Goal: Task Accomplishment & Management: Manage account settings

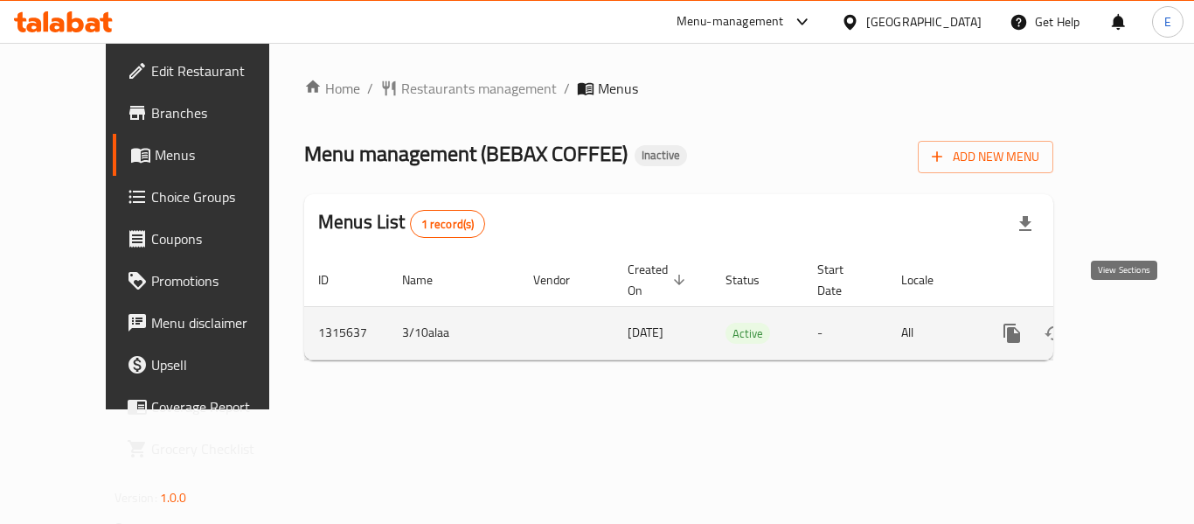
click at [1128, 323] on icon "enhanced table" at bounding box center [1138, 333] width 21 height 21
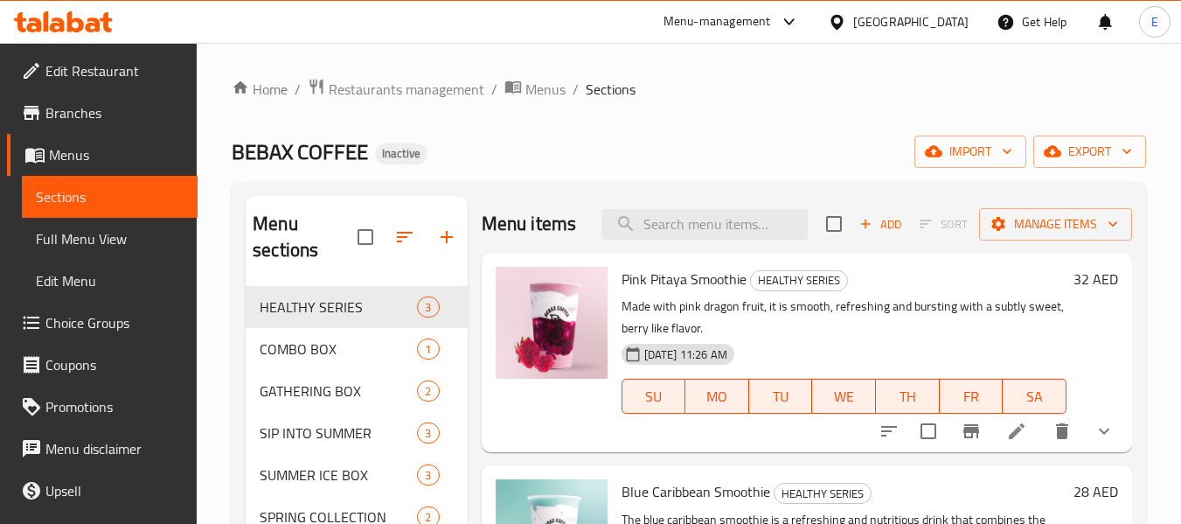
drag, startPoint x: 118, startPoint y: 242, endPoint x: 1192, endPoint y: 204, distance: 1075.1
click at [118, 242] on span "Full Menu View" at bounding box center [110, 238] width 148 height 21
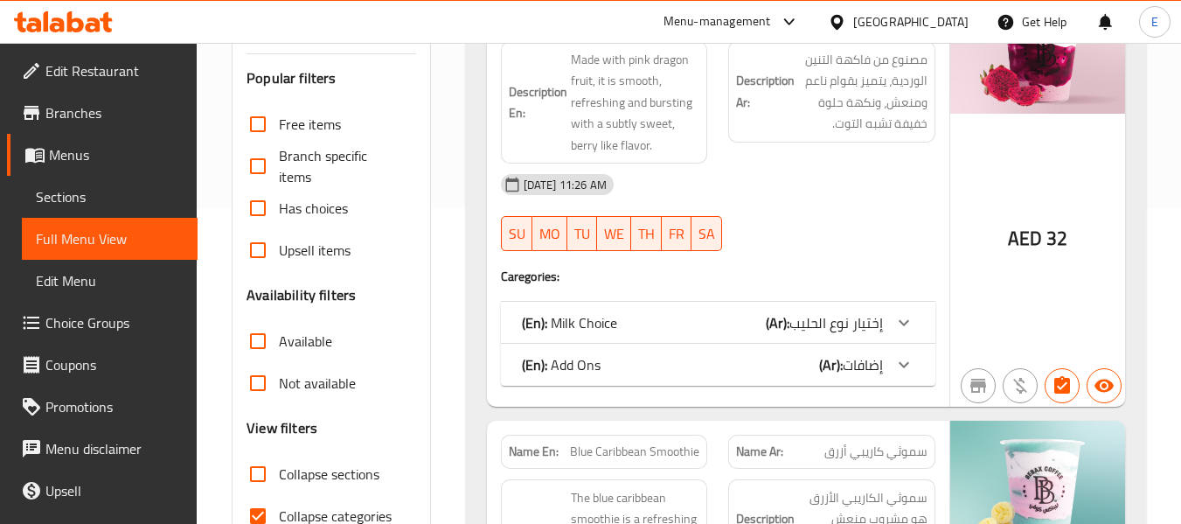
scroll to position [525, 0]
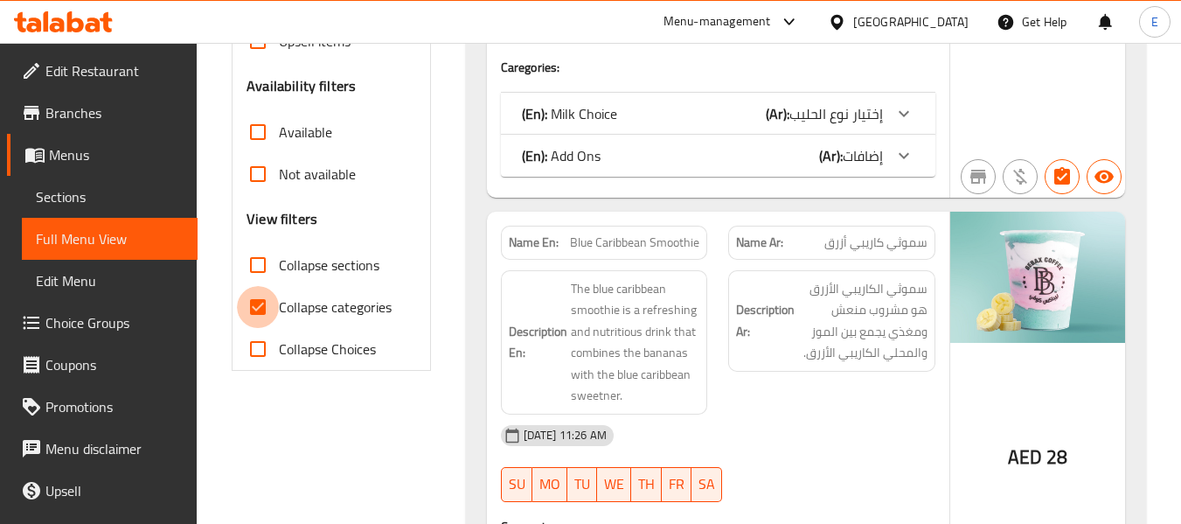
drag, startPoint x: 261, startPoint y: 309, endPoint x: 1139, endPoint y: 184, distance: 886.6
click at [261, 309] on input "Collapse categories" at bounding box center [258, 307] width 42 height 42
checkbox input "false"
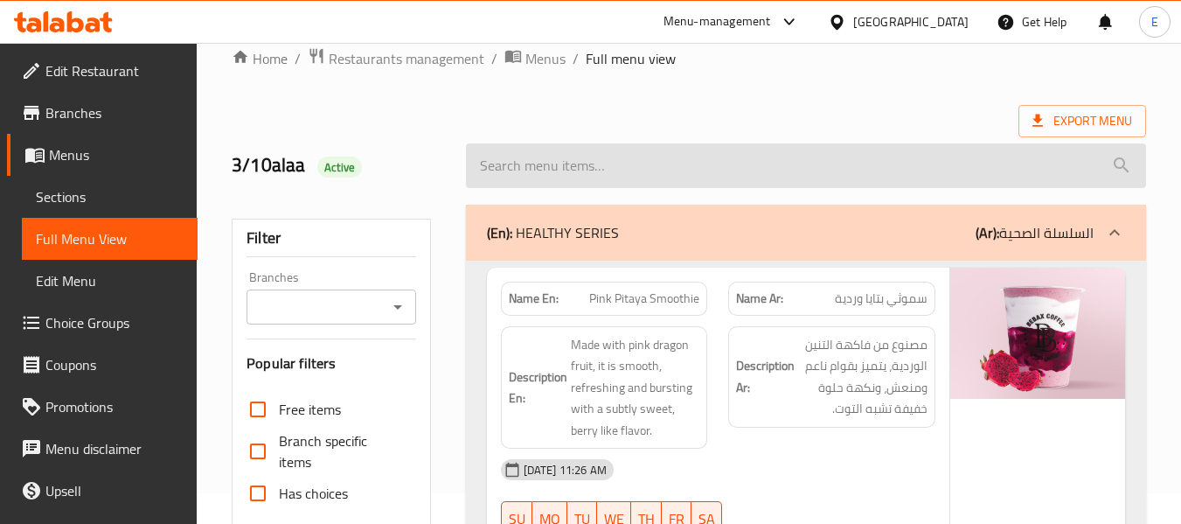
scroll to position [0, 0]
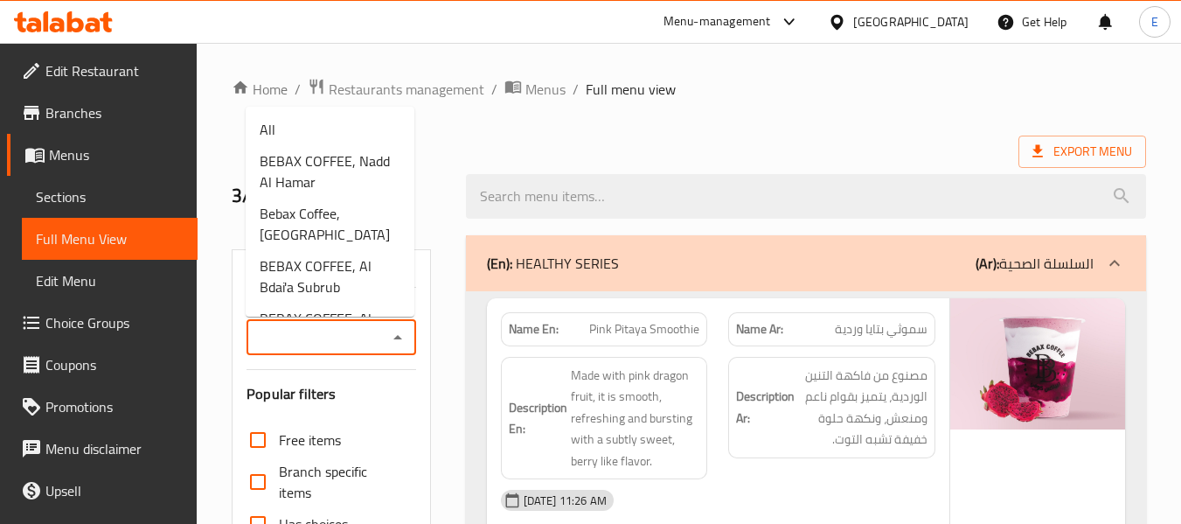
click at [367, 346] on input "Branches" at bounding box center [316, 337] width 129 height 24
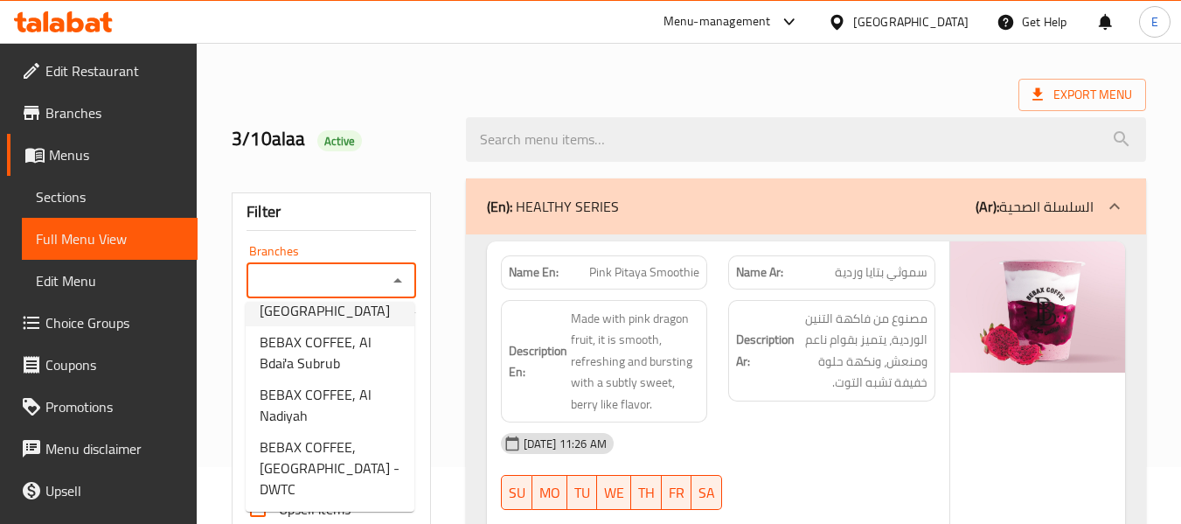
scroll to position [29, 0]
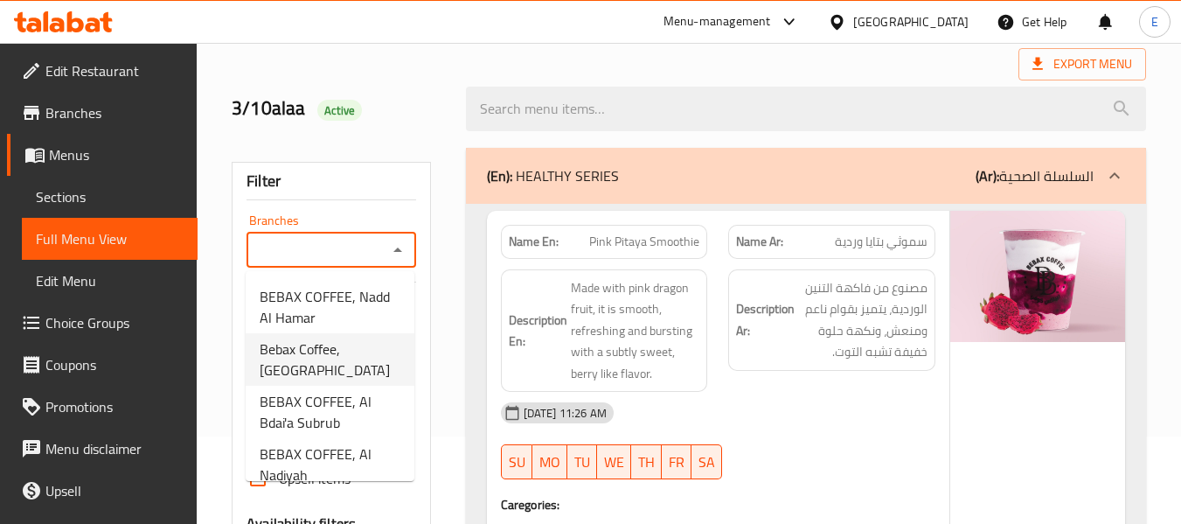
click at [307, 328] on span "BEBAX COFFEE, Nadd Al Hamar" at bounding box center [330, 307] width 141 height 42
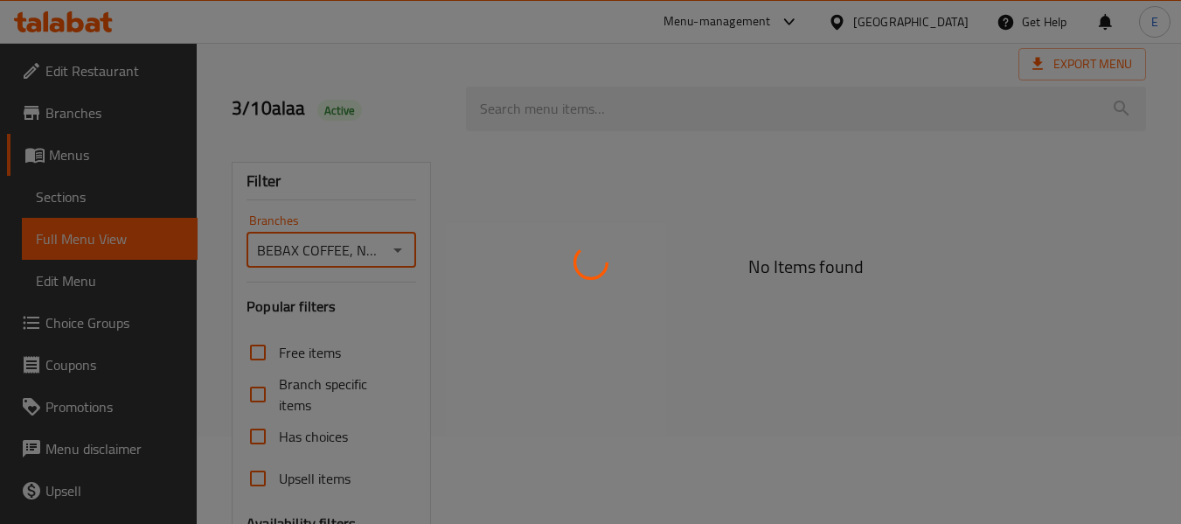
type input "BEBAX COFFEE, Nadd Al Hamar"
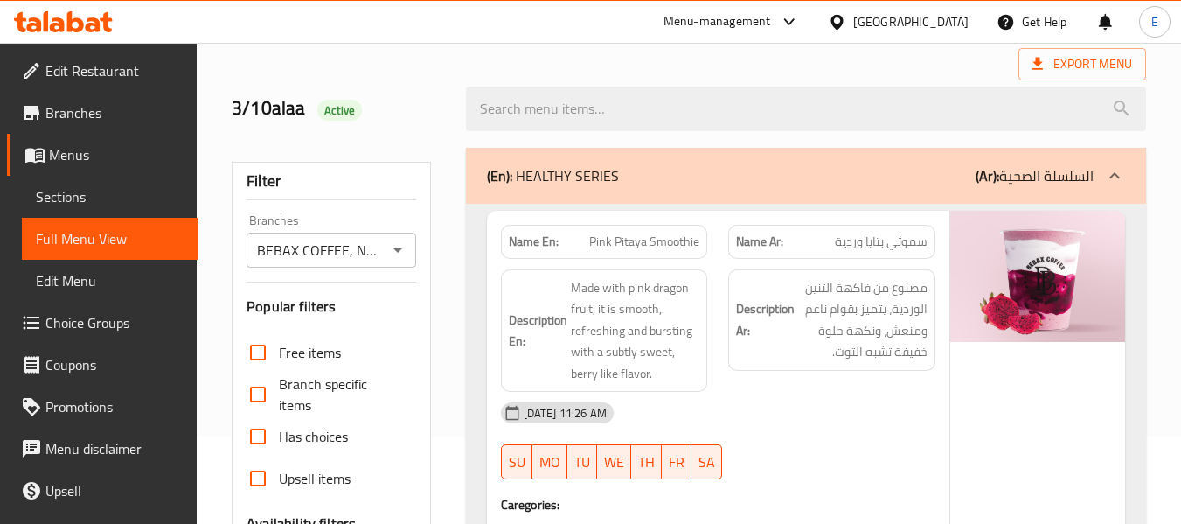
scroll to position [144273, 0]
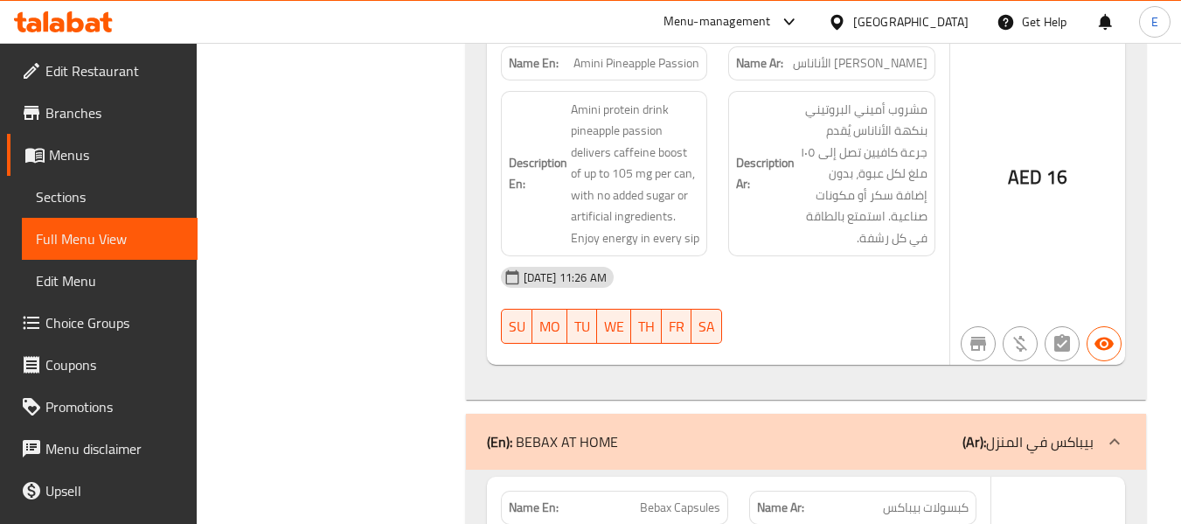
drag, startPoint x: 1012, startPoint y: 303, endPoint x: 1046, endPoint y: 302, distance: 34.1
copy span "AED"
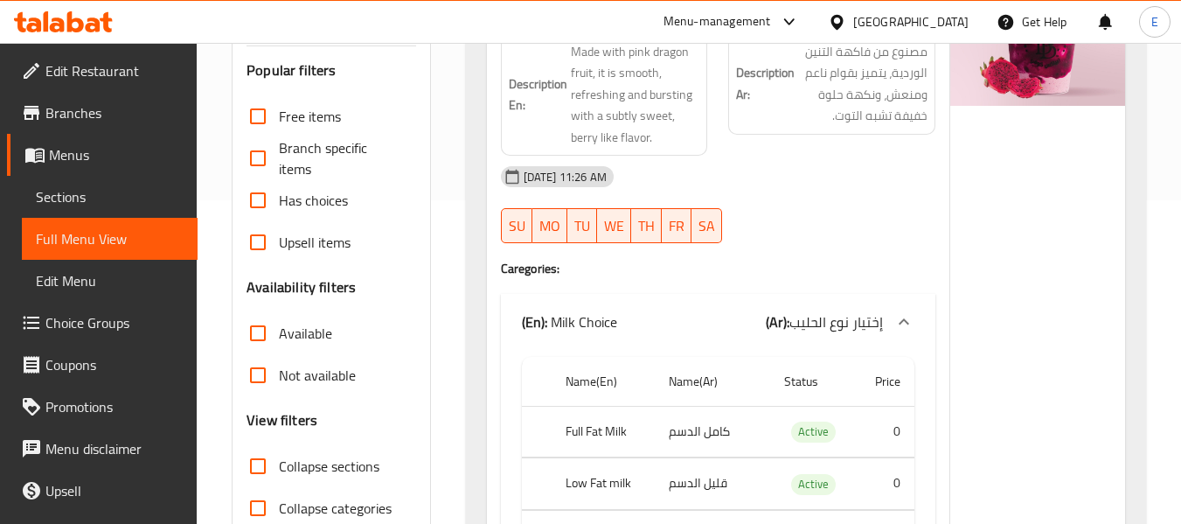
scroll to position [350, 0]
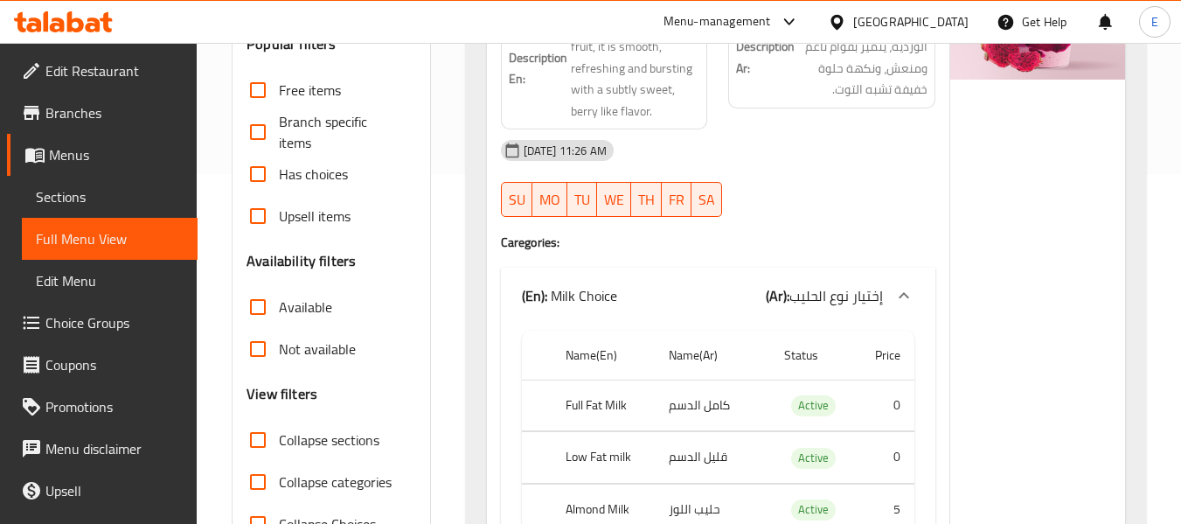
click at [258, 307] on input "Available" at bounding box center [258, 307] width 42 height 42
checkbox input "true"
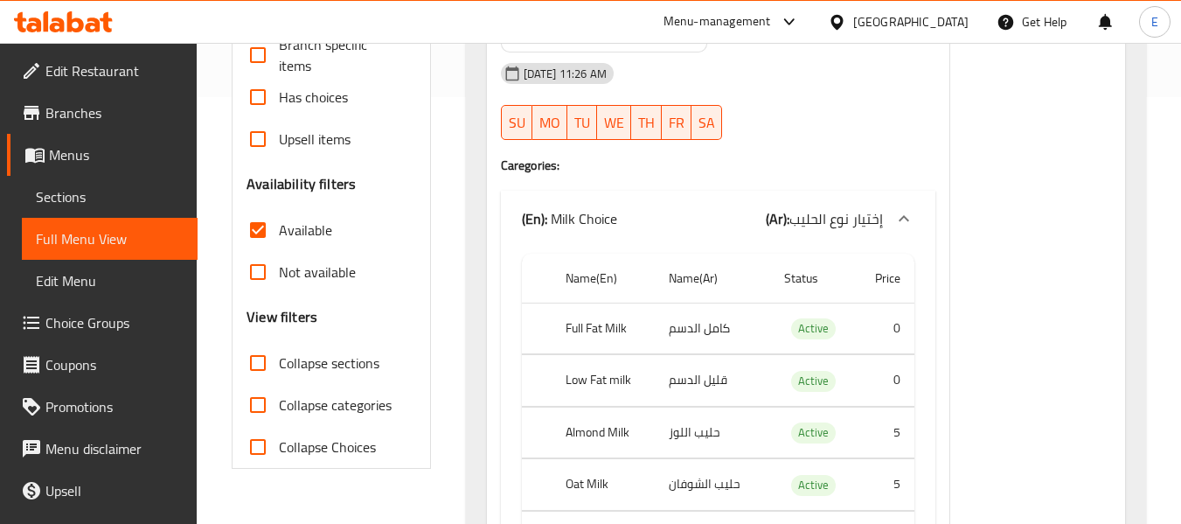
scroll to position [437, 0]
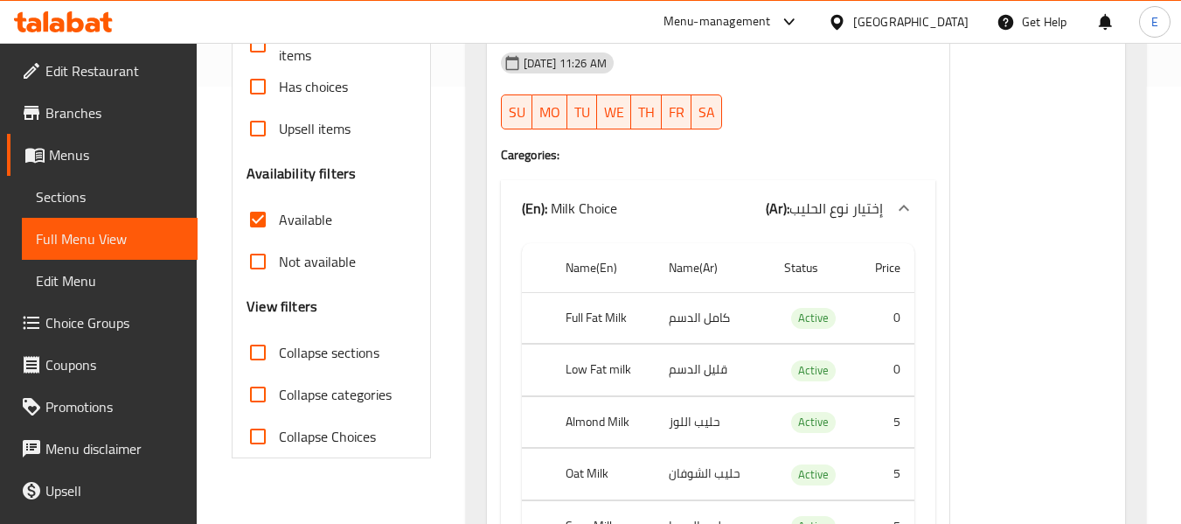
click at [260, 264] on input "Not available" at bounding box center [258, 261] width 42 height 42
checkbox input "true"
click at [259, 215] on input "Available" at bounding box center [258, 219] width 42 height 42
checkbox input "false"
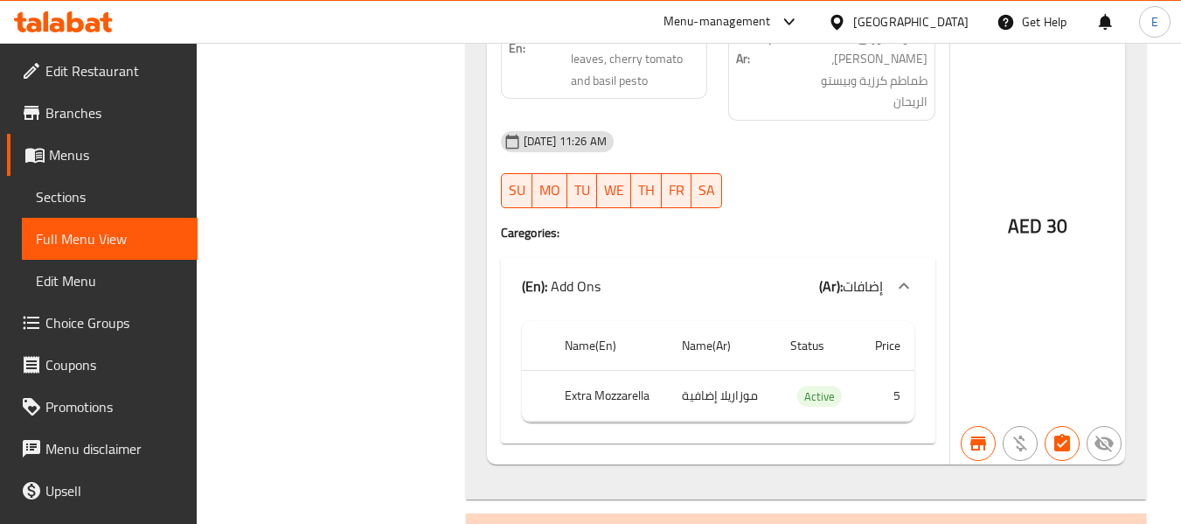
scroll to position [24632, 0]
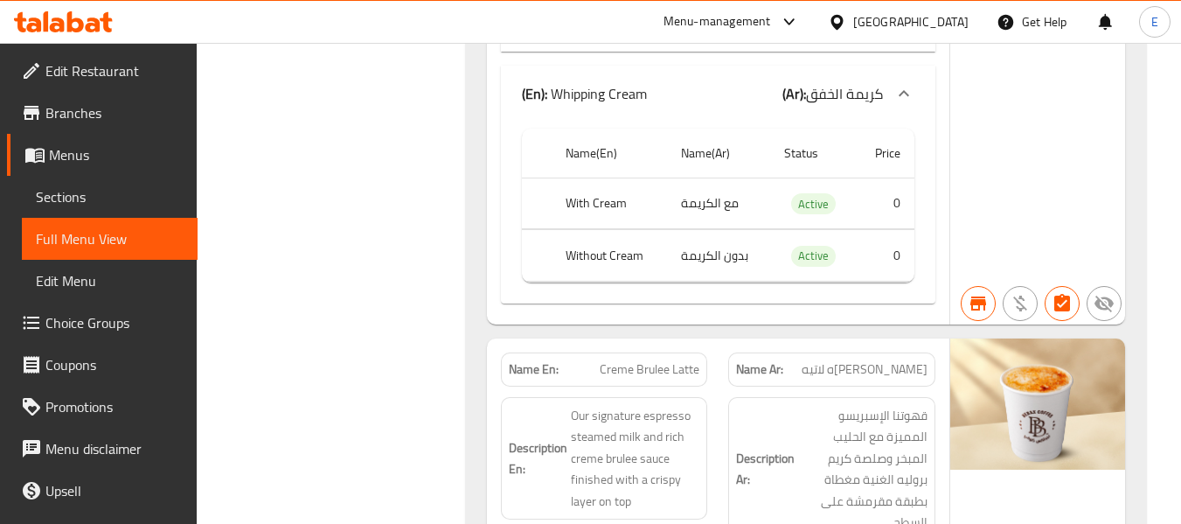
copy span "Saffron Almond Latte"
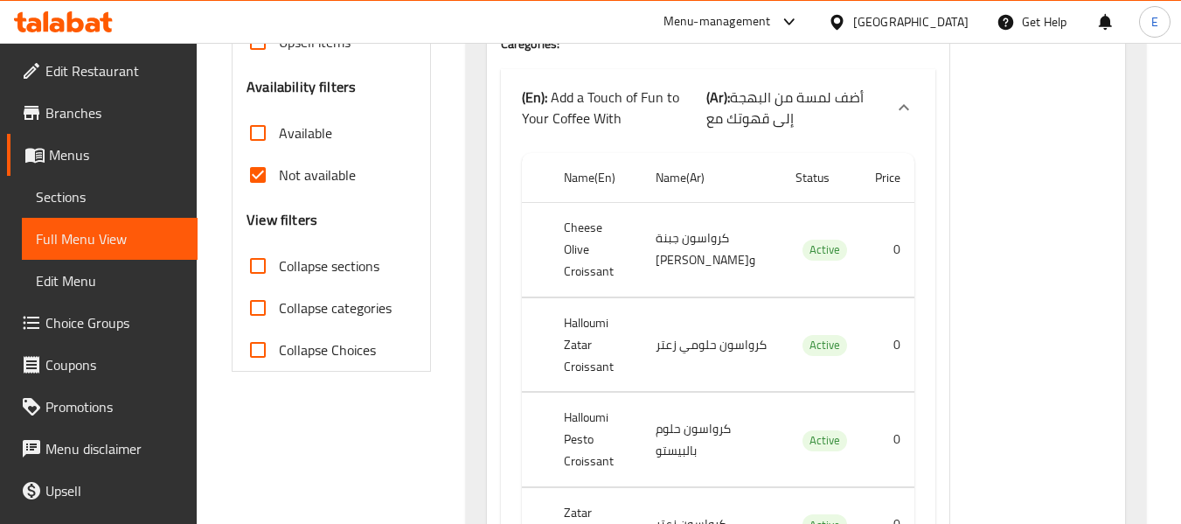
scroll to position [525, 0]
click at [262, 174] on input "Not available" at bounding box center [258, 174] width 42 height 42
checkbox input "false"
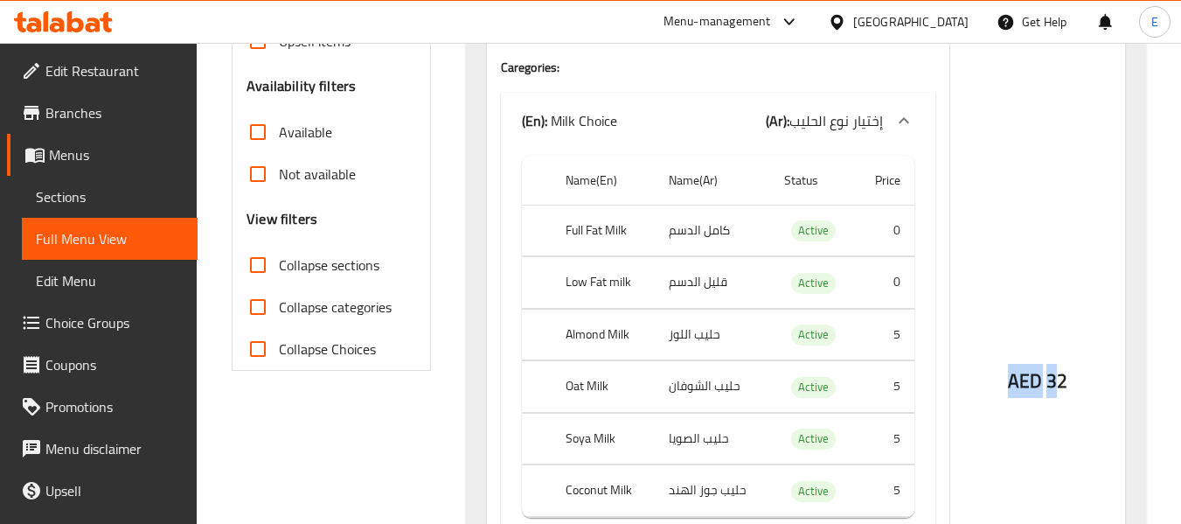
drag, startPoint x: 1018, startPoint y: 383, endPoint x: 1052, endPoint y: 383, distance: 34.1
click at [1052, 383] on div "AED 32" at bounding box center [1037, 403] width 175 height 1258
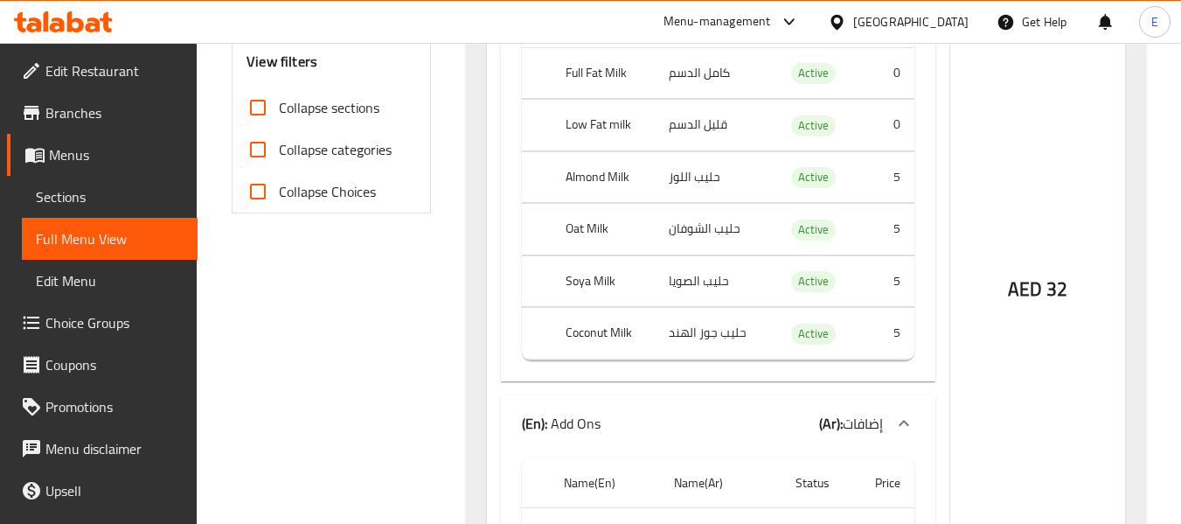
scroll to position [0, 0]
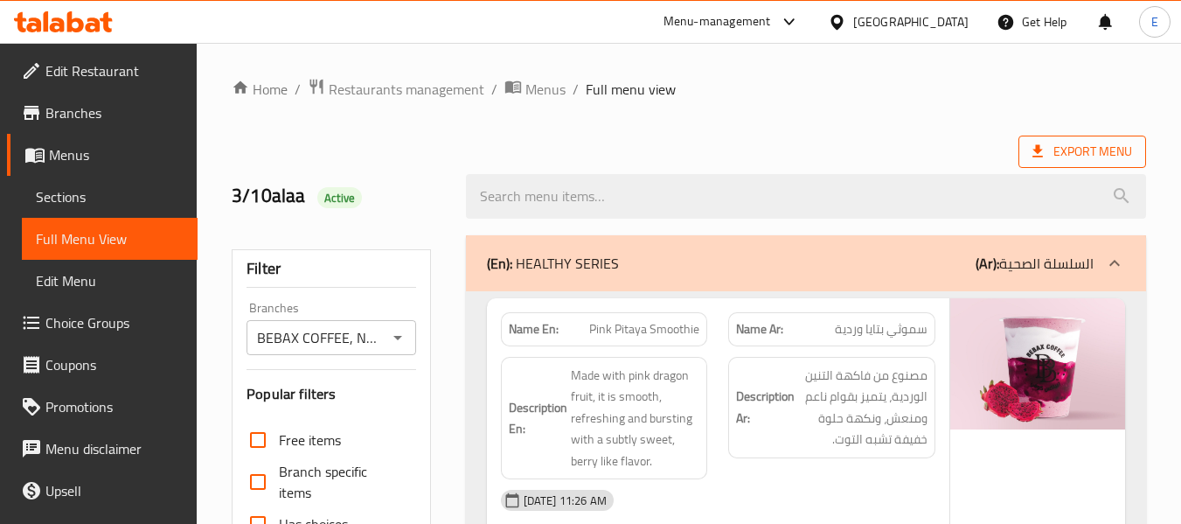
click at [1066, 155] on span "Export Menu" at bounding box center [1082, 152] width 100 height 22
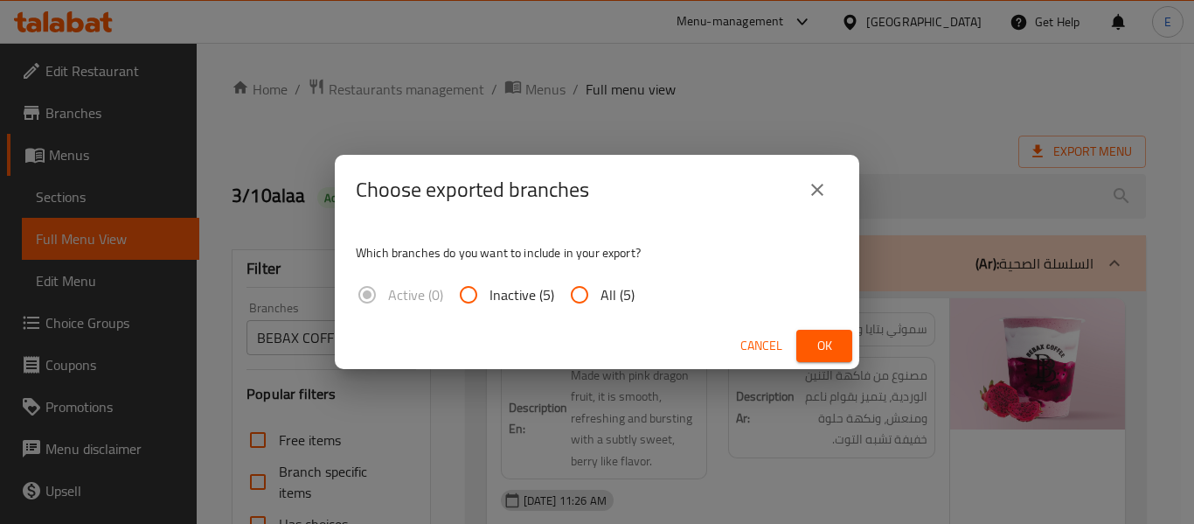
click at [615, 290] on span "All (5)" at bounding box center [618, 294] width 34 height 21
click at [601, 290] on input "All (5)" at bounding box center [580, 295] width 42 height 42
radio input "true"
click at [810, 340] on button "Ok" at bounding box center [824, 346] width 56 height 32
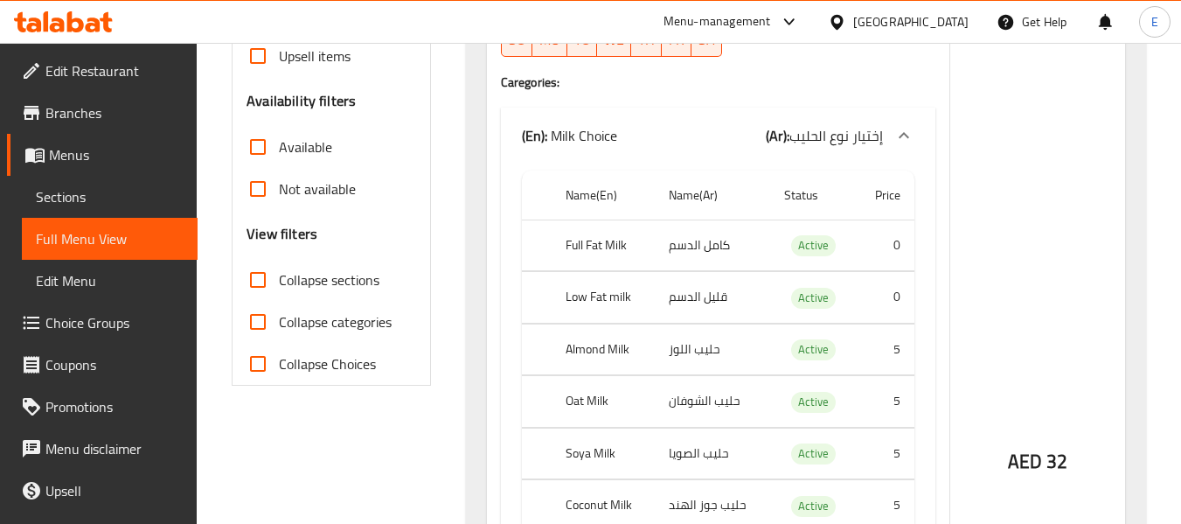
scroll to position [350, 0]
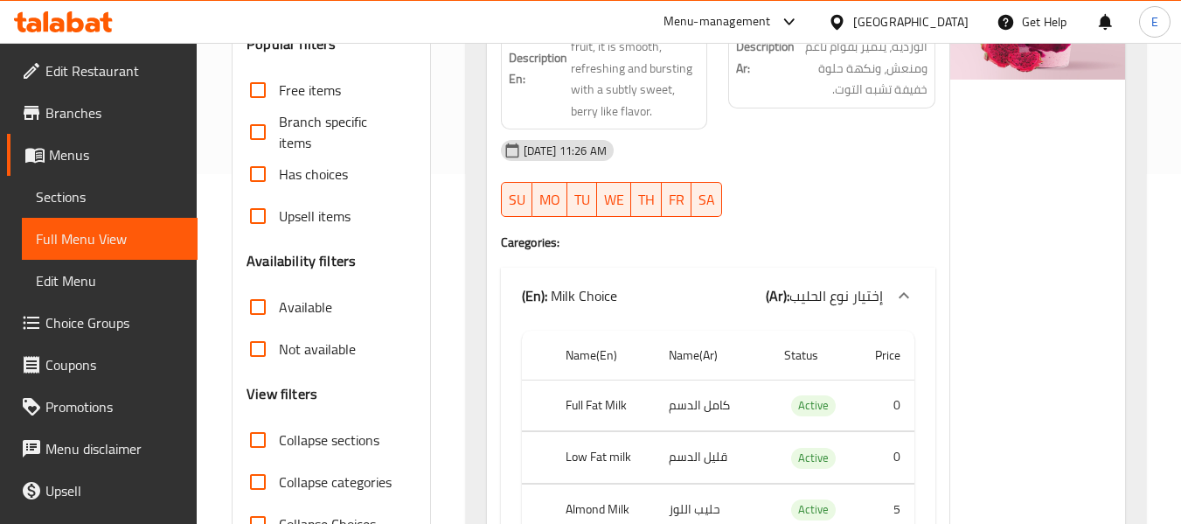
click at [115, 72] on span "Edit Restaurant" at bounding box center [114, 70] width 138 height 21
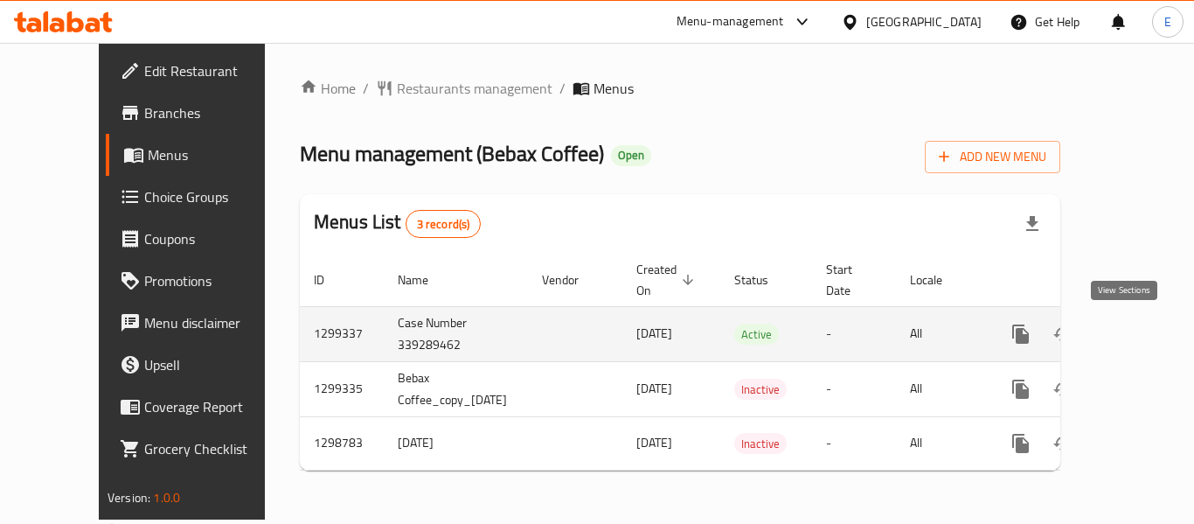
click at [1139, 337] on icon "enhanced table" at bounding box center [1147, 334] width 16 height 16
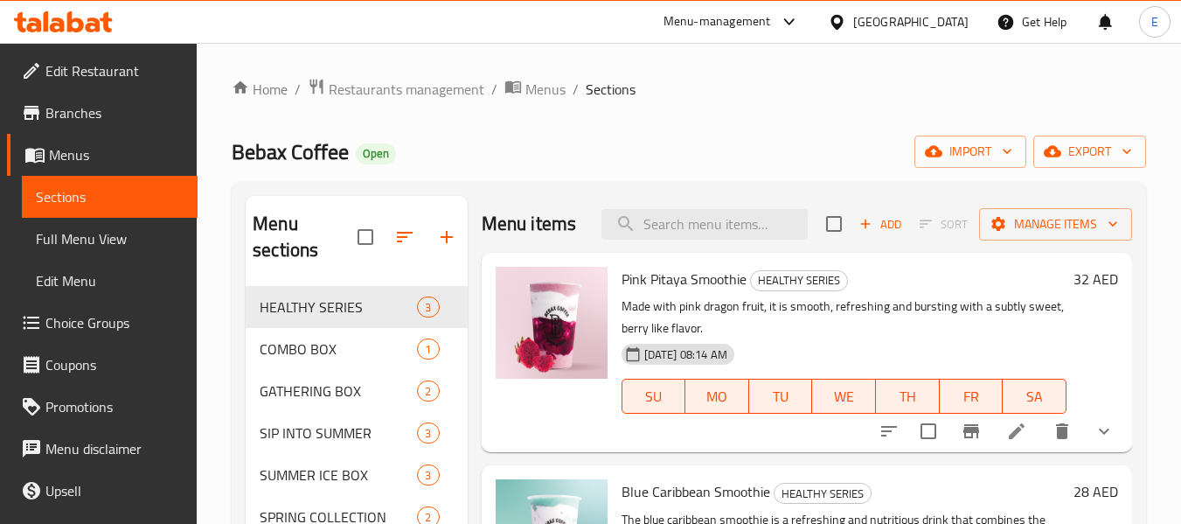
click at [85, 158] on span "Menus" at bounding box center [116, 154] width 135 height 21
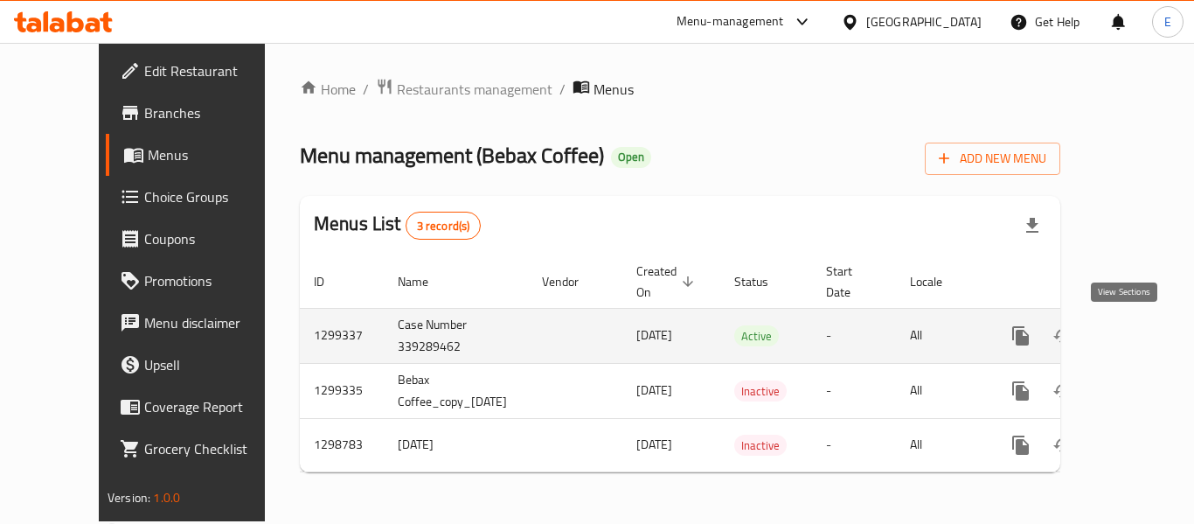
click at [1139, 337] on icon "enhanced table" at bounding box center [1147, 336] width 16 height 16
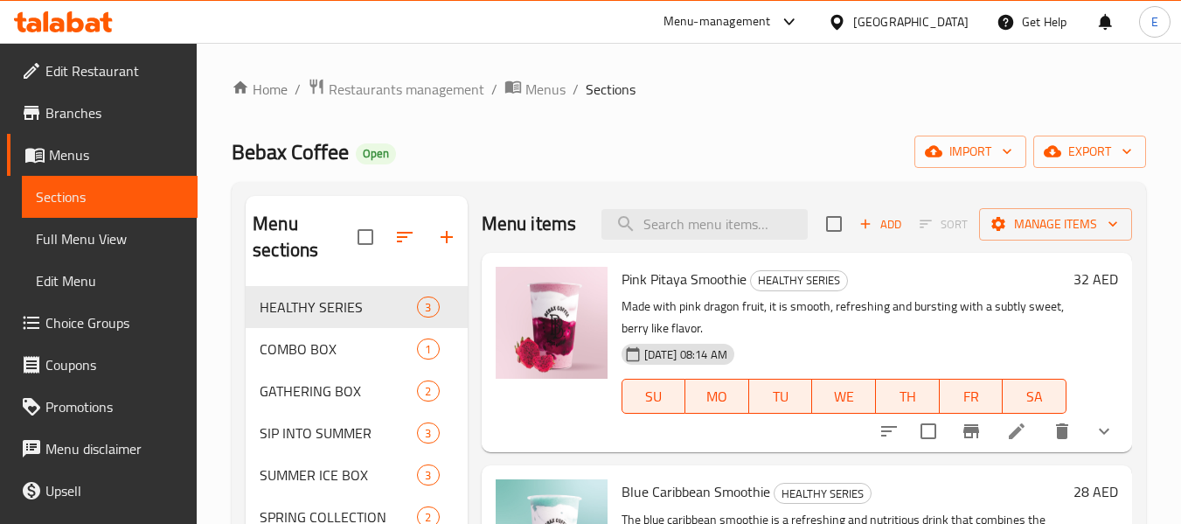
click at [67, 235] on span "Full Menu View" at bounding box center [110, 238] width 148 height 21
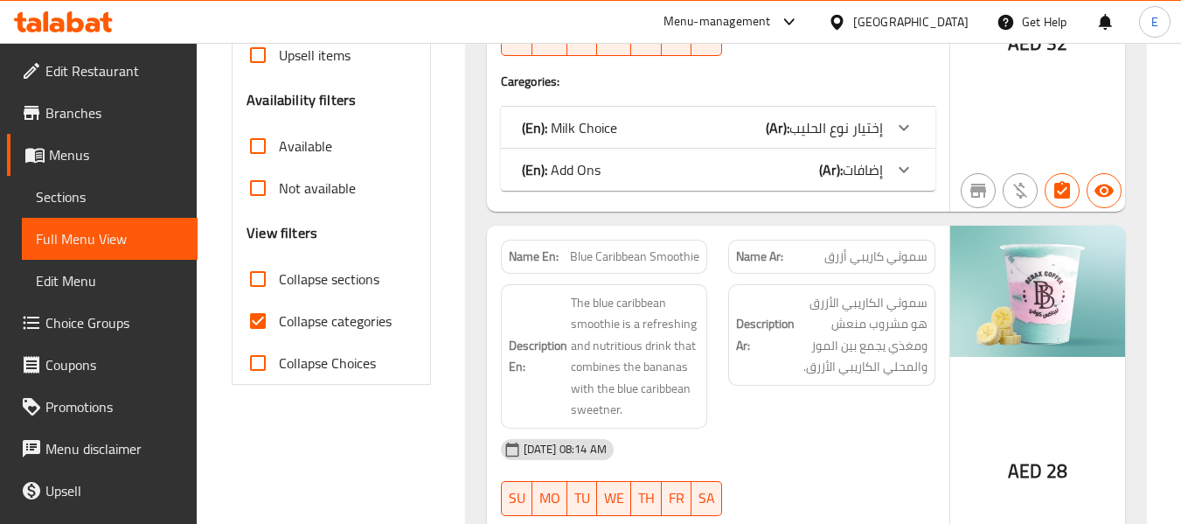
scroll to position [525, 0]
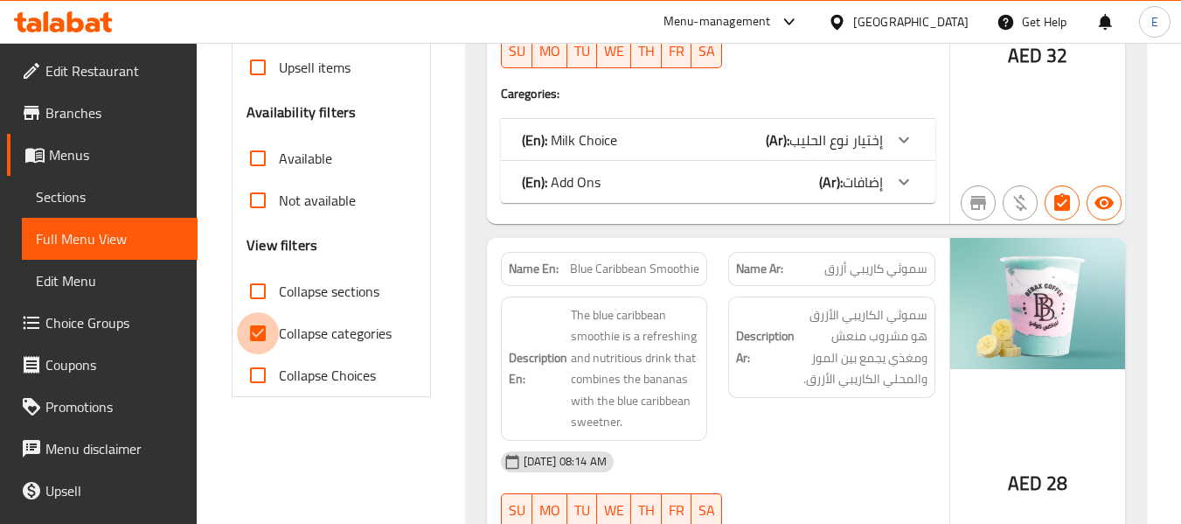
click at [249, 335] on input "Collapse categories" at bounding box center [258, 333] width 42 height 42
checkbox input "false"
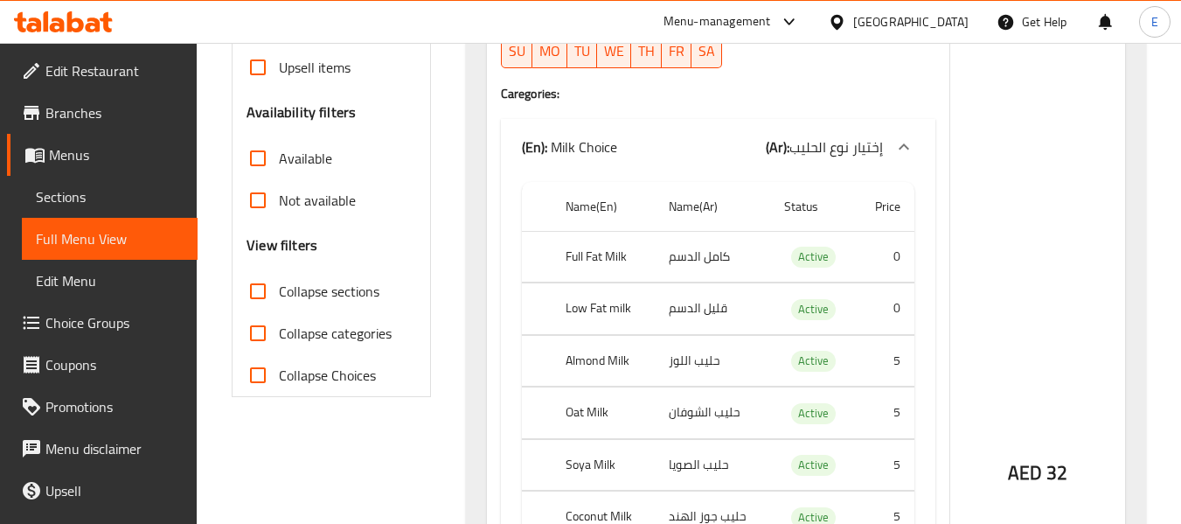
scroll to position [241, 0]
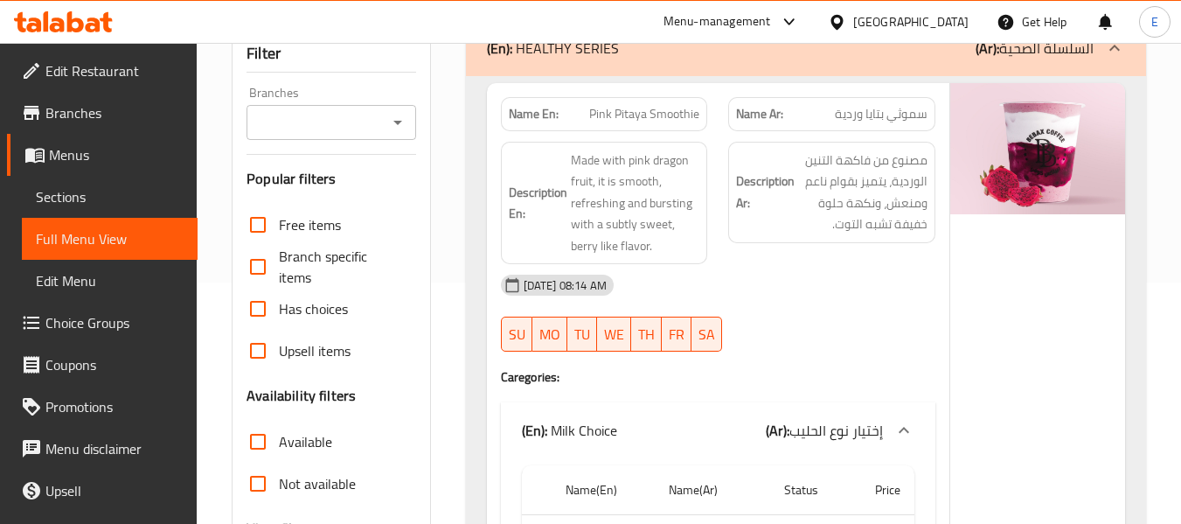
click at [337, 135] on input "Branches" at bounding box center [316, 122] width 129 height 24
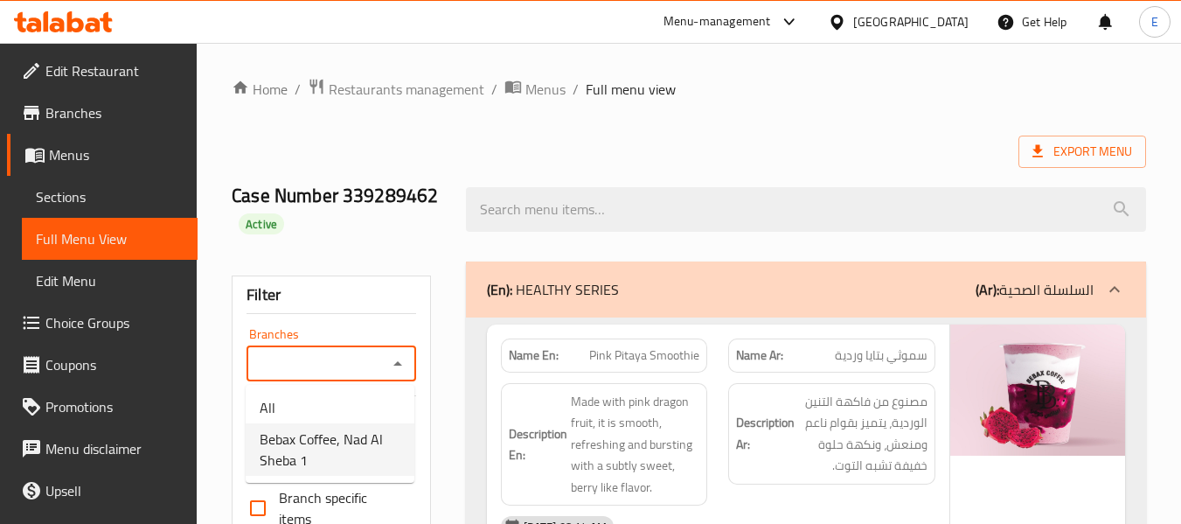
click at [310, 448] on span "Bebax Coffee, Nad Al Sheba 1" at bounding box center [330, 449] width 141 height 42
type input "Bebax Coffee, Nad Al Sheba 1"
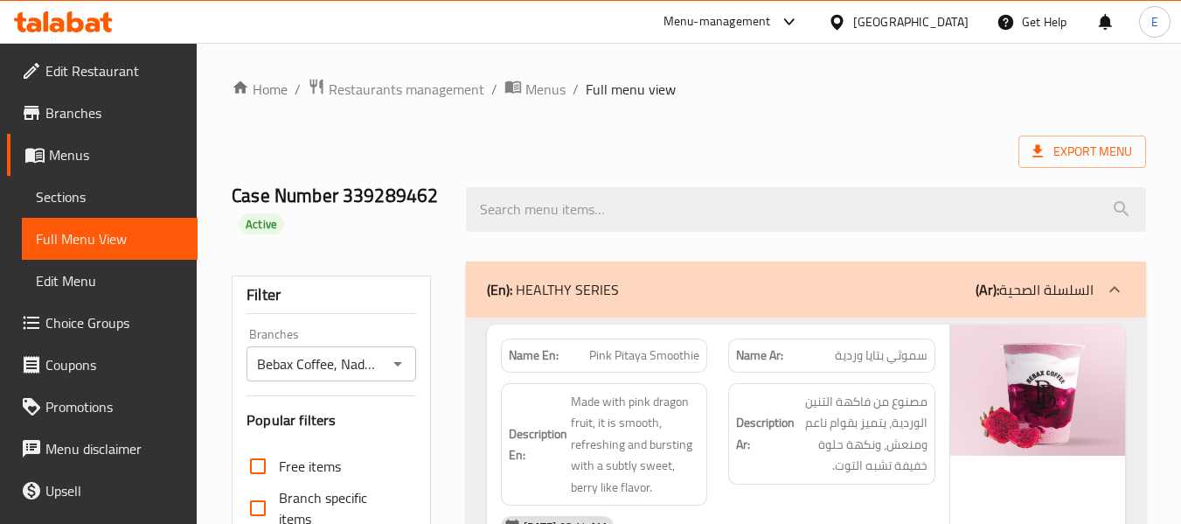
click at [782, 154] on div "Export Menu" at bounding box center [689, 152] width 914 height 32
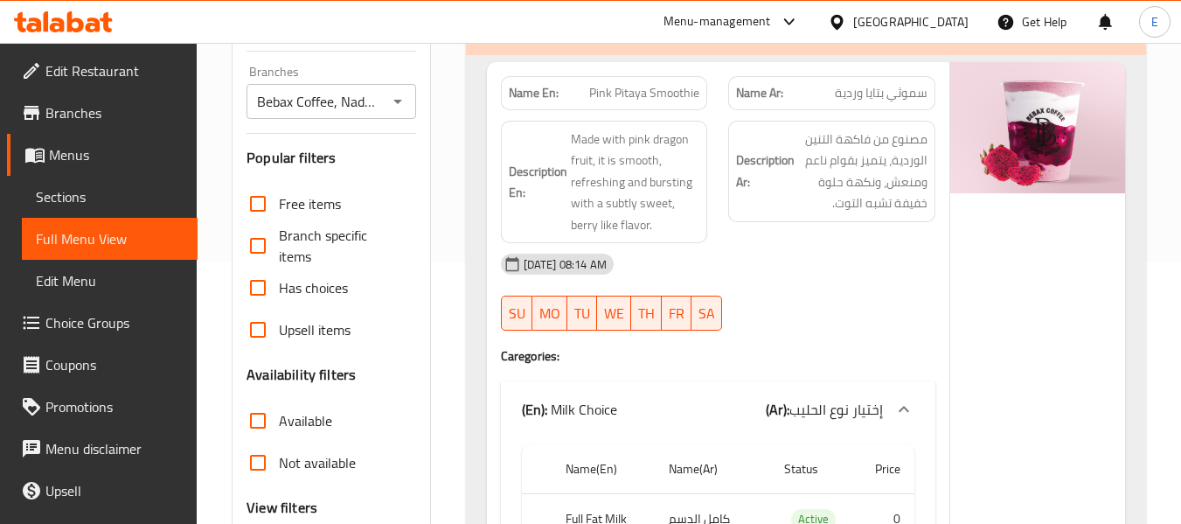
scroll to position [350, 0]
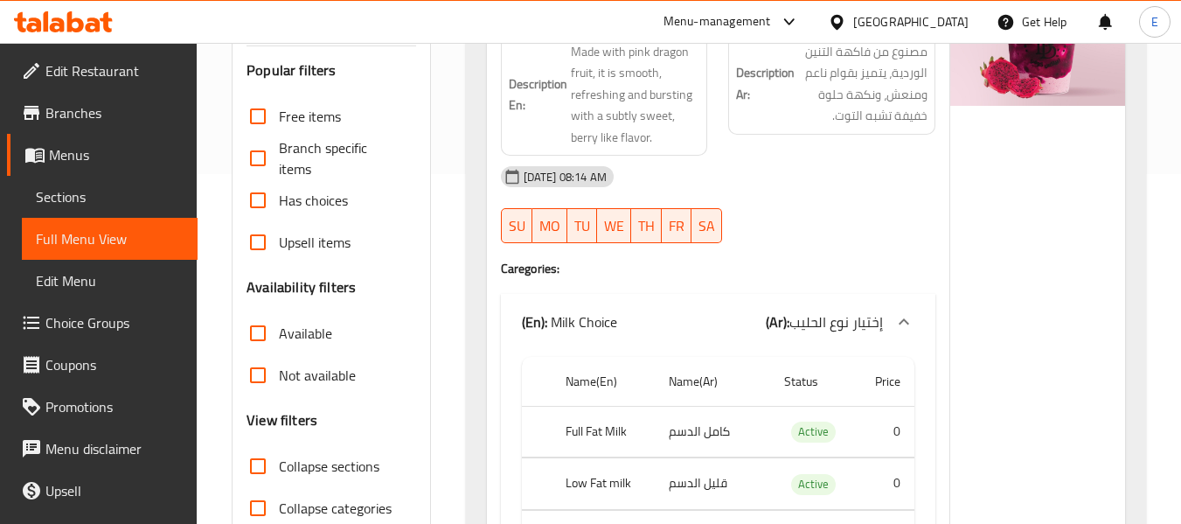
click at [265, 329] on input "Available" at bounding box center [258, 333] width 42 height 42
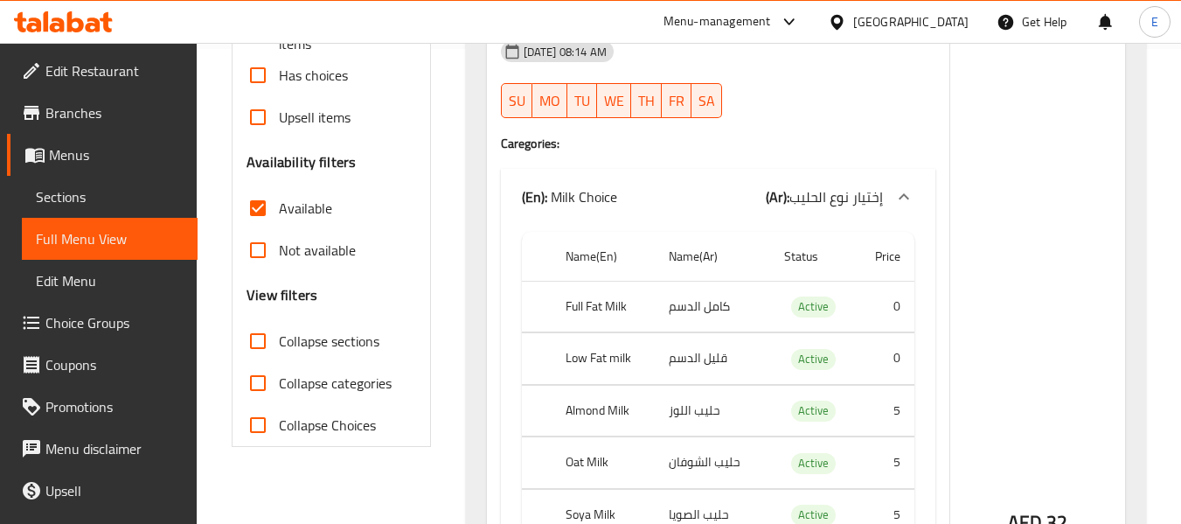
scroll to position [474, 0]
drag, startPoint x: 252, startPoint y: 210, endPoint x: 255, endPoint y: 251, distance: 41.2
click at [252, 210] on input "Available" at bounding box center [258, 209] width 42 height 42
checkbox input "false"
click at [255, 251] on input "Not available" at bounding box center [258, 251] width 42 height 42
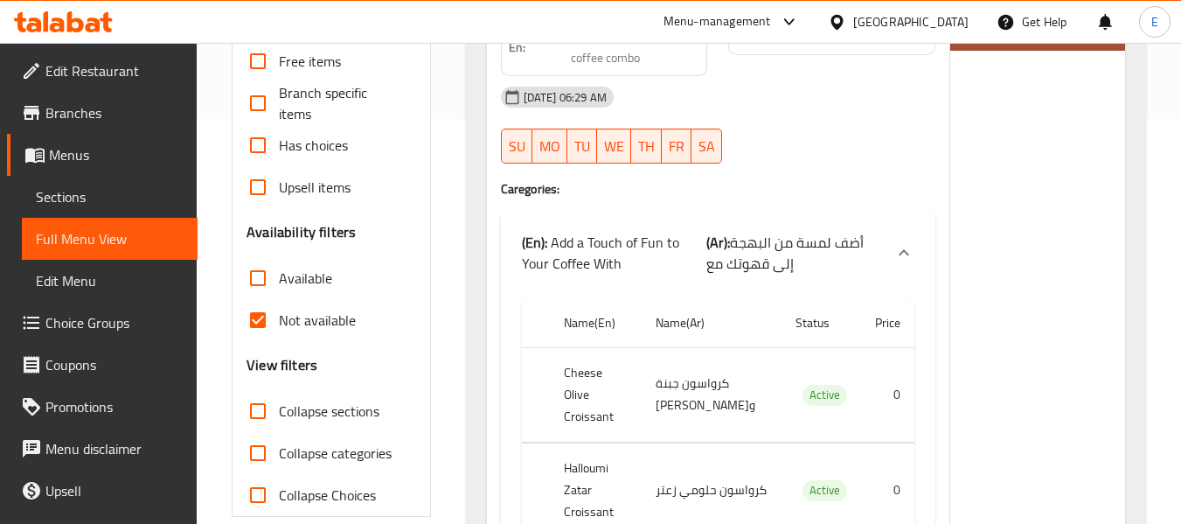
scroll to position [407, 0]
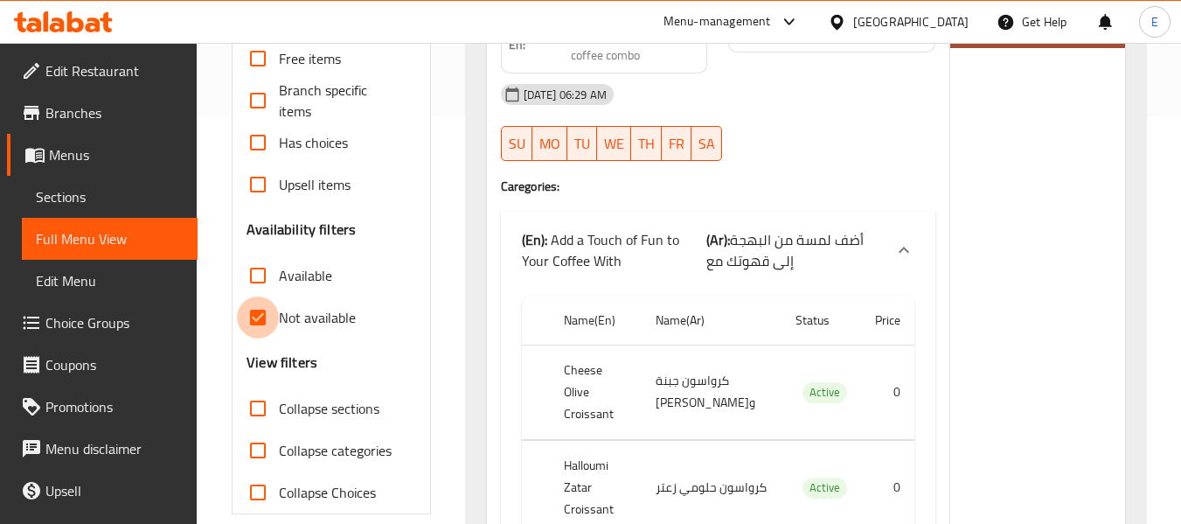
click at [256, 319] on input "Not available" at bounding box center [258, 317] width 42 height 42
checkbox input "false"
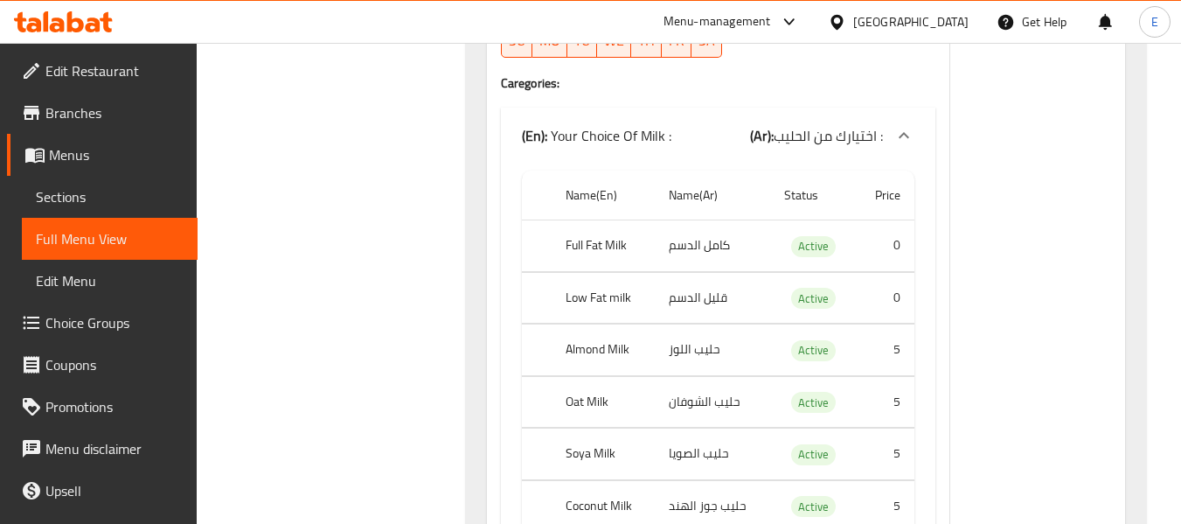
scroll to position [47029, 0]
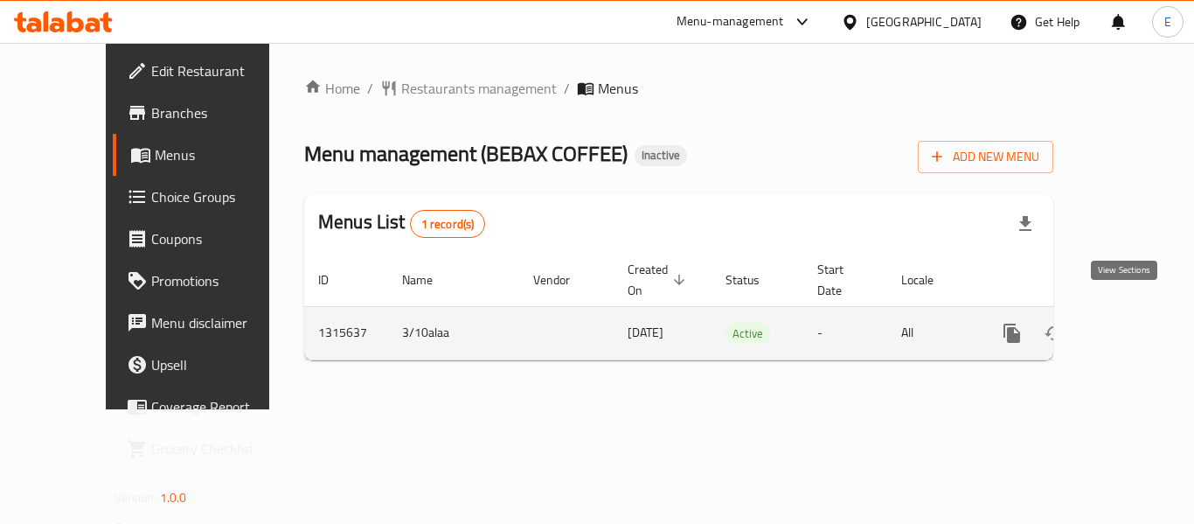
click at [1126, 326] on link "enhanced table" at bounding box center [1138, 333] width 42 height 42
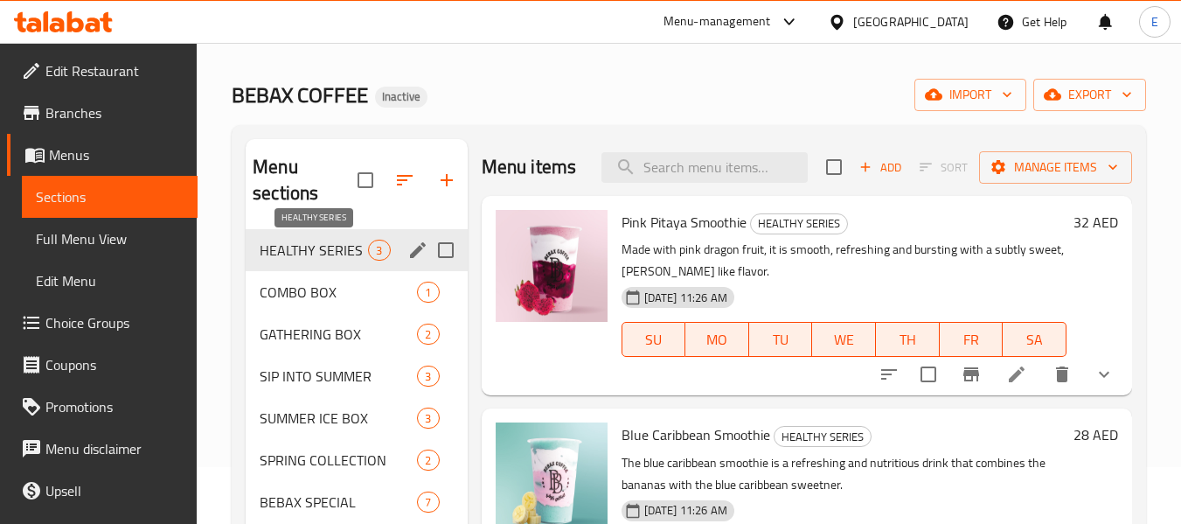
scroll to position [87, 0]
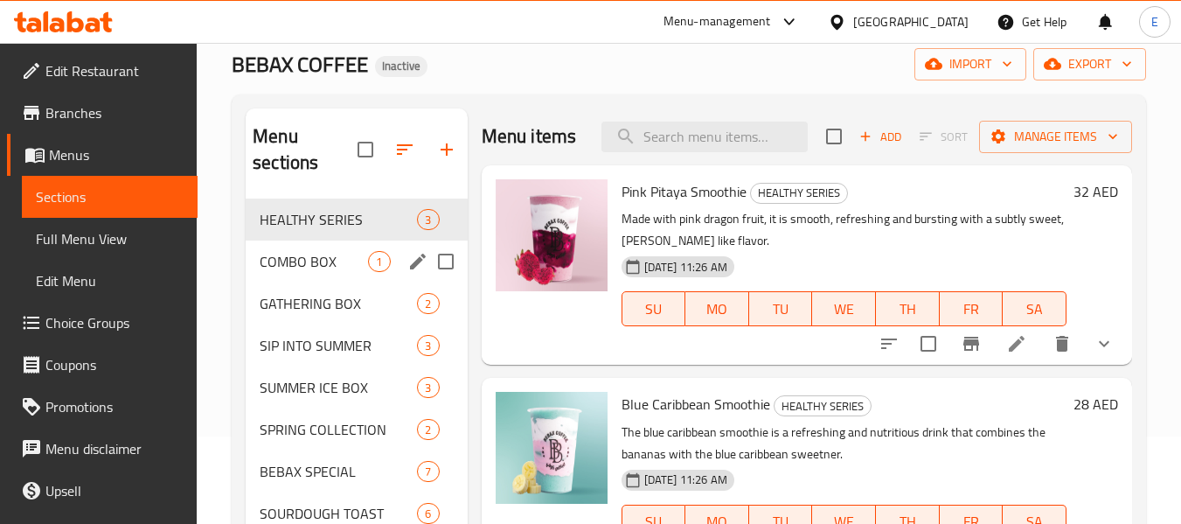
click at [307, 242] on div "COMBO BOX 1" at bounding box center [356, 261] width 221 height 42
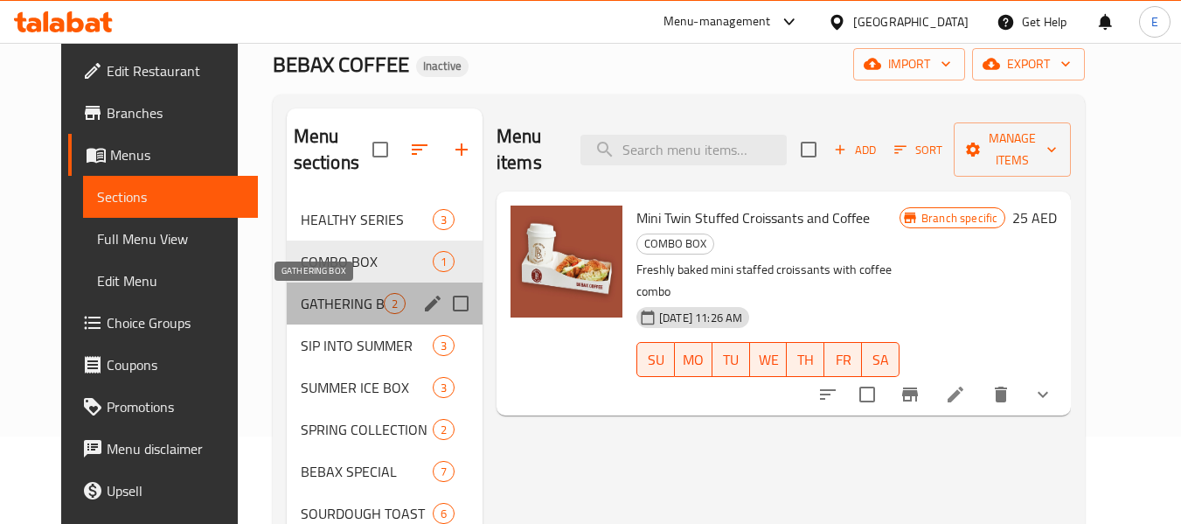
click at [316, 295] on span "GATHERING BOX" at bounding box center [342, 303] width 83 height 21
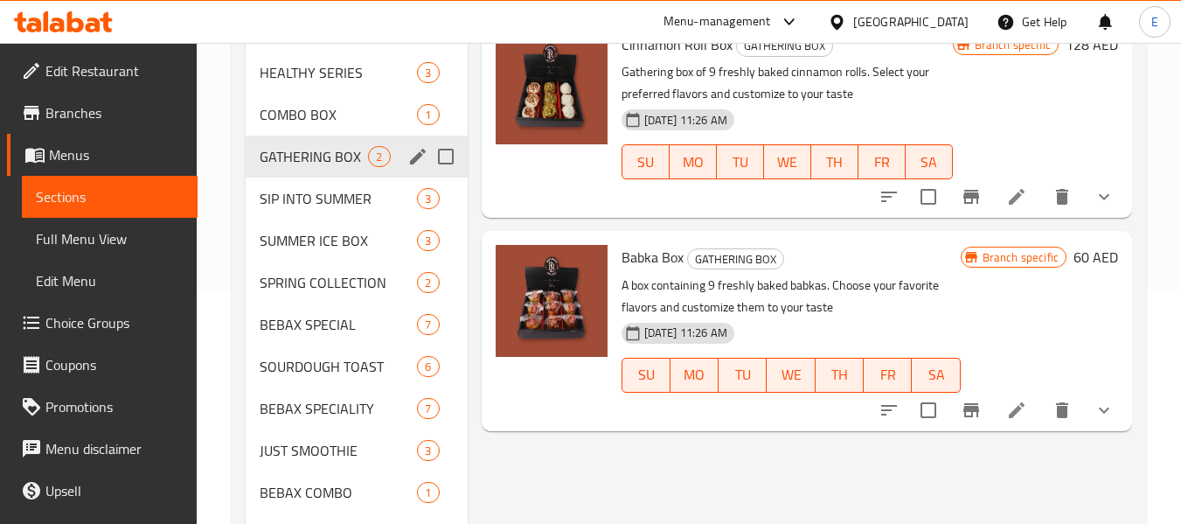
scroll to position [262, 0]
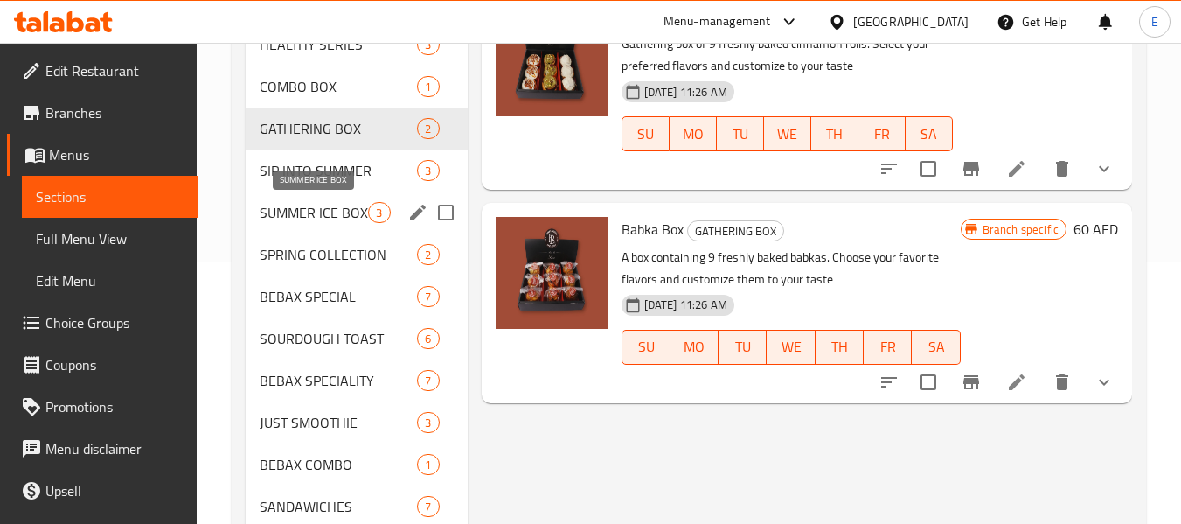
click at [338, 215] on span "SUMMER ICE BOX" at bounding box center [314, 212] width 108 height 21
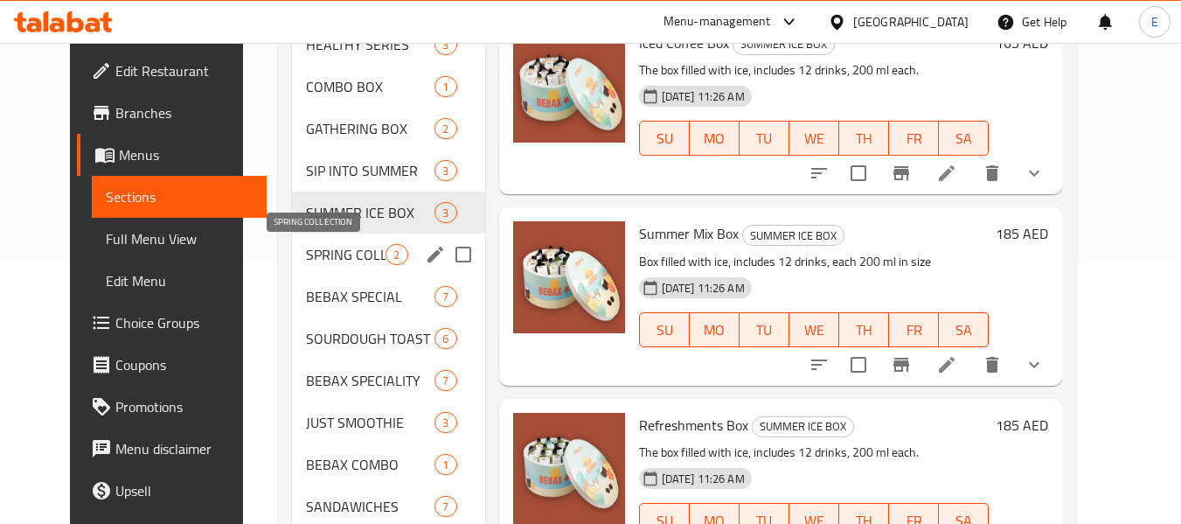
click at [341, 262] on span "SPRING COLLECTION" at bounding box center [346, 254] width 80 height 21
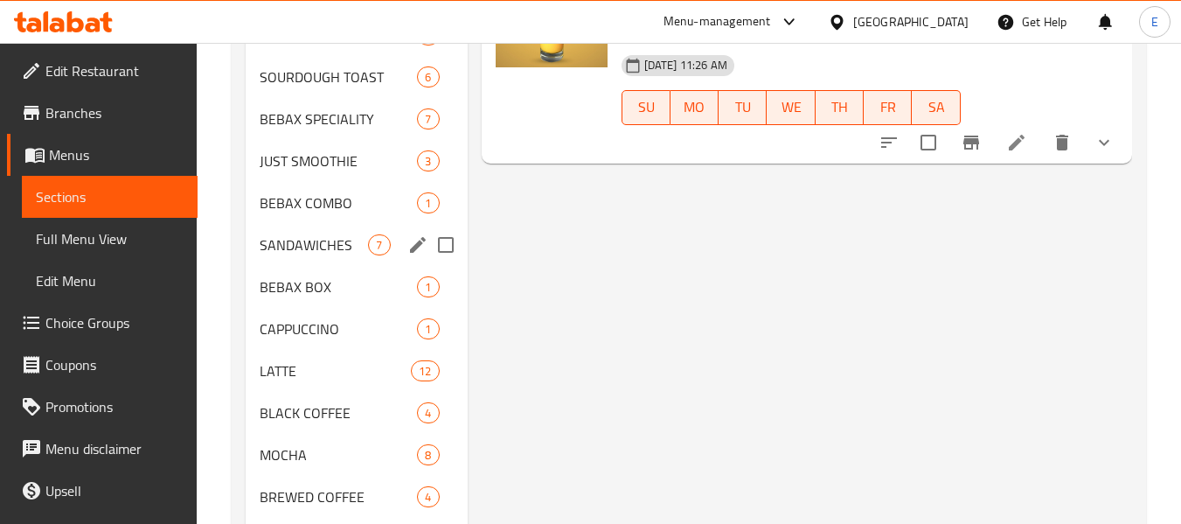
scroll to position [525, 0]
click at [342, 263] on div "SANDAWICHES 7" at bounding box center [356, 244] width 221 height 42
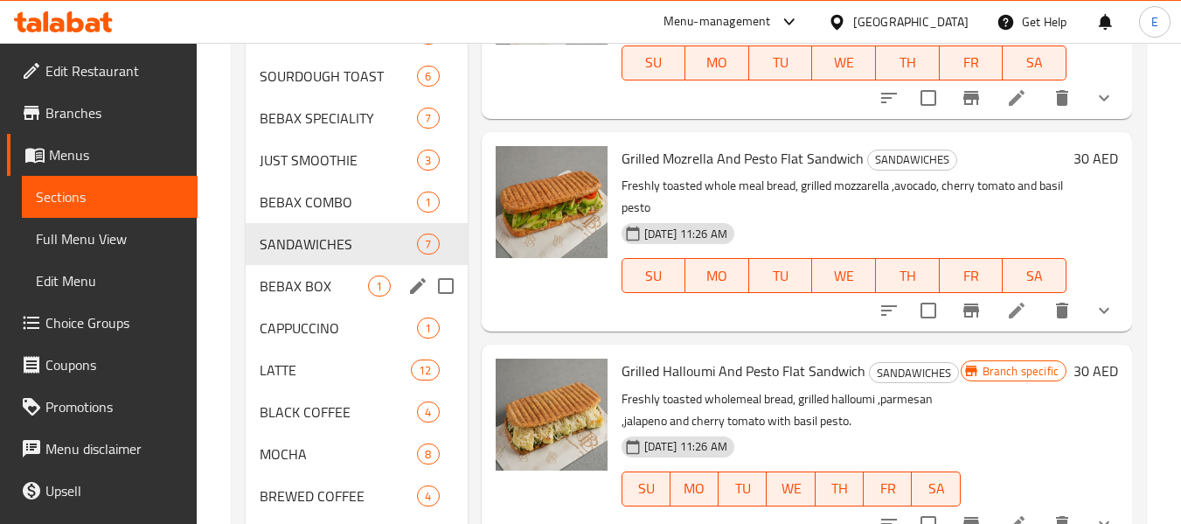
click at [346, 288] on span "BEBAX BOX" at bounding box center [314, 285] width 108 height 21
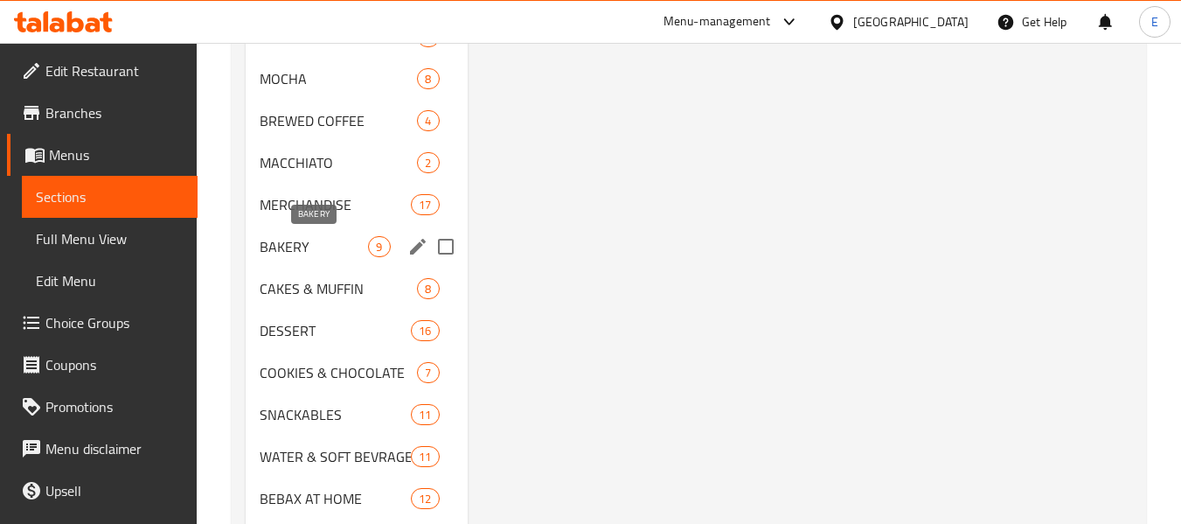
scroll to position [962, 0]
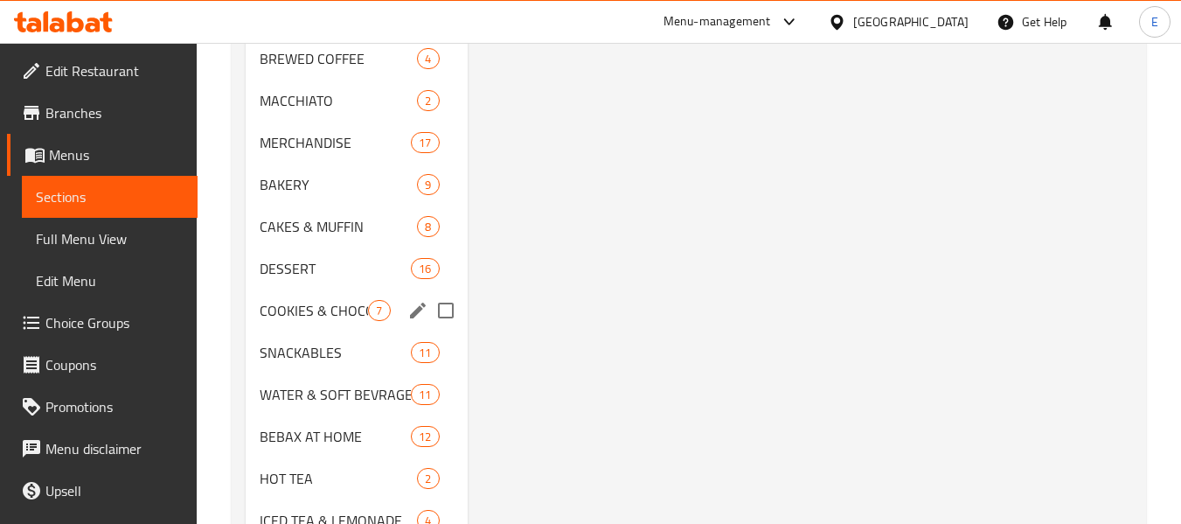
click at [350, 298] on div "COOKIES & CHOCOLATE 7" at bounding box center [356, 310] width 221 height 42
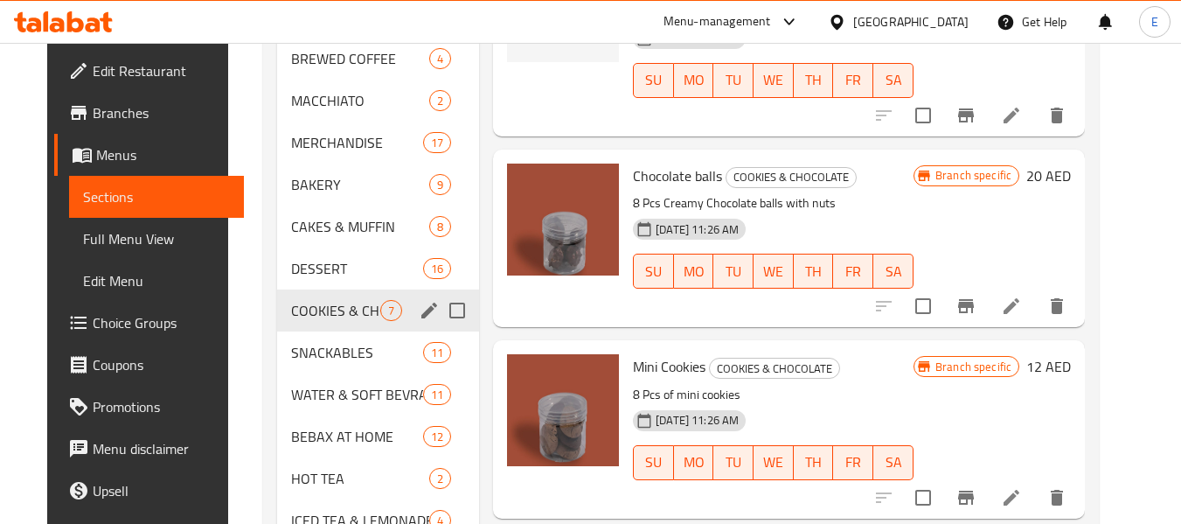
click at [353, 331] on div "SNACKABLES 11" at bounding box center [378, 352] width 202 height 42
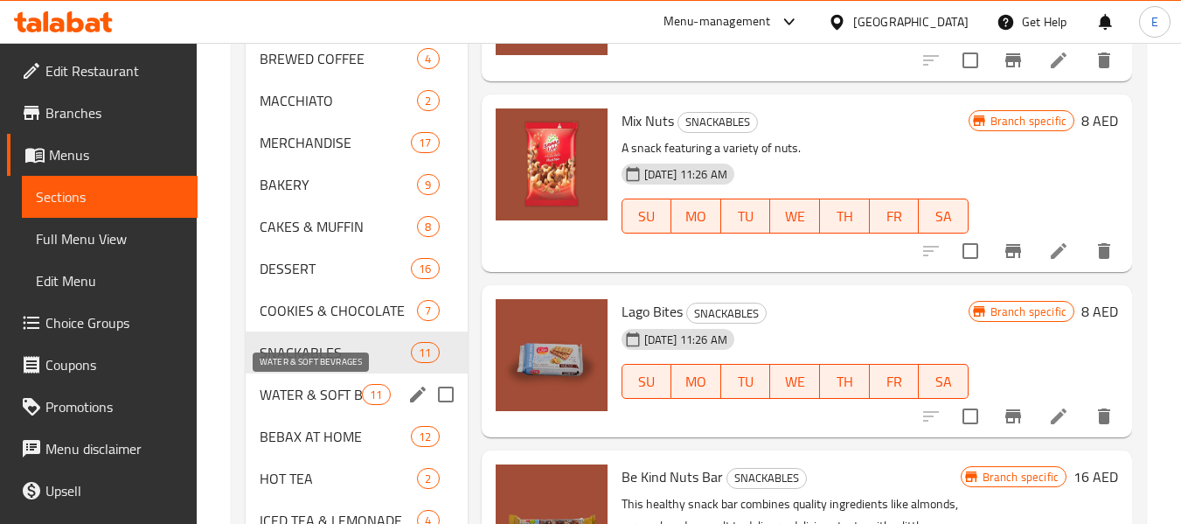
click at [342, 404] on span "WATER & SOFT BEVRAGES" at bounding box center [311, 394] width 102 height 21
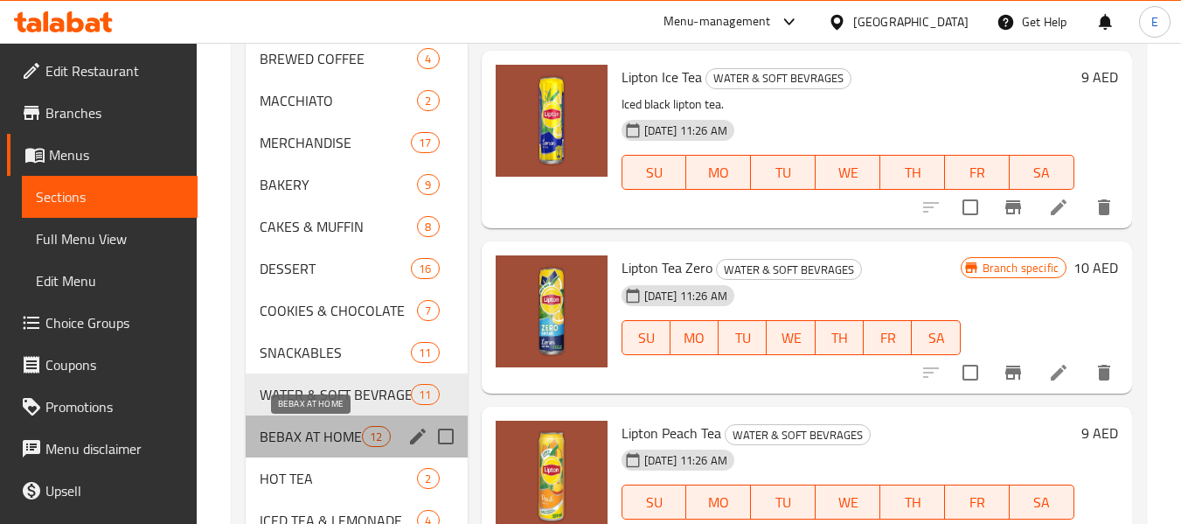
click at [332, 442] on span "BEBAX AT HOME" at bounding box center [311, 436] width 102 height 21
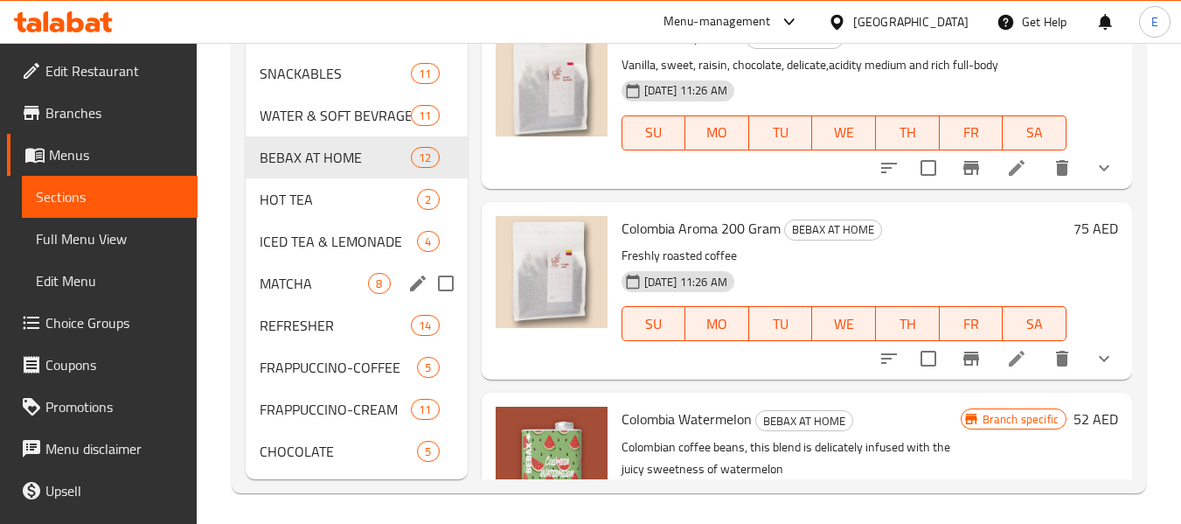
scroll to position [1245, 0]
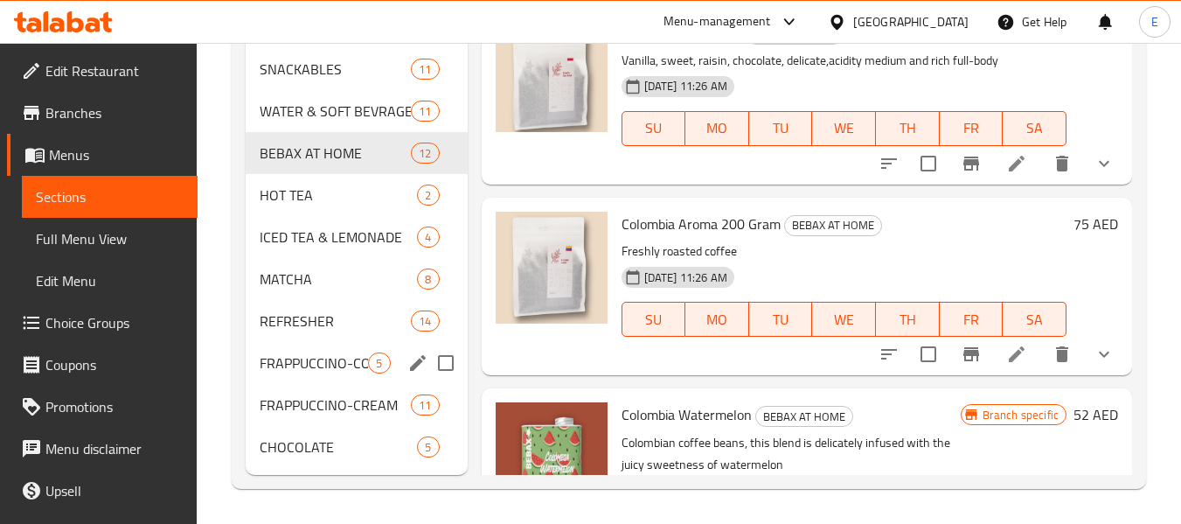
click at [358, 370] on span "FRAPPUCCINO-COFFEE" at bounding box center [314, 362] width 108 height 21
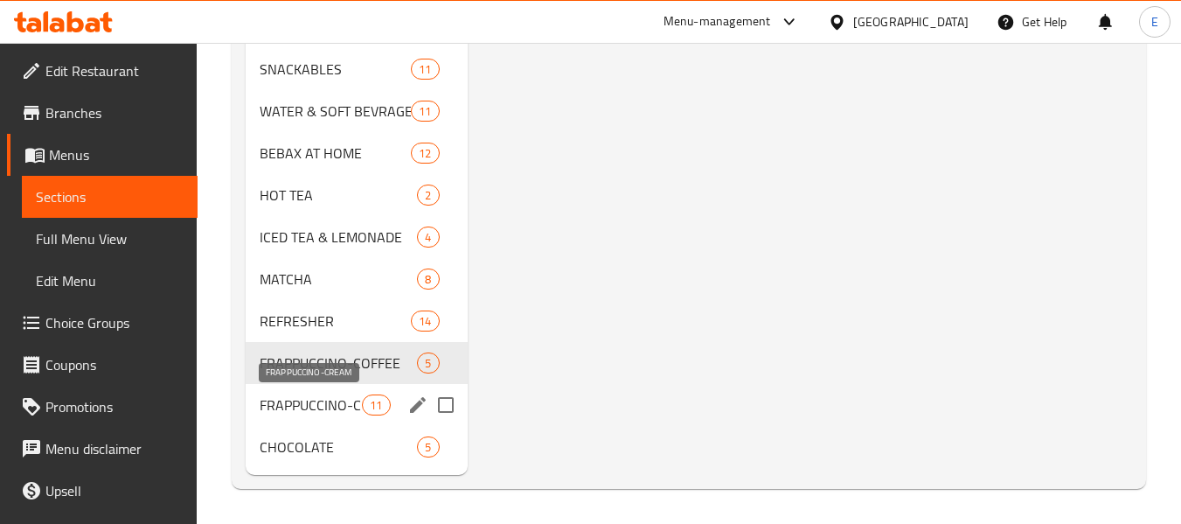
click at [326, 420] on div "FRAPPUCCINO-CREAM 11" at bounding box center [356, 405] width 221 height 42
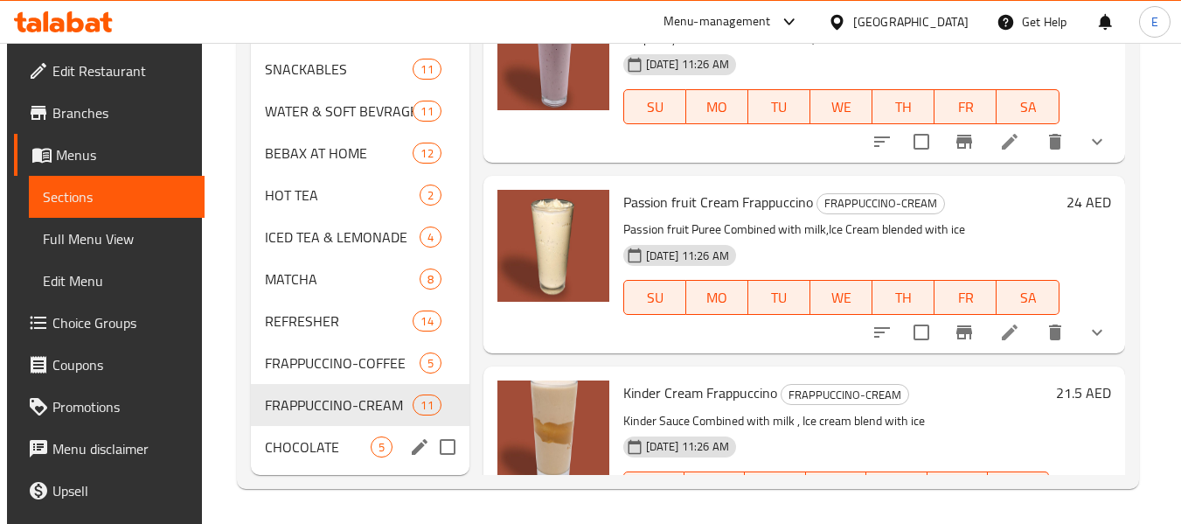
click at [319, 445] on span "CHOCOLATE" at bounding box center [318, 446] width 106 height 21
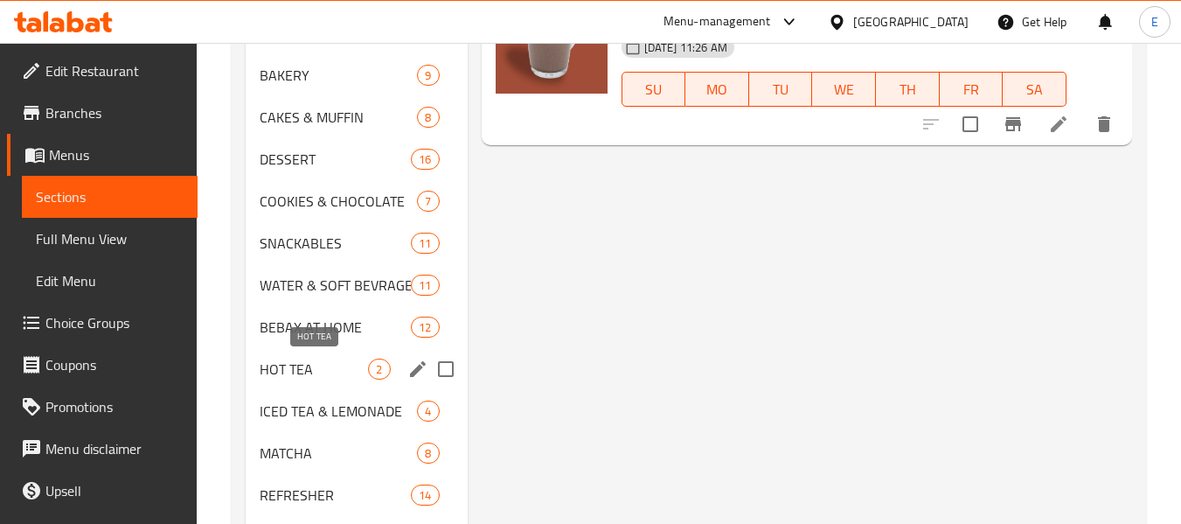
scroll to position [1070, 0]
click at [316, 344] on div "BEBAX AT HOME 12" at bounding box center [356, 328] width 221 height 42
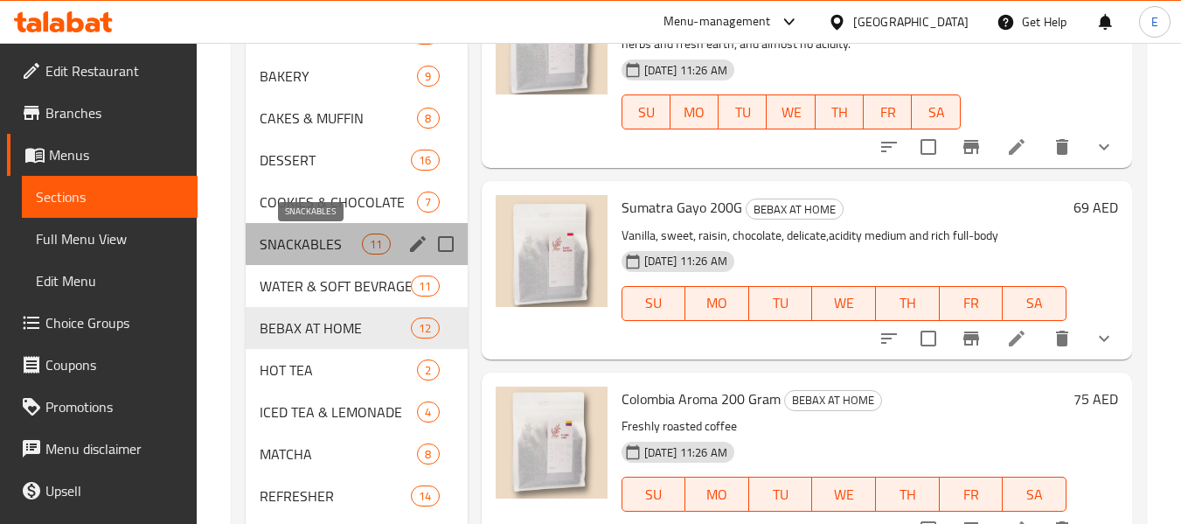
click at [315, 243] on span "SNACKABLES" at bounding box center [311, 243] width 102 height 21
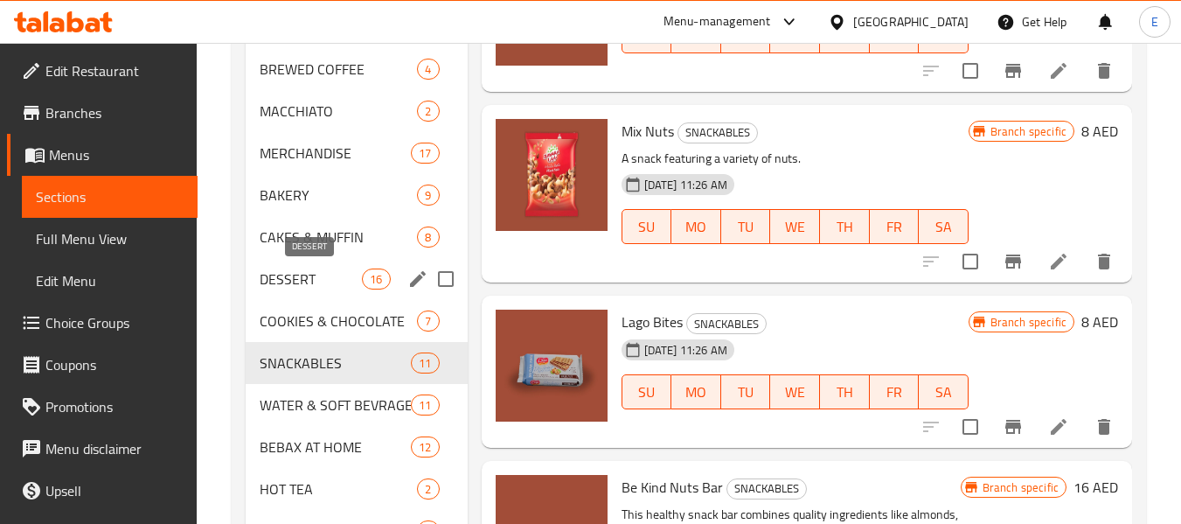
scroll to position [895, 0]
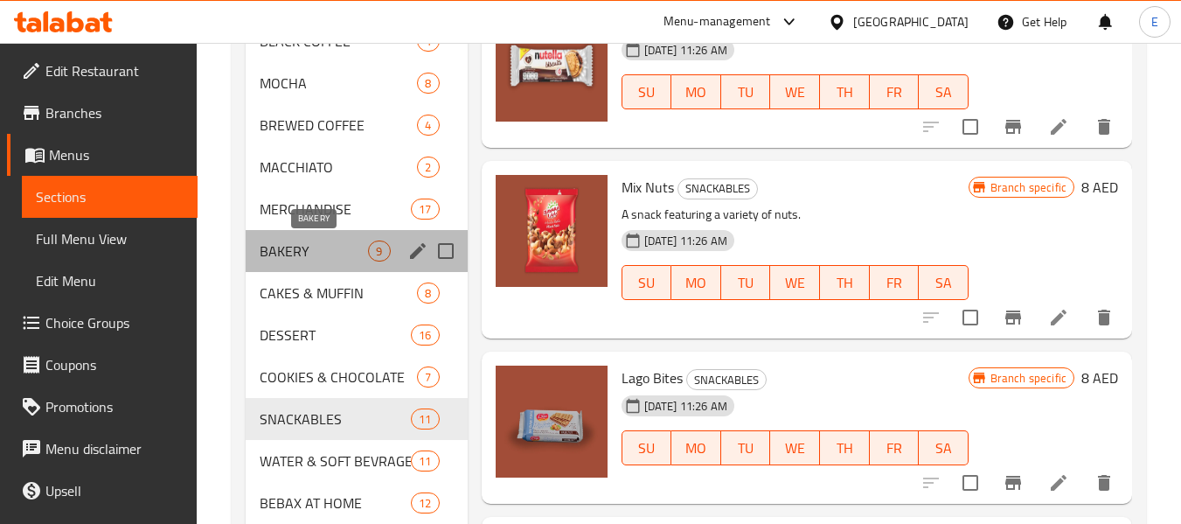
click at [316, 243] on span "BAKERY" at bounding box center [314, 250] width 108 height 21
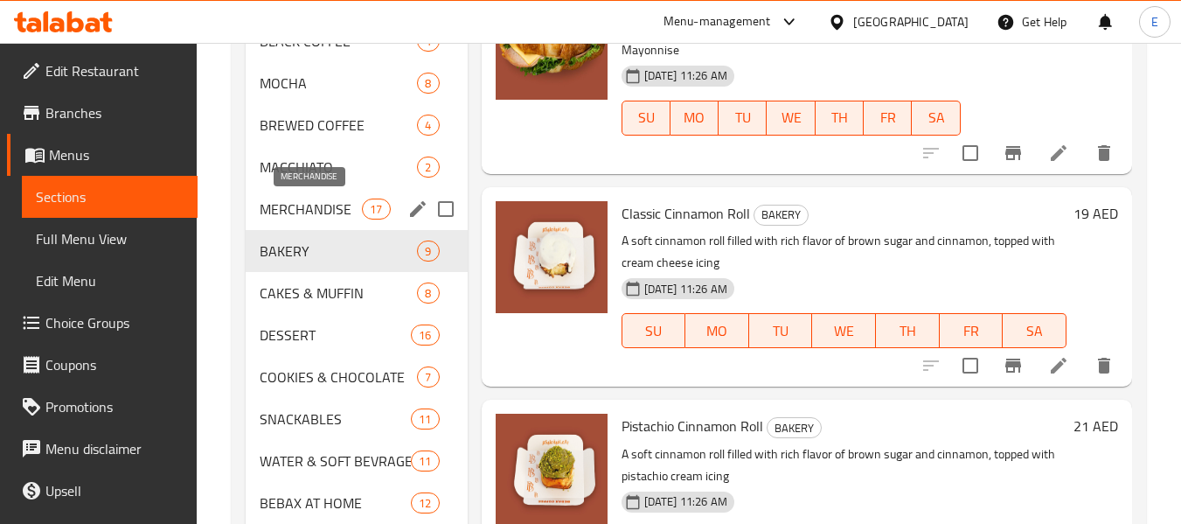
click at [323, 199] on span "MERCHANDISE" at bounding box center [311, 208] width 102 height 21
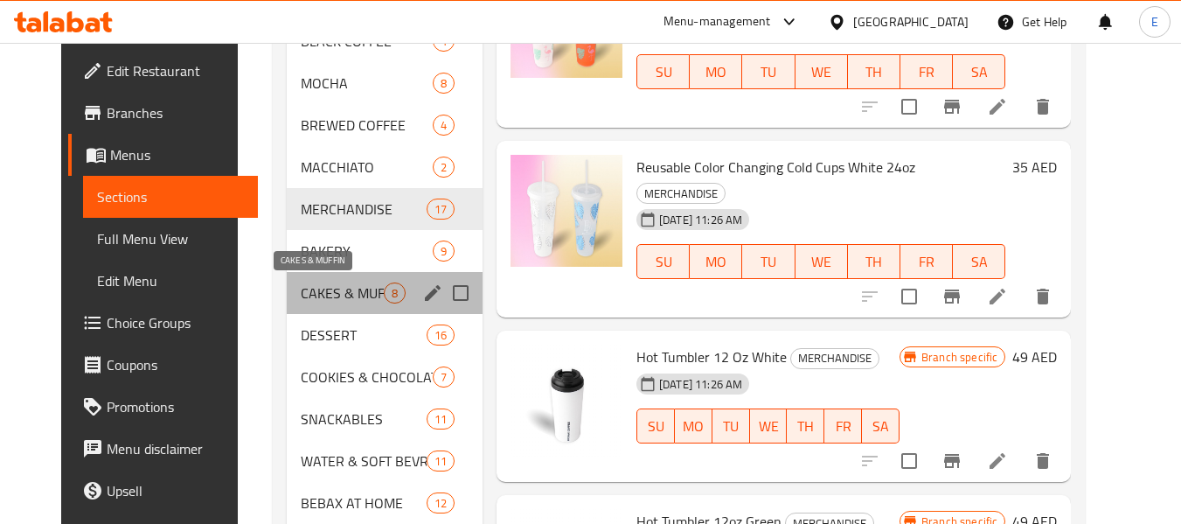
click at [335, 288] on span "CAKES & MUFFIN" at bounding box center [342, 292] width 83 height 21
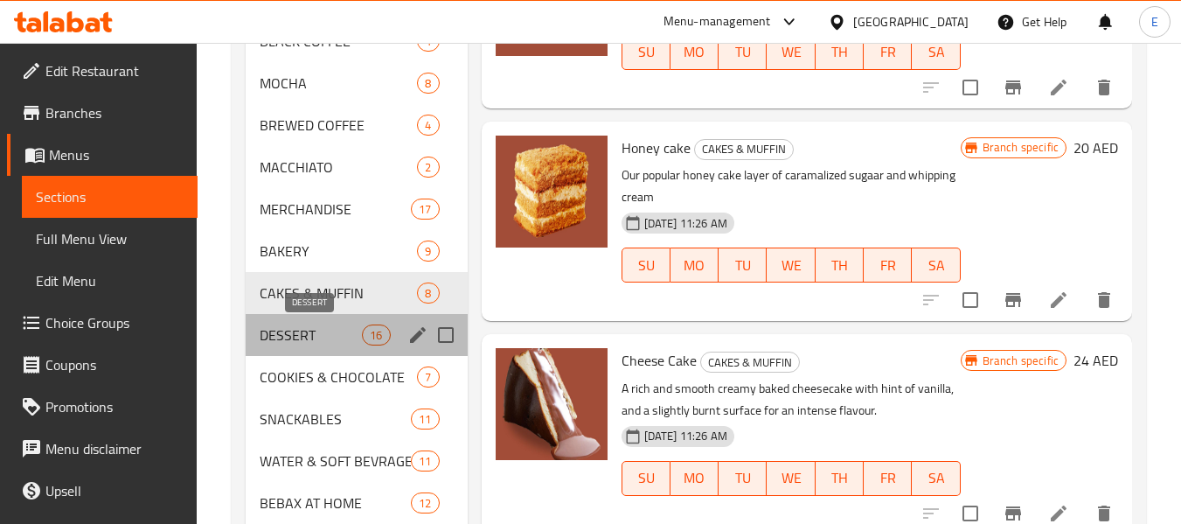
click at [319, 324] on span "DESSERT" at bounding box center [311, 334] width 102 height 21
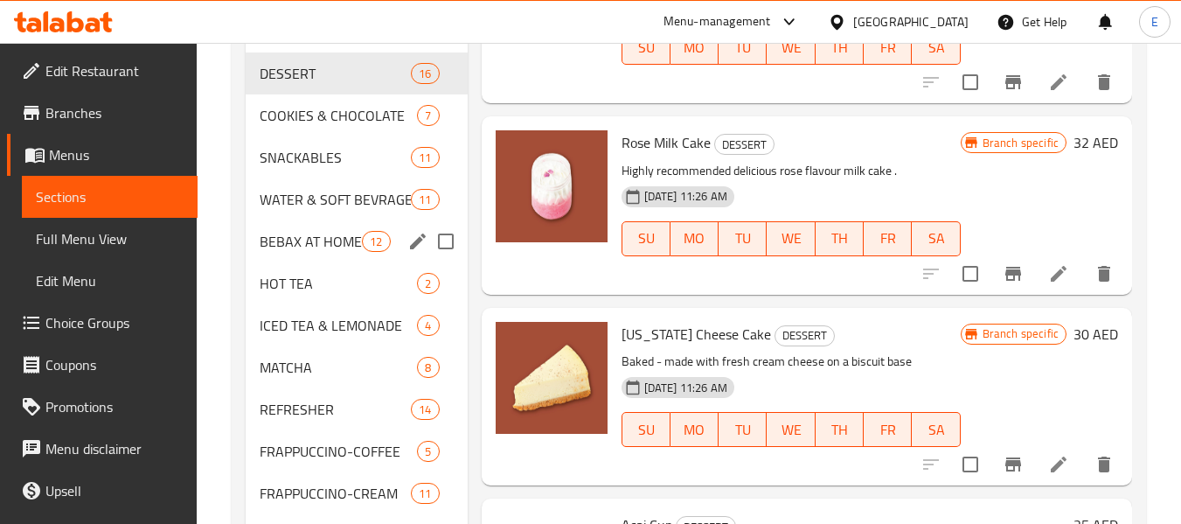
scroll to position [1157, 0]
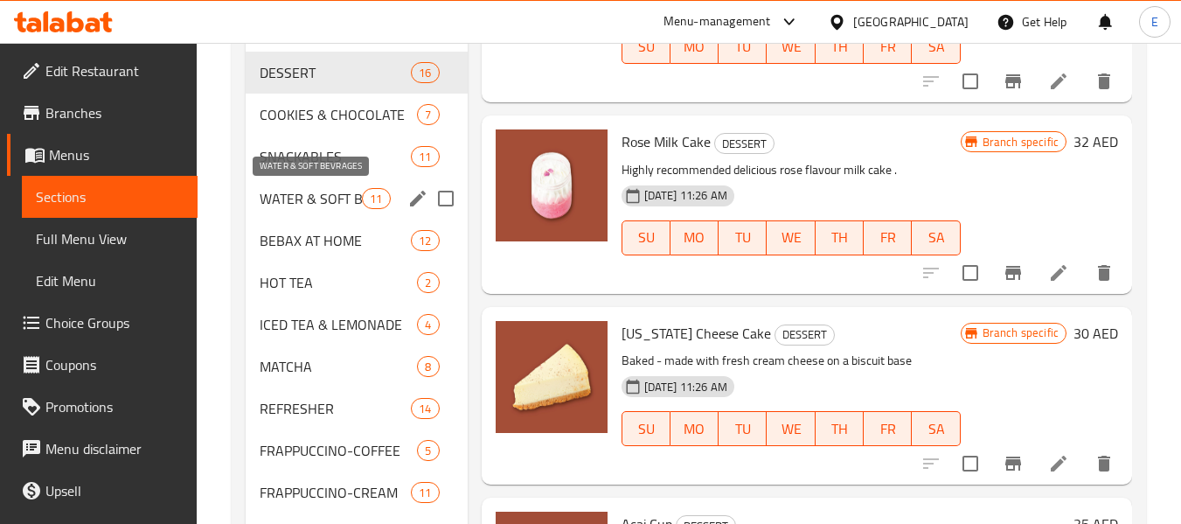
click at [359, 198] on span "WATER & SOFT BEVRAGES" at bounding box center [311, 198] width 102 height 21
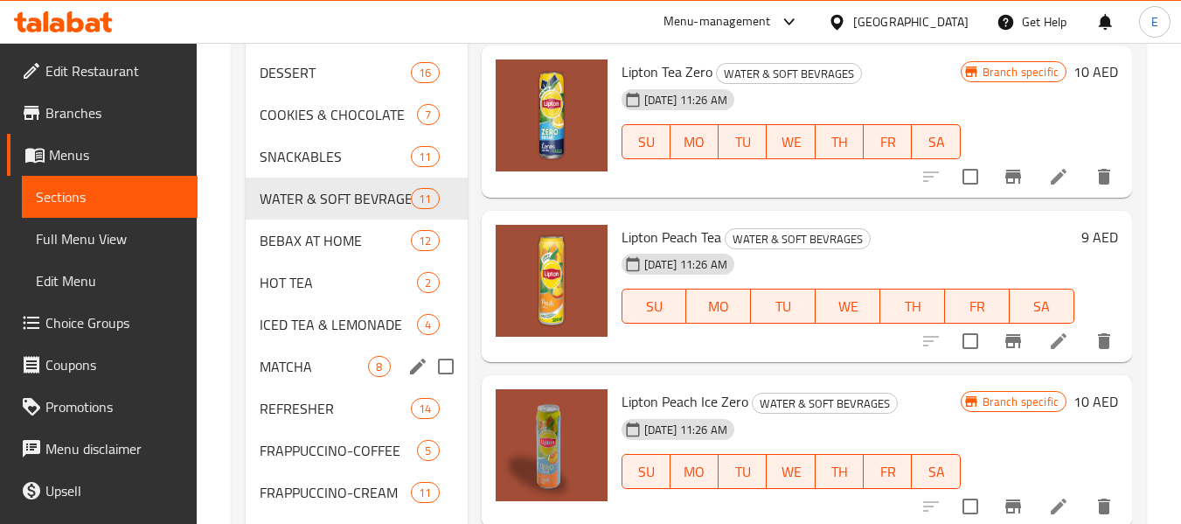
click at [329, 349] on div "MATCHA 8" at bounding box center [356, 366] width 221 height 42
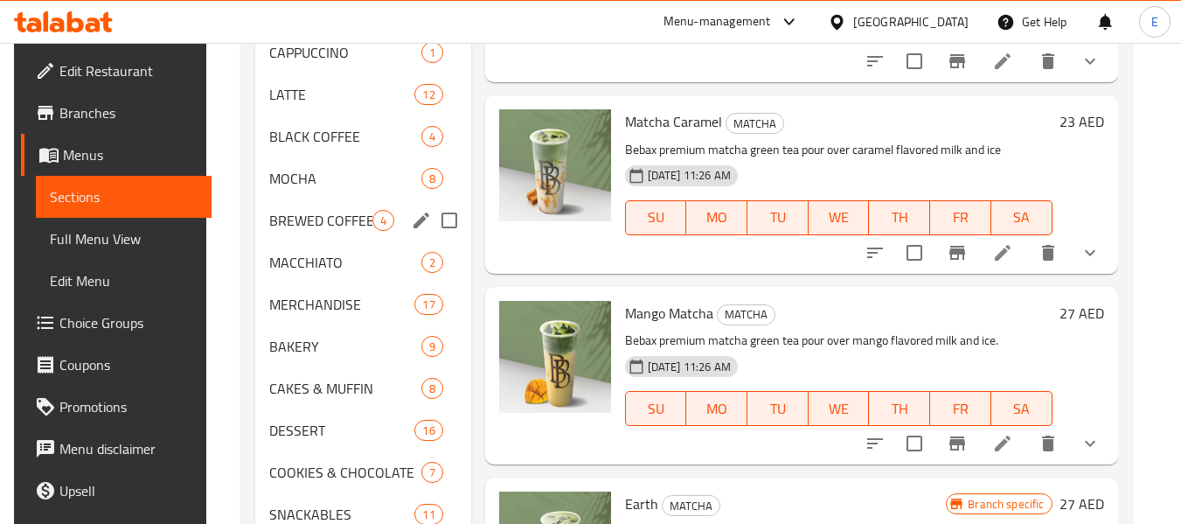
scroll to position [633, 0]
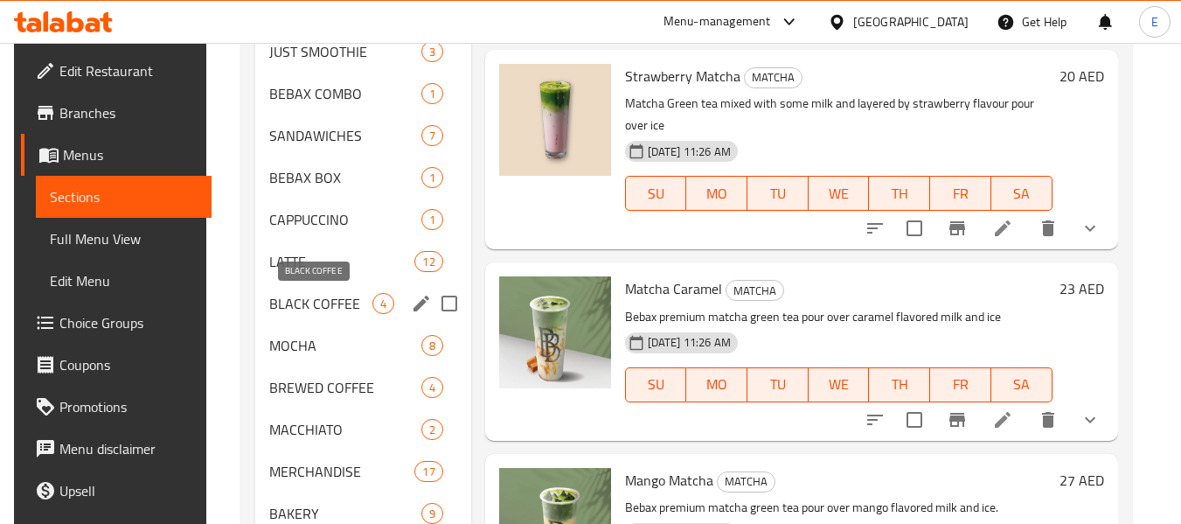
click at [342, 296] on span "BLACK COFFEE" at bounding box center [320, 303] width 102 height 21
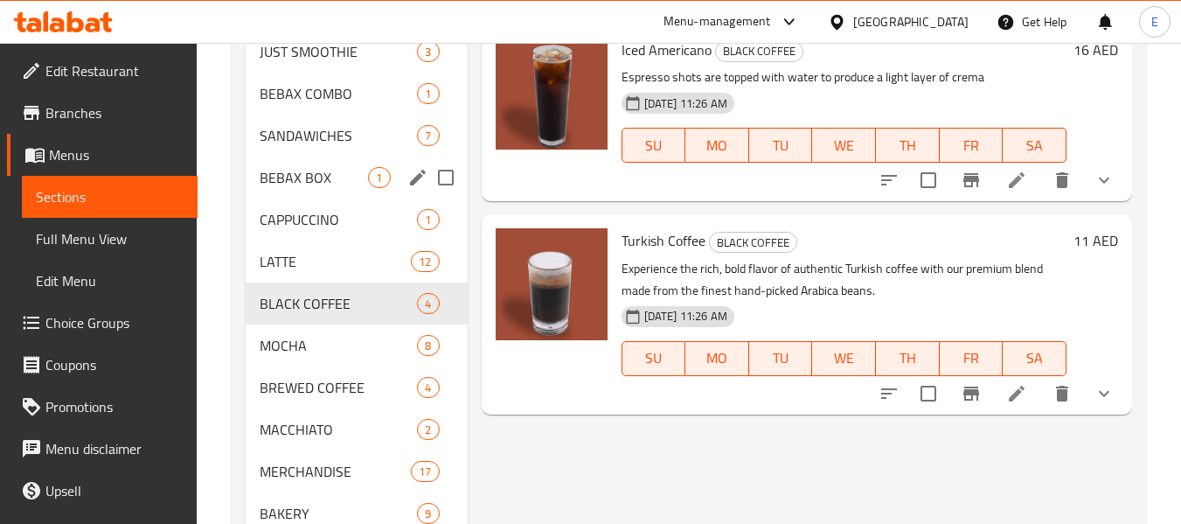
click at [349, 186] on span "BEBAX BOX" at bounding box center [314, 177] width 108 height 21
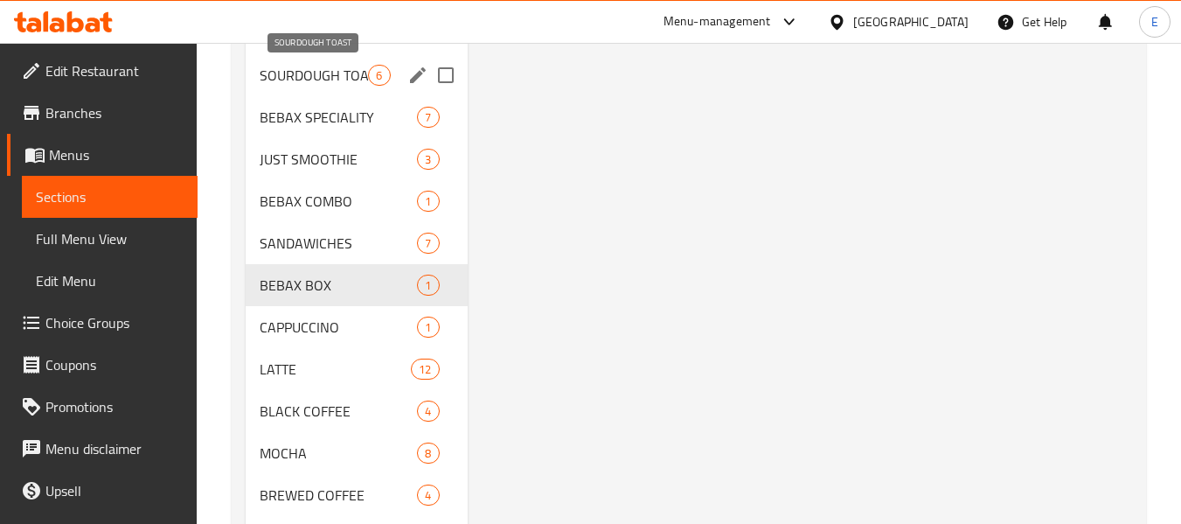
scroll to position [371, 0]
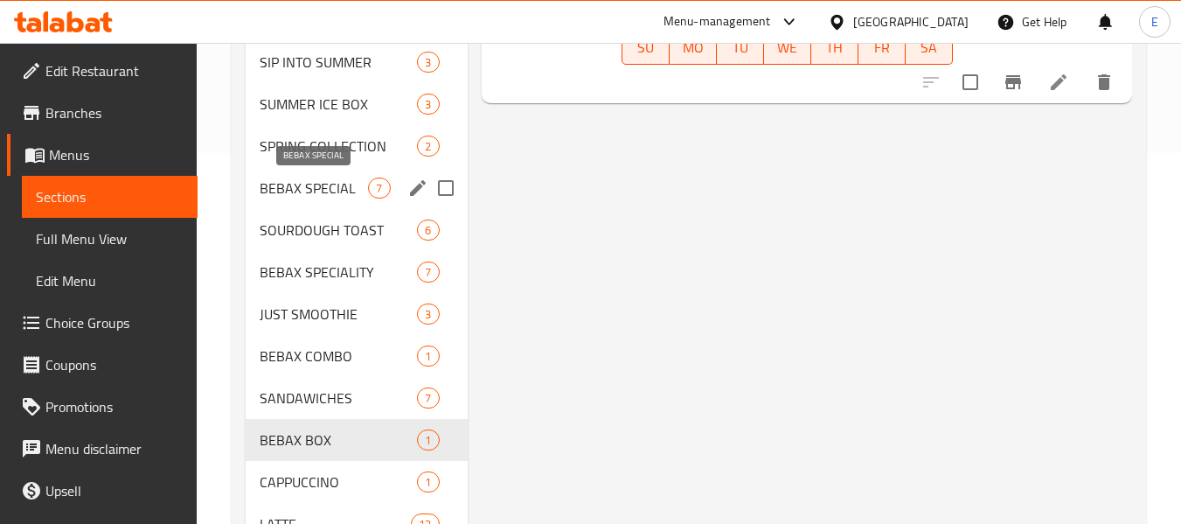
click at [350, 186] on span "BEBAX SPECIAL" at bounding box center [314, 187] width 108 height 21
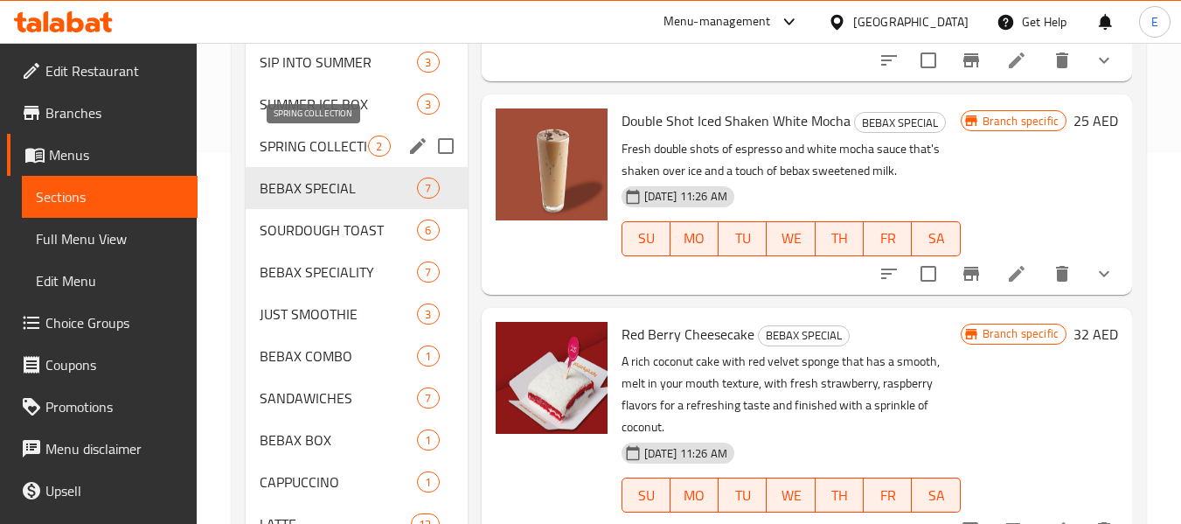
click at [347, 147] on span "SPRING COLLECTION" at bounding box center [314, 146] width 108 height 21
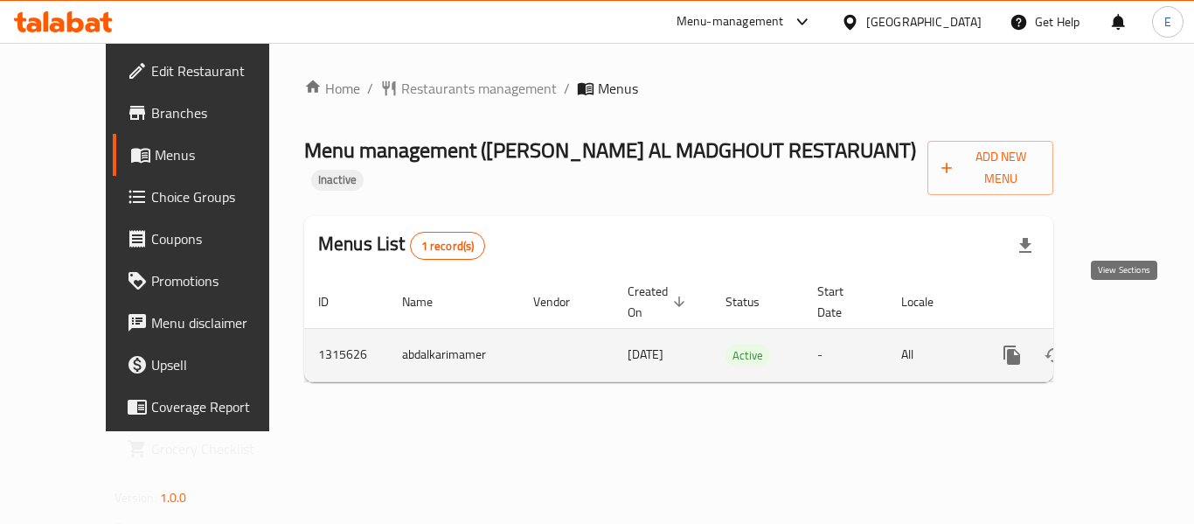
click at [1135, 334] on link "enhanced table" at bounding box center [1138, 355] width 42 height 42
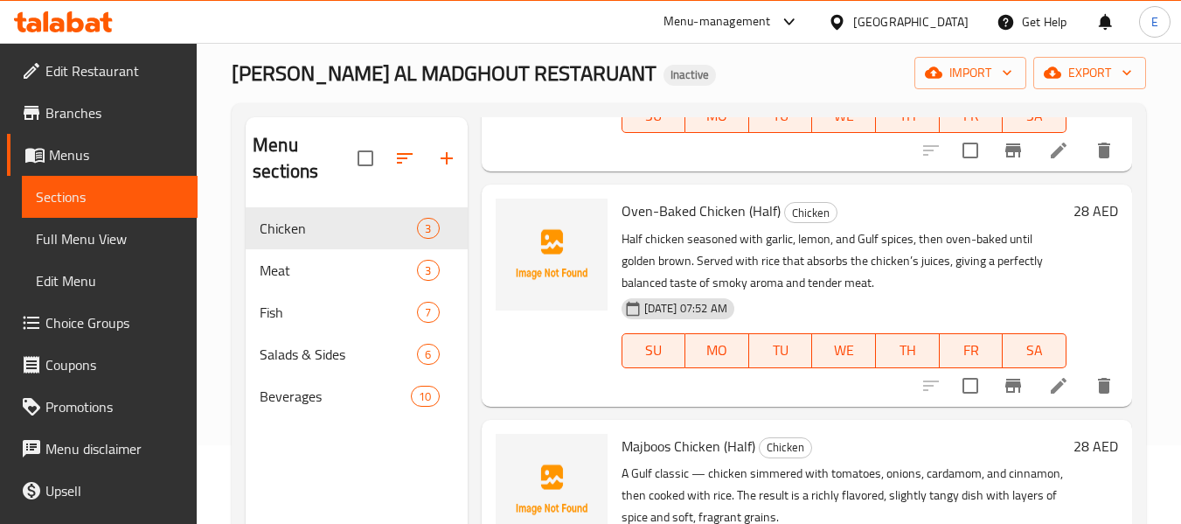
scroll to position [245, 0]
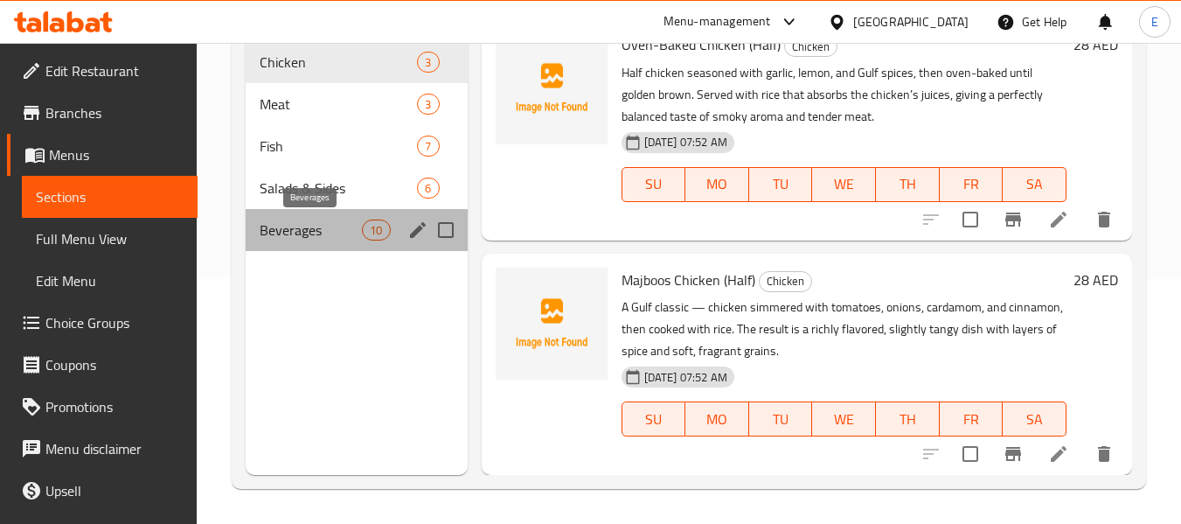
click at [283, 229] on span "Beverages" at bounding box center [311, 229] width 102 height 21
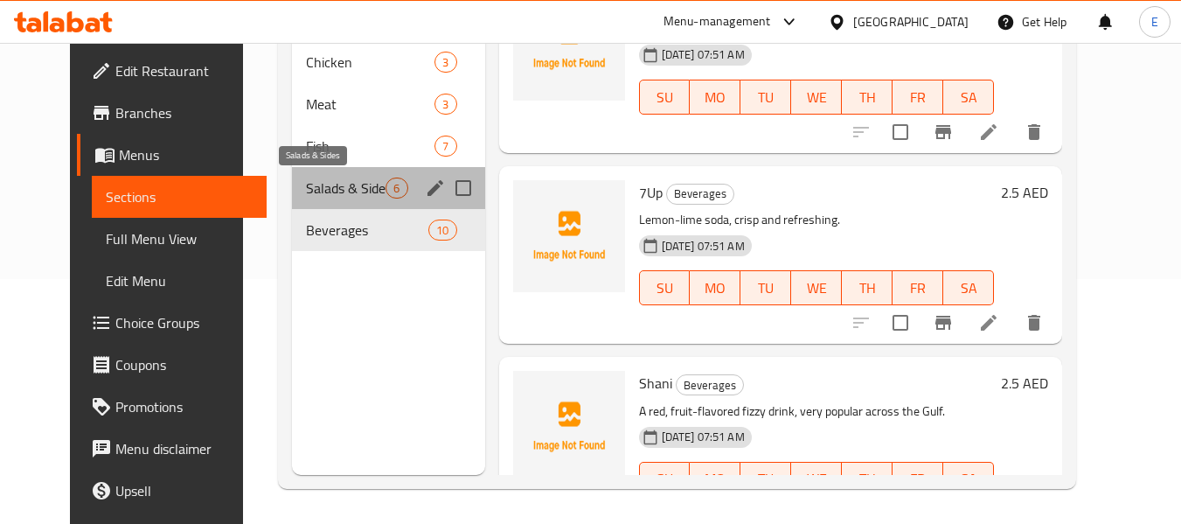
click at [306, 183] on span "Salads & Sides" at bounding box center [346, 187] width 80 height 21
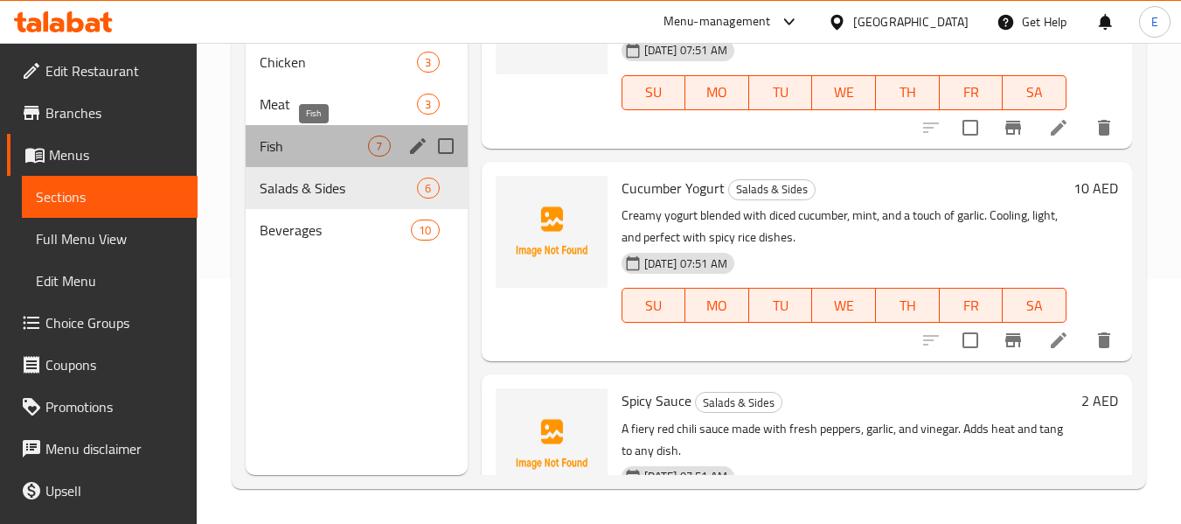
click at [295, 149] on span "Fish" at bounding box center [314, 146] width 108 height 21
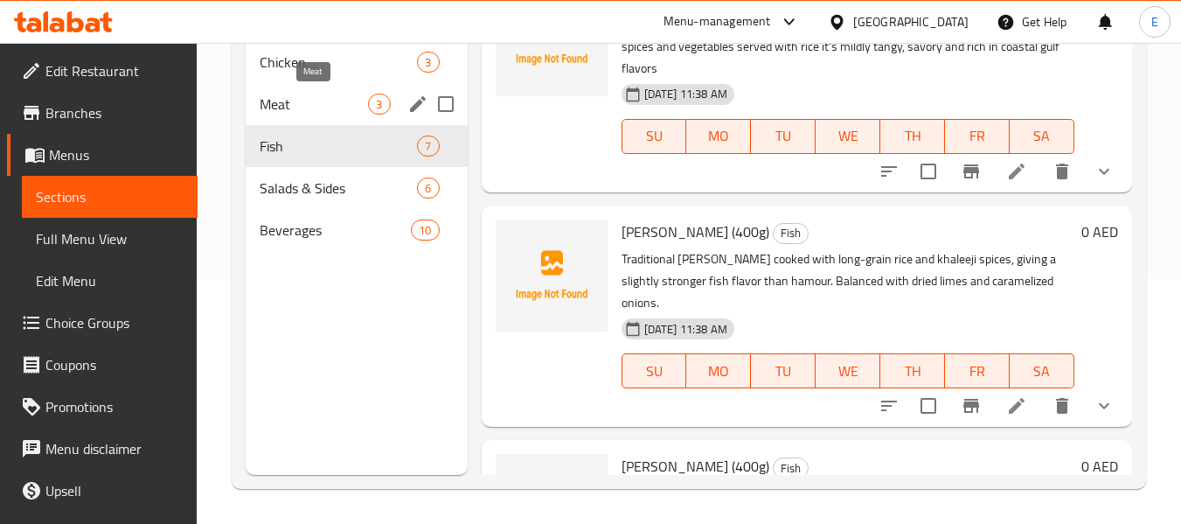
click at [308, 112] on span "Meat" at bounding box center [314, 104] width 108 height 21
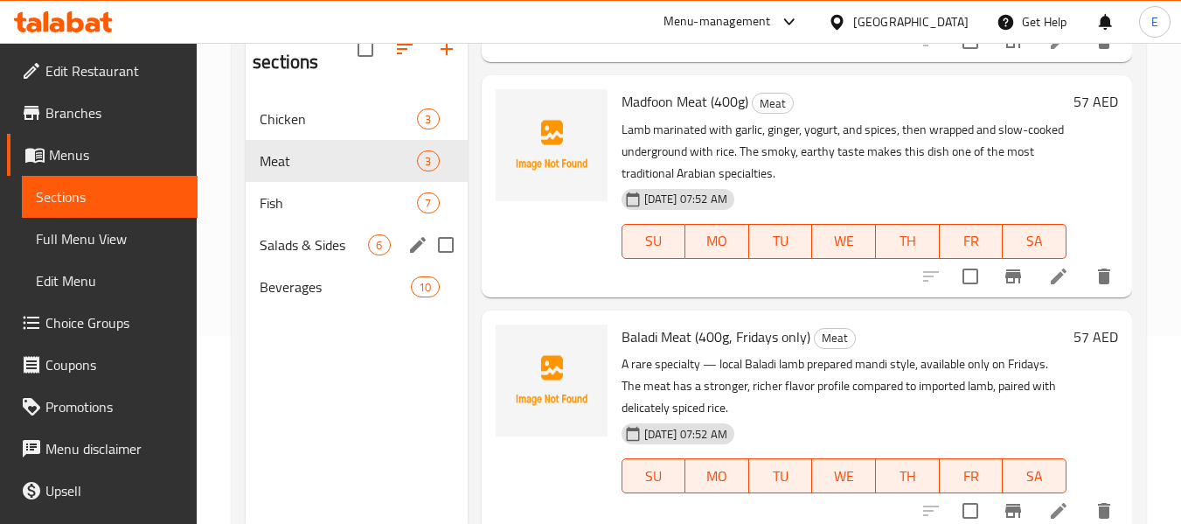
scroll to position [157, 0]
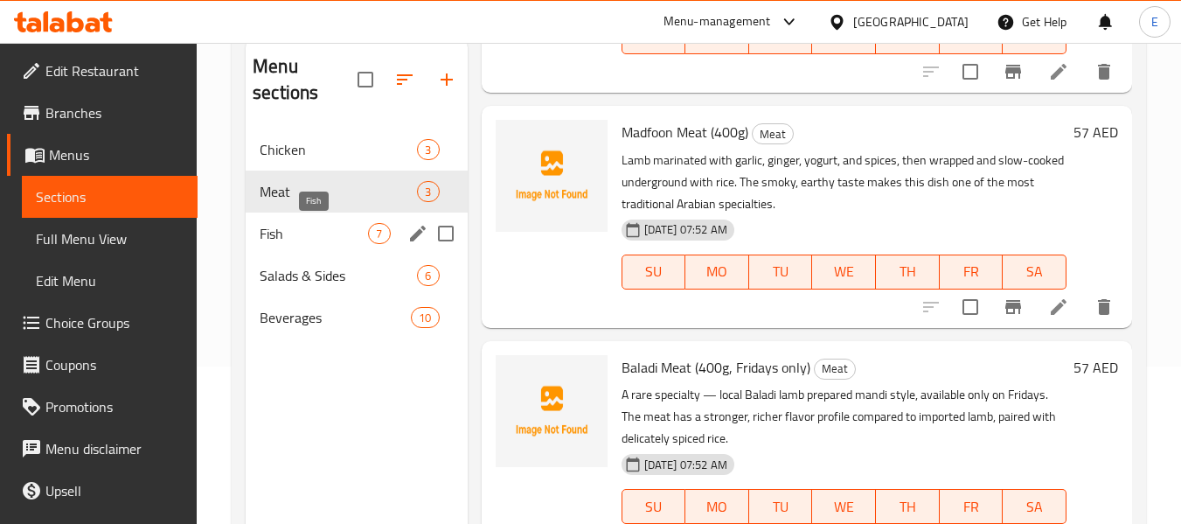
click at [308, 225] on span "Fish" at bounding box center [314, 233] width 108 height 21
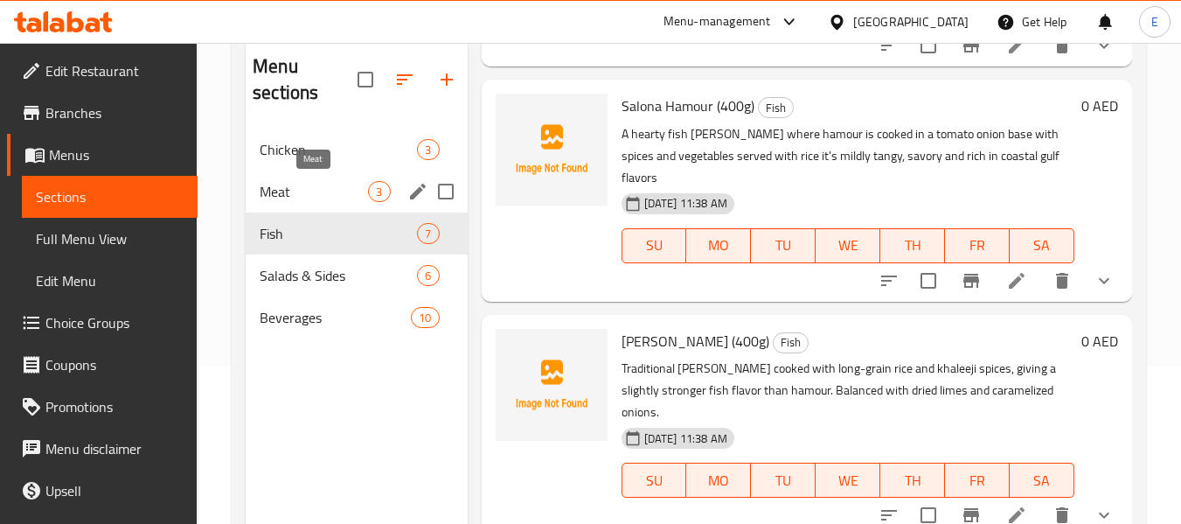
click at [315, 167] on div "Chicken 3" at bounding box center [356, 150] width 221 height 42
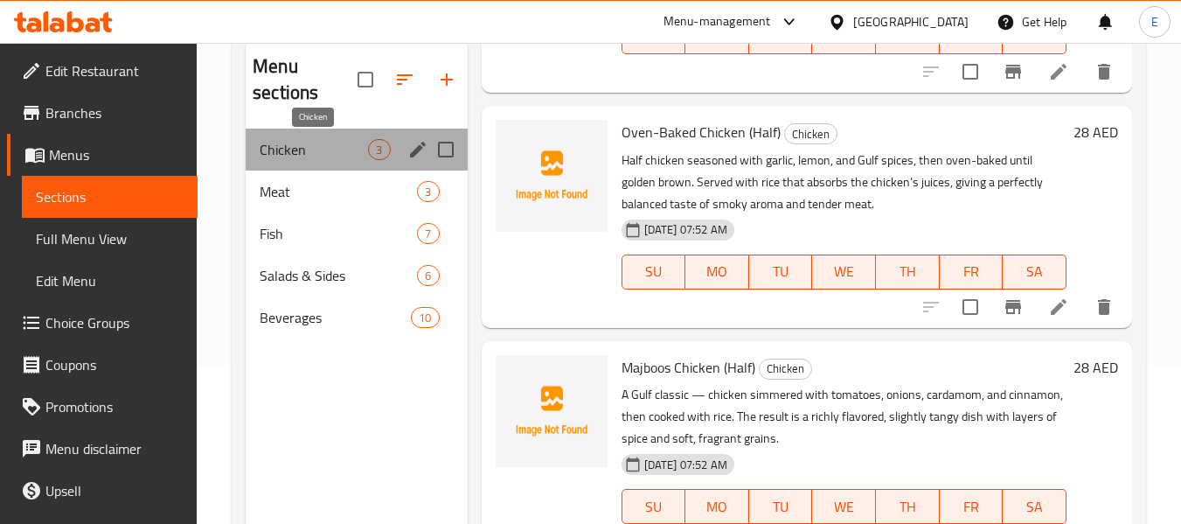
click at [317, 146] on span "Chicken" at bounding box center [314, 149] width 108 height 21
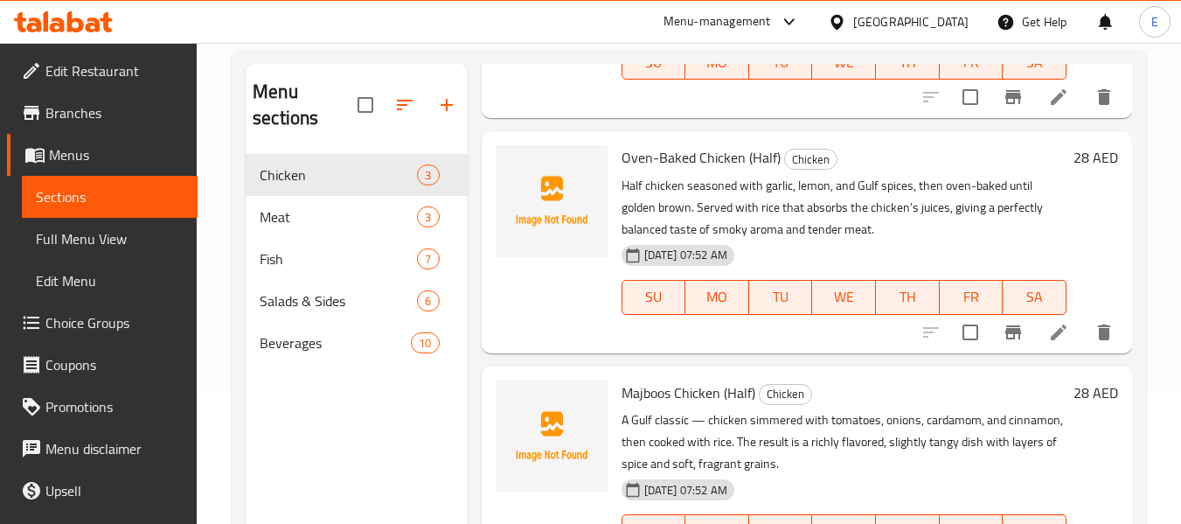
scroll to position [245, 0]
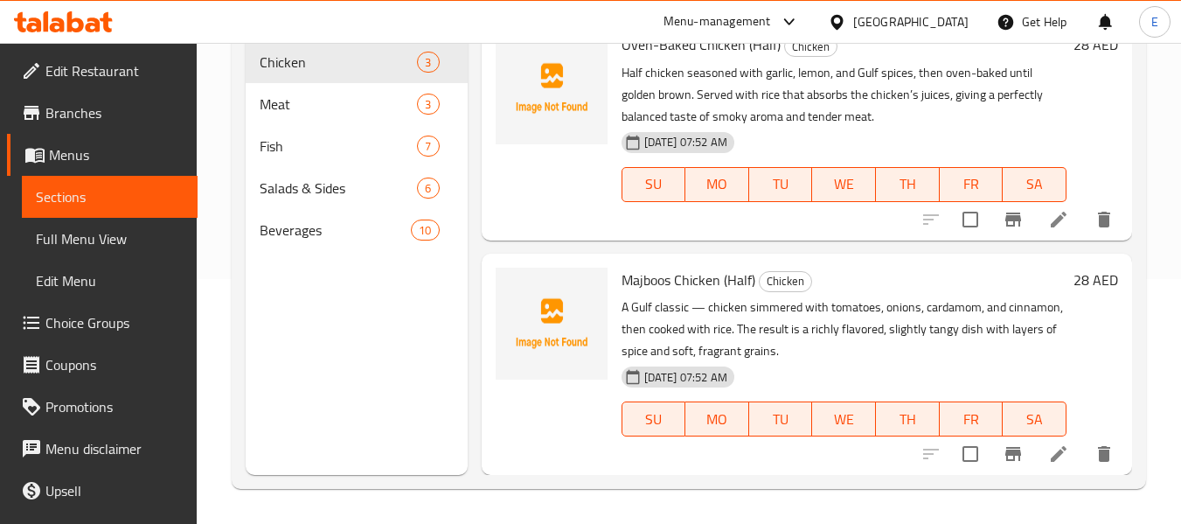
click at [350, 228] on span "Beverages" at bounding box center [335, 229] width 151 height 21
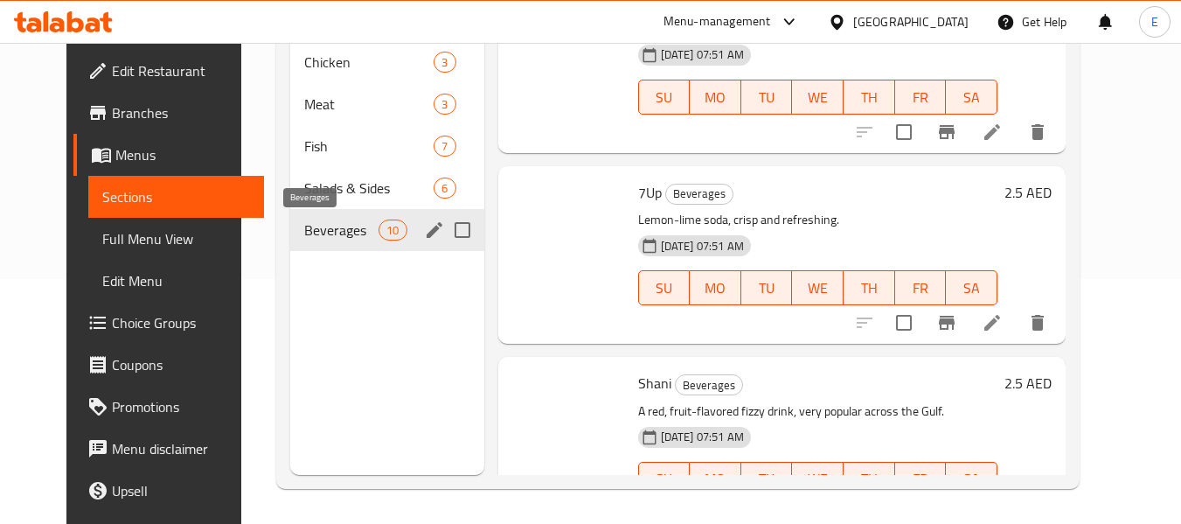
click at [351, 164] on div "Fish 7" at bounding box center [387, 146] width 194 height 42
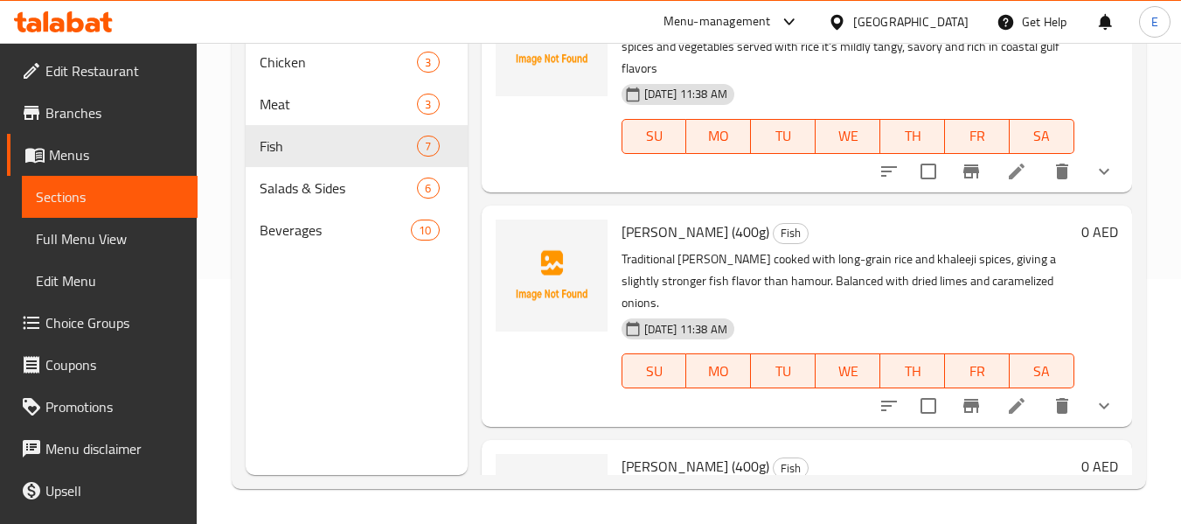
drag, startPoint x: 321, startPoint y: 349, endPoint x: 228, endPoint y: 170, distance: 201.8
click at [321, 349] on div "Menu sections Chicken 3 Meat 3 Fish 7 Salads & Sides 6 Beverages 10" at bounding box center [356, 213] width 221 height 524
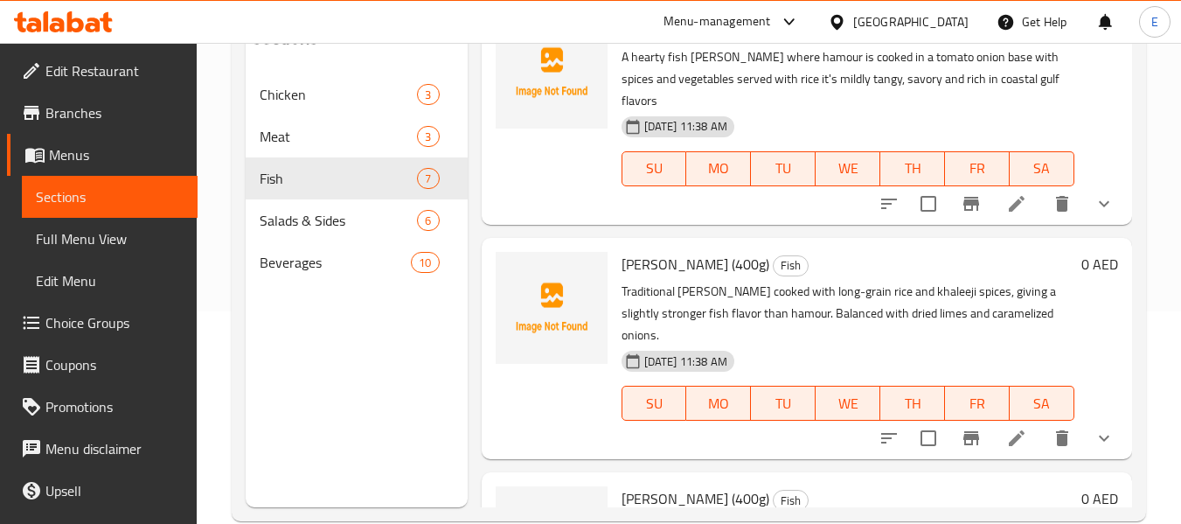
scroll to position [157, 0]
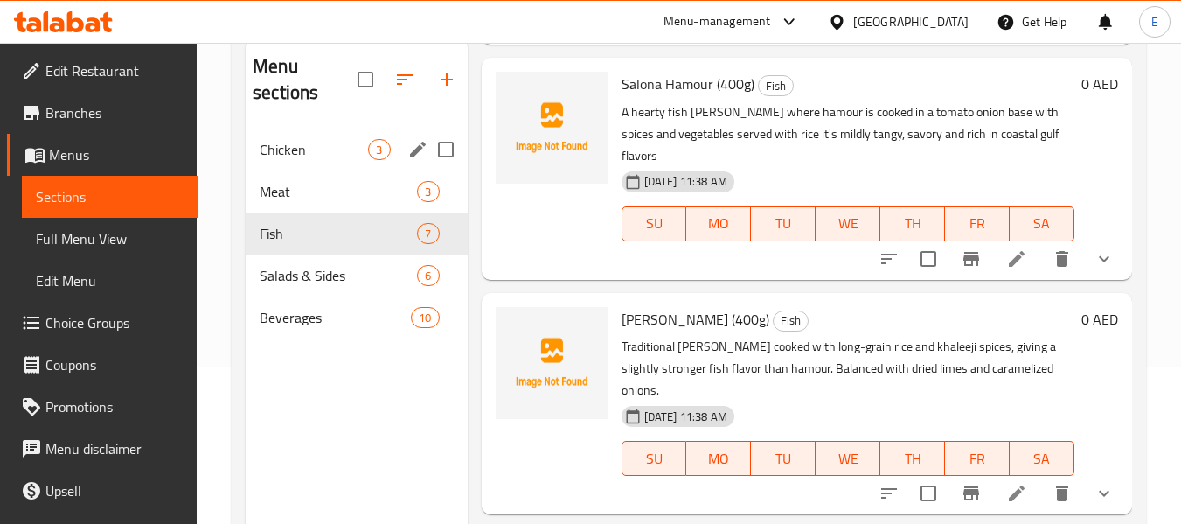
click at [307, 148] on span "Chicken" at bounding box center [314, 149] width 108 height 21
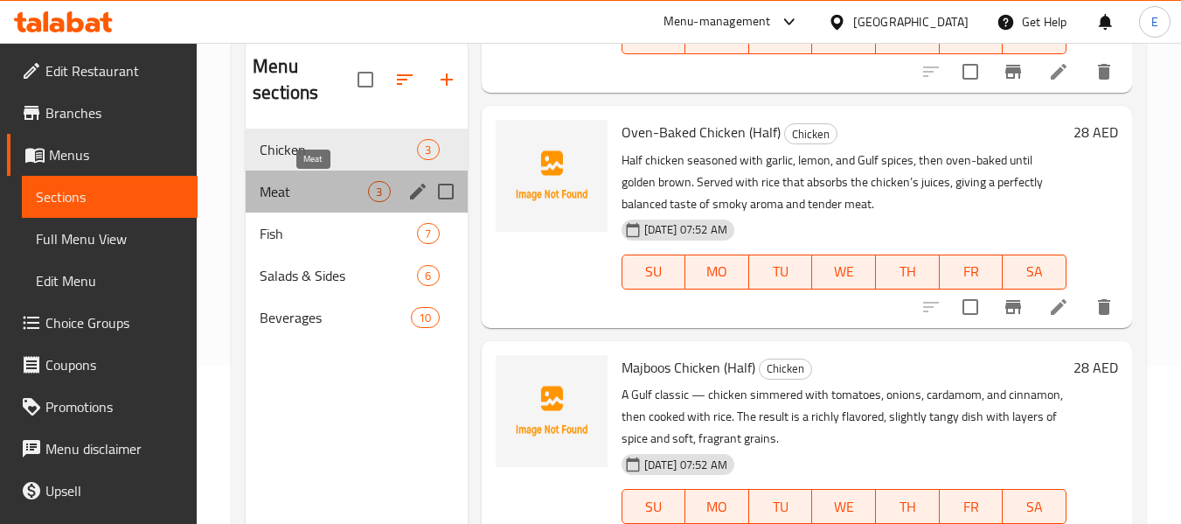
click at [323, 192] on span "Meat" at bounding box center [314, 191] width 108 height 21
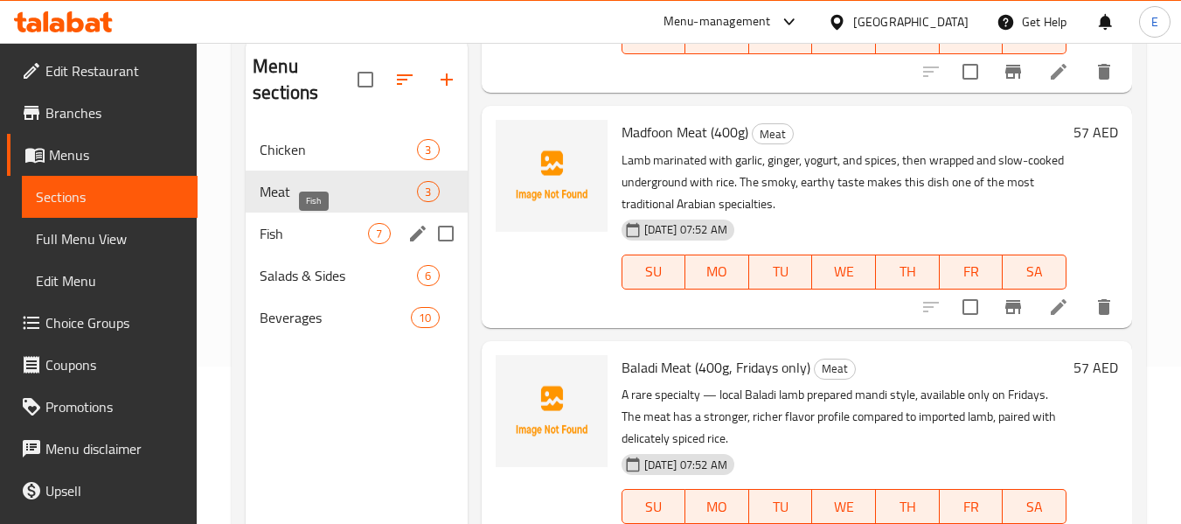
click at [326, 230] on span "Fish" at bounding box center [314, 233] width 108 height 21
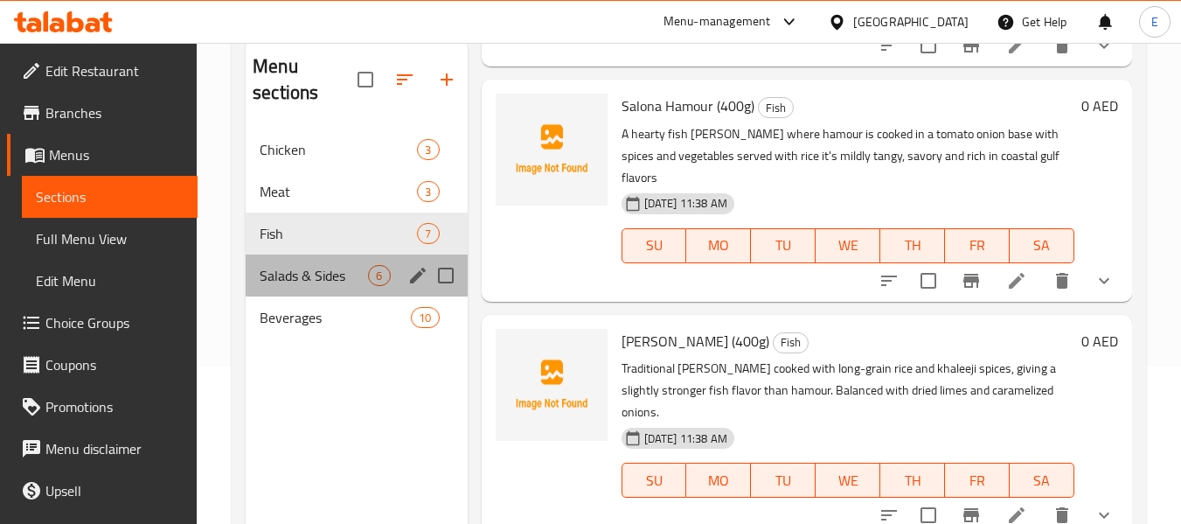
click at [330, 261] on div "Salads & Sides 6" at bounding box center [356, 275] width 221 height 42
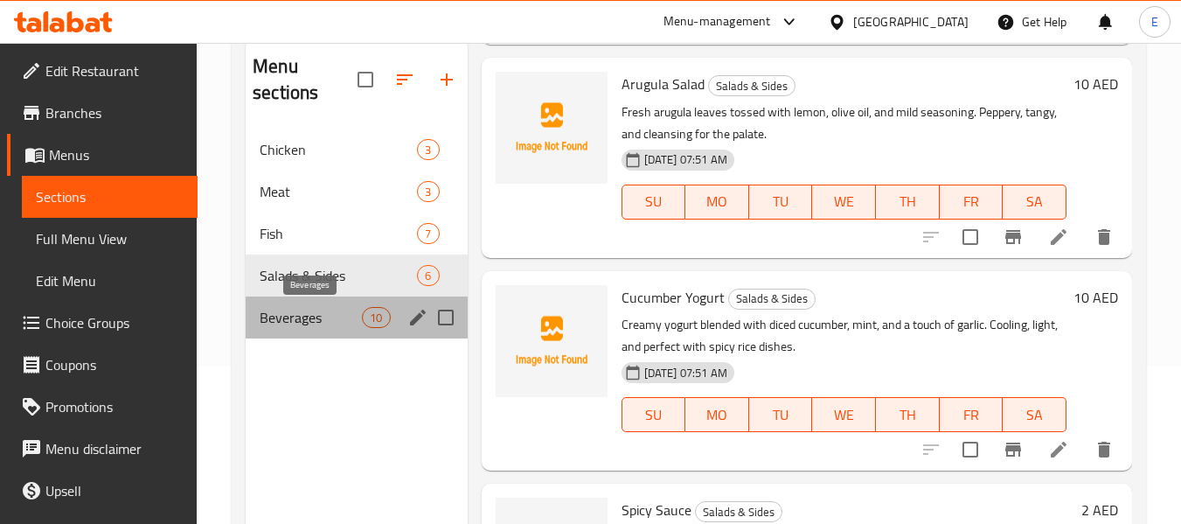
click at [322, 316] on span "Beverages" at bounding box center [311, 317] width 102 height 21
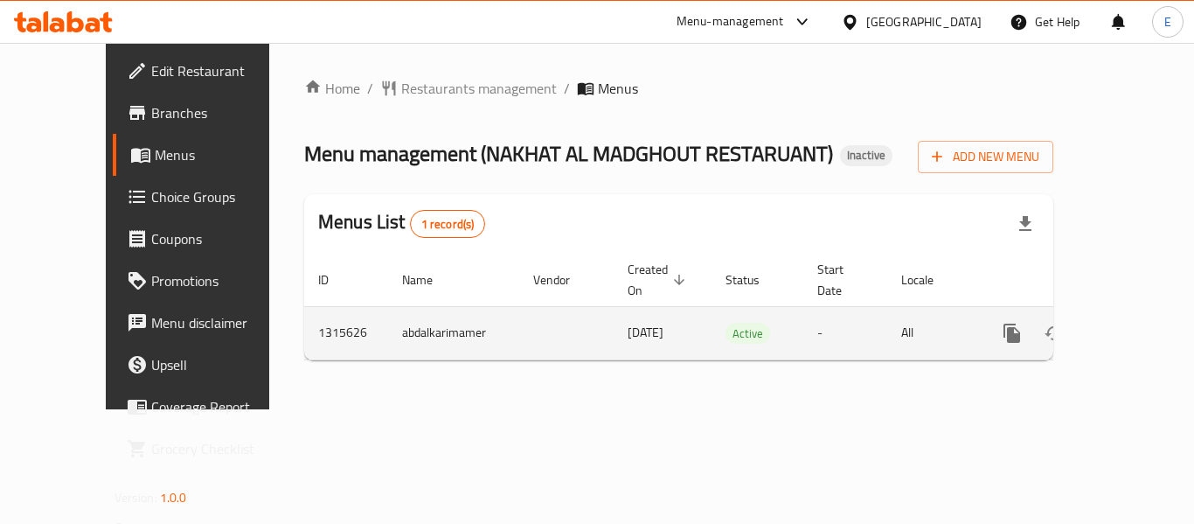
click at [1128, 323] on icon "enhanced table" at bounding box center [1138, 333] width 21 height 21
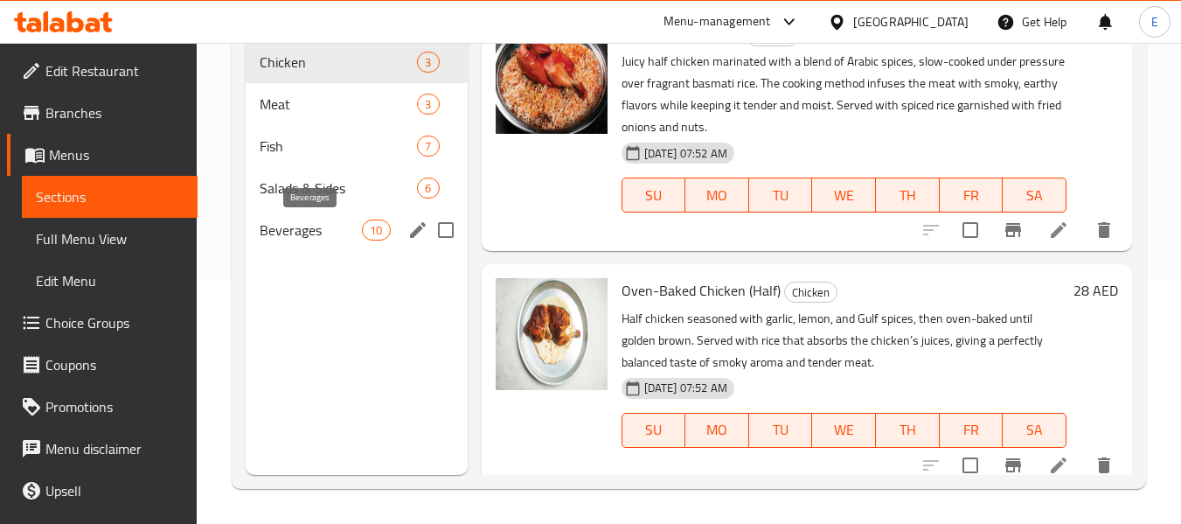
click at [281, 223] on span "Beverages" at bounding box center [311, 229] width 102 height 21
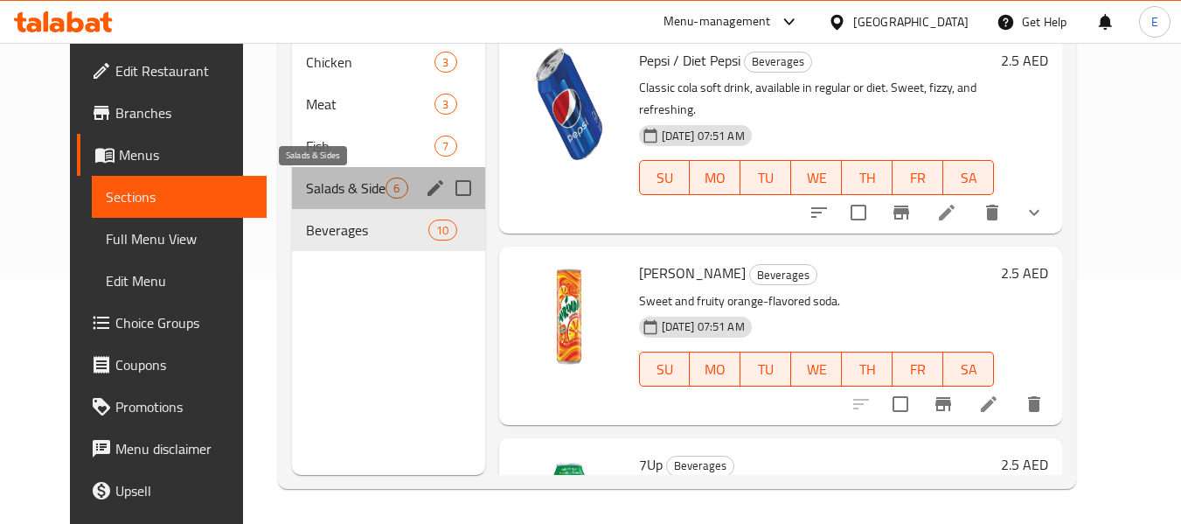
click at [306, 194] on span "Salads & Sides" at bounding box center [346, 187] width 80 height 21
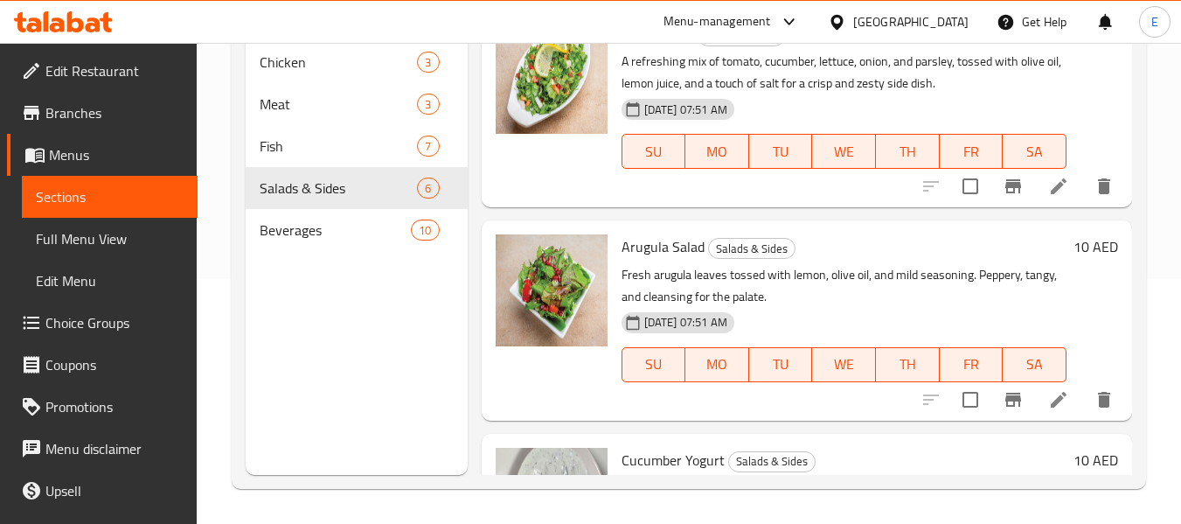
click at [352, 283] on div "Menu sections Chicken 3 Meat 3 Fish 7 Salads & Sides 6 Beverages 10" at bounding box center [356, 213] width 221 height 524
click at [362, 217] on div "Beverages 10" at bounding box center [356, 230] width 221 height 42
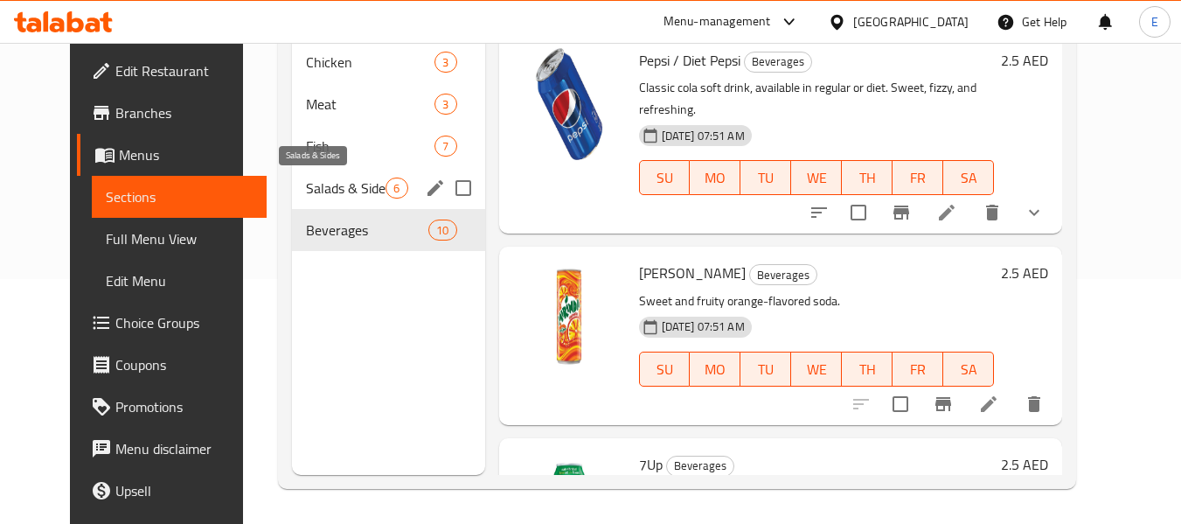
click at [362, 180] on span "Salads & Sides" at bounding box center [346, 187] width 80 height 21
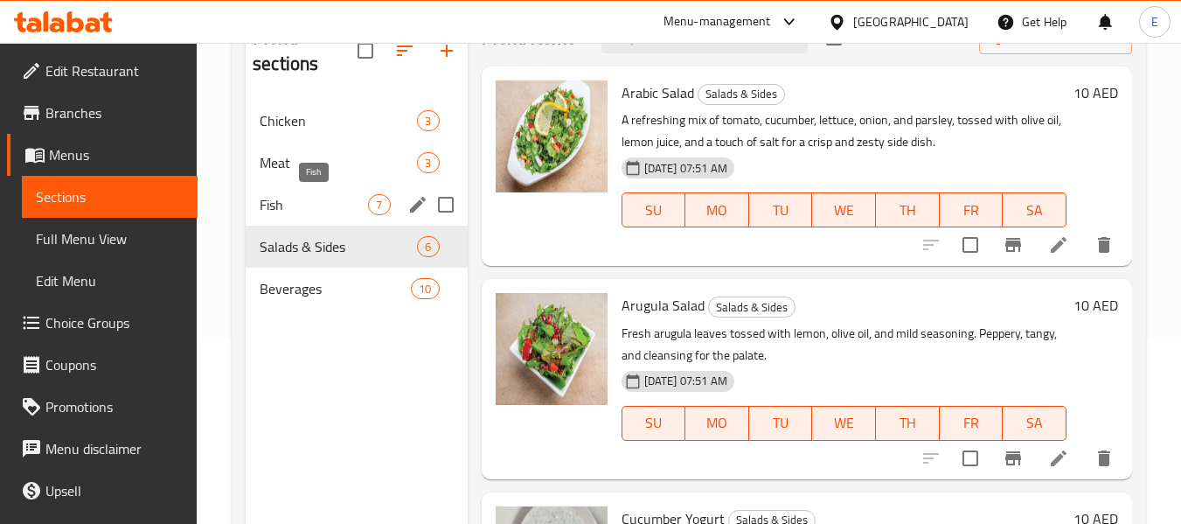
scroll to position [157, 0]
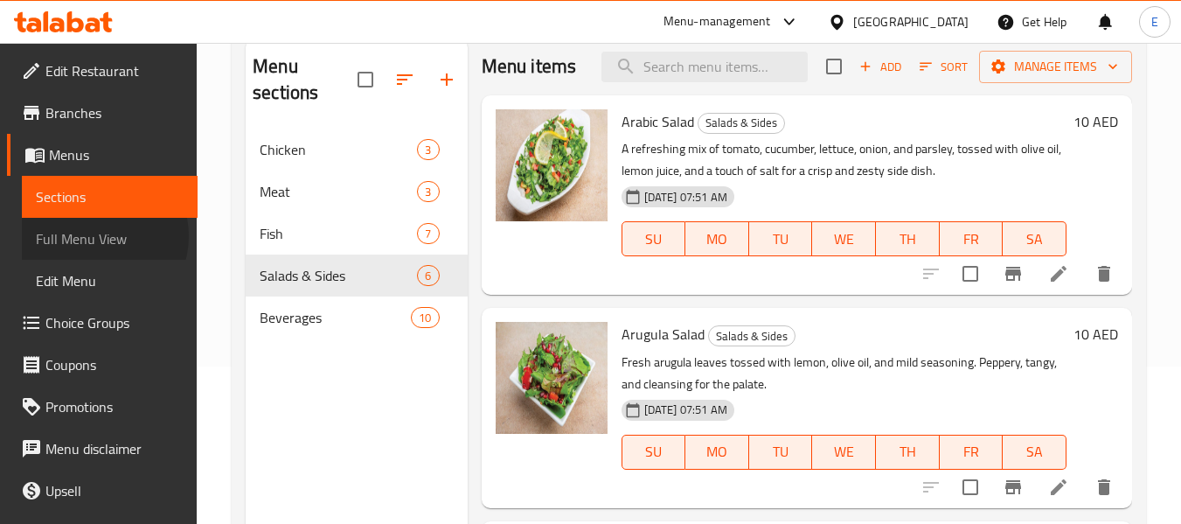
click at [98, 236] on span "Full Menu View" at bounding box center [110, 238] width 148 height 21
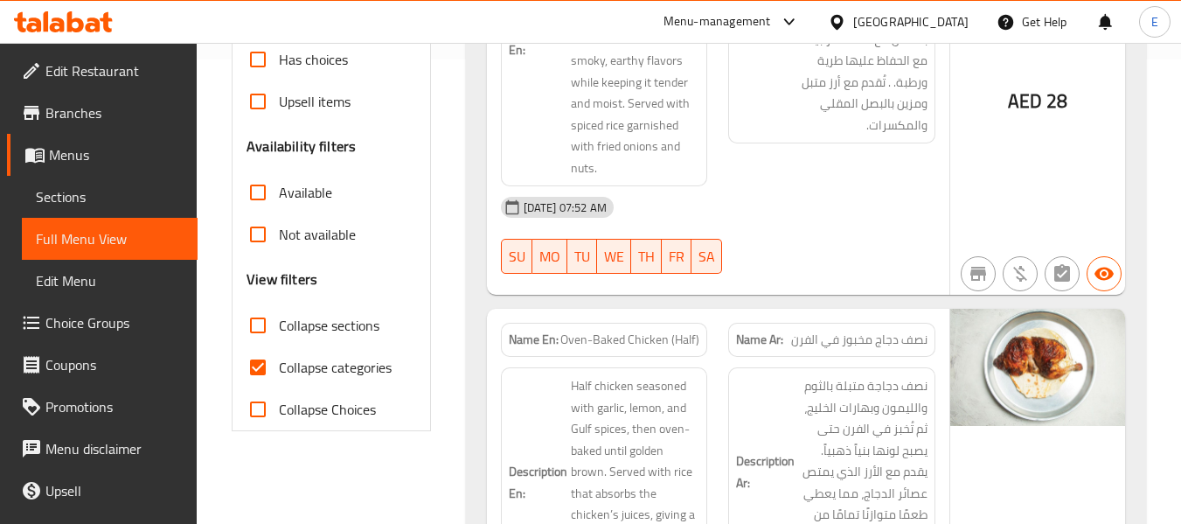
scroll to position [507, 0]
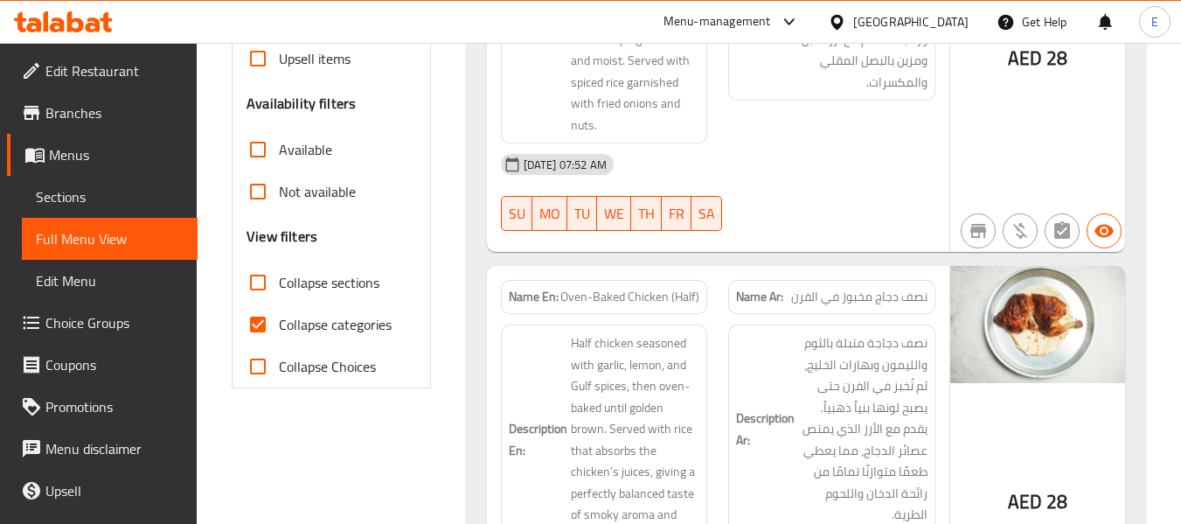
click at [269, 329] on input "Collapse categories" at bounding box center [258, 324] width 42 height 42
checkbox input "false"
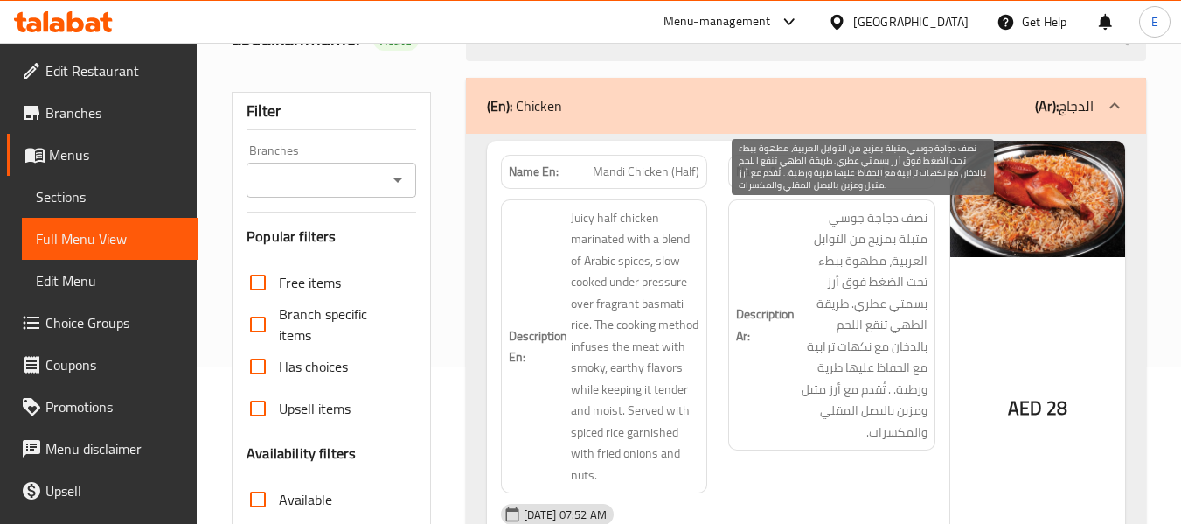
scroll to position [0, 0]
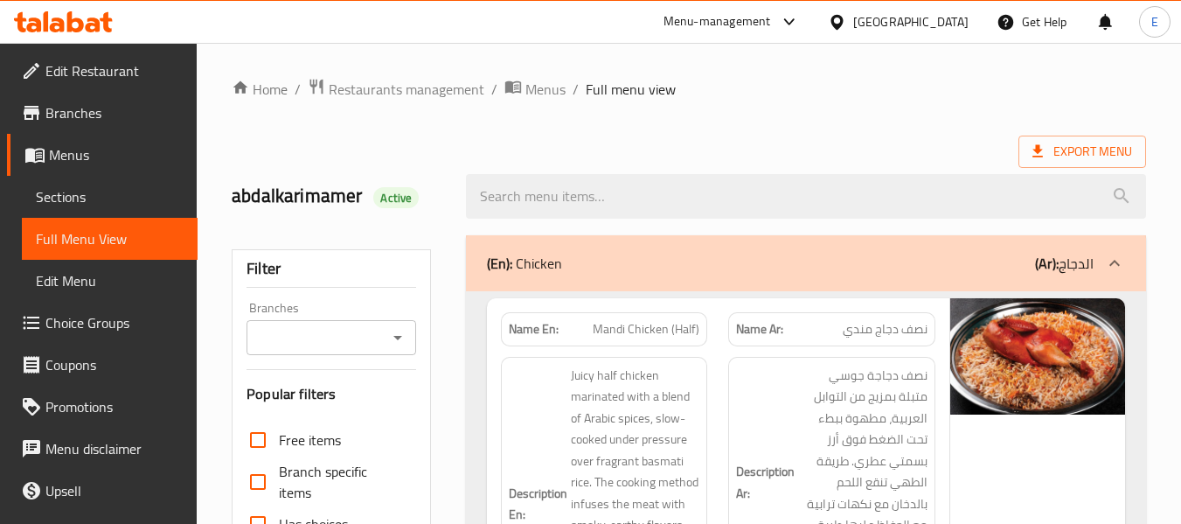
click at [882, 166] on div at bounding box center [805, 196] width 701 height 66
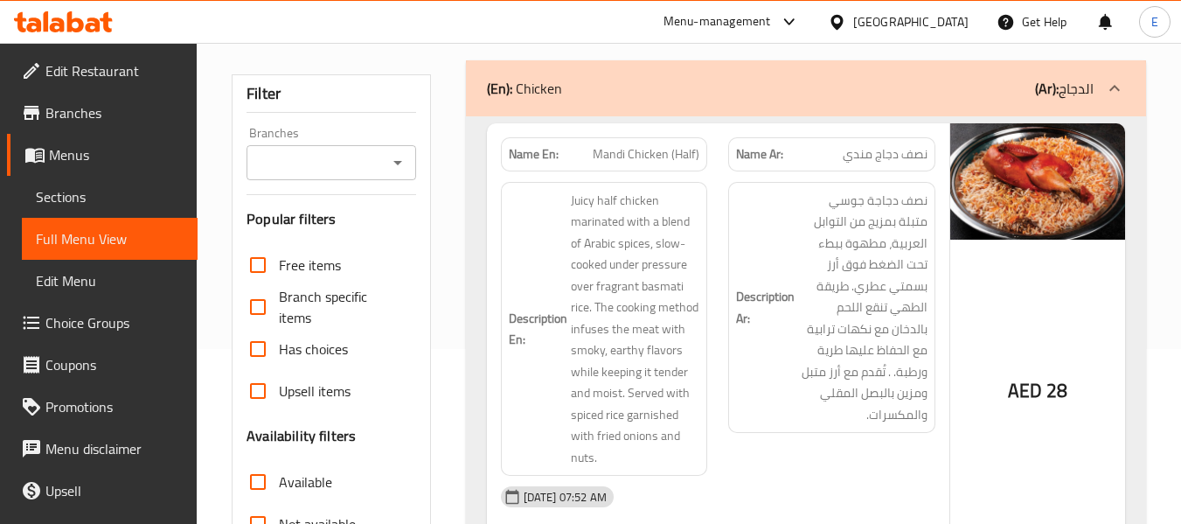
scroll to position [262, 0]
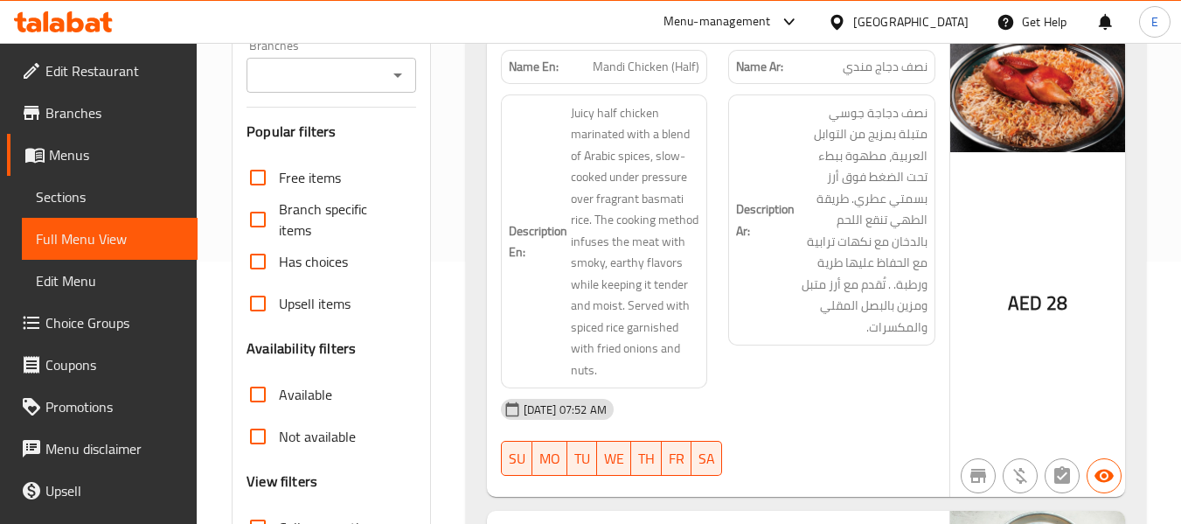
click at [1046, 305] on span "28" at bounding box center [1056, 303] width 21 height 34
click at [673, 66] on span "Mandi Chicken (Half)" at bounding box center [646, 67] width 107 height 18
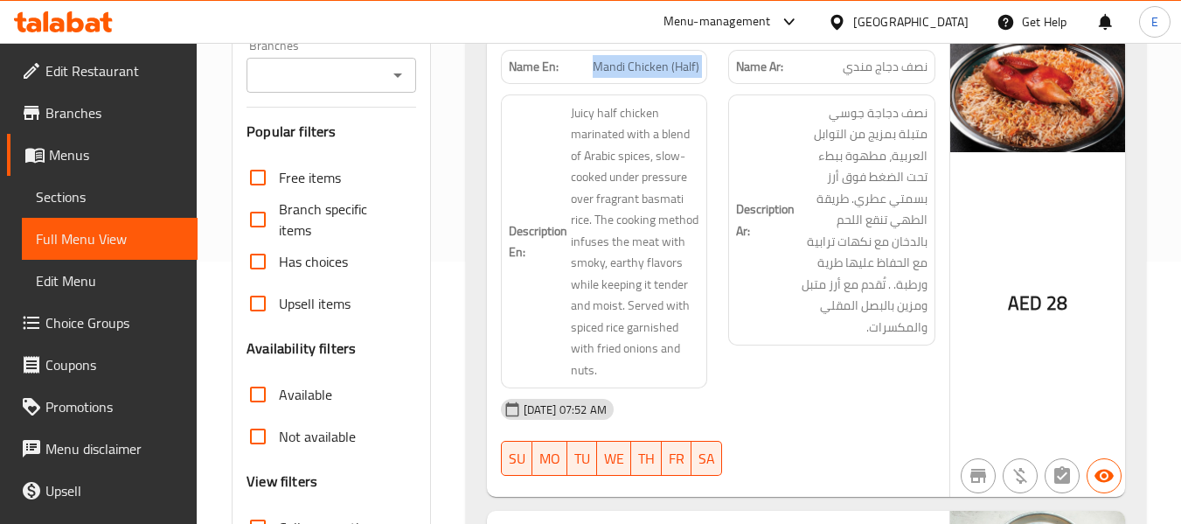
click at [673, 66] on span "Mandi Chicken (Half)" at bounding box center [646, 67] width 107 height 18
click at [908, 71] on span "نصف دجاج مندي" at bounding box center [885, 67] width 85 height 18
click at [858, 348] on div "Description Ar: نصف دجاجة جوسي متبلة بمزيج من التوابل العربية، مطهوة ببطء تحت ا…" at bounding box center [832, 242] width 228 height 316
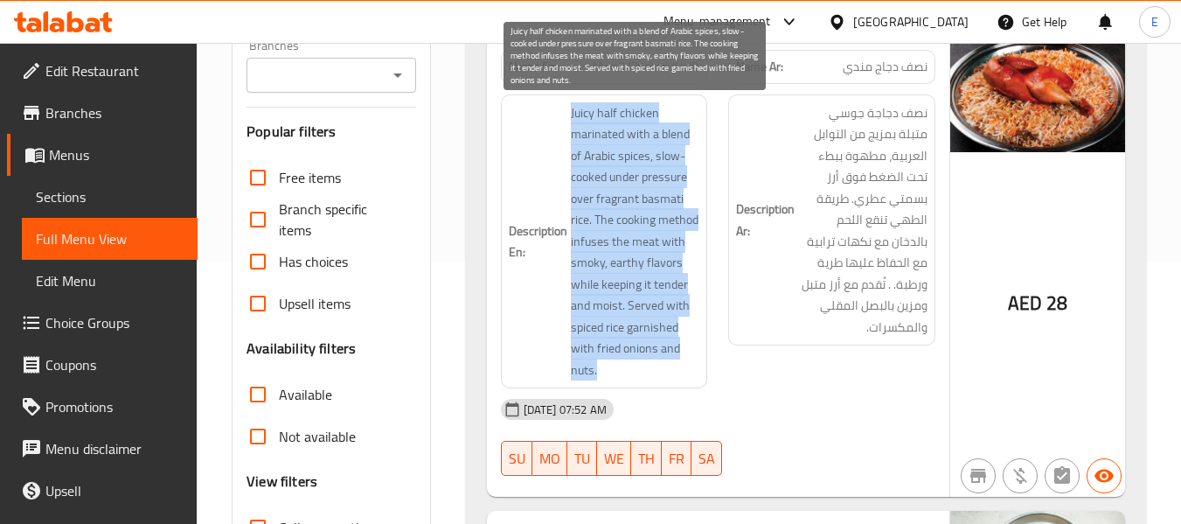
drag, startPoint x: 568, startPoint y: 105, endPoint x: 678, endPoint y: 359, distance: 276.9
click at [678, 359] on h6 "Description En: Juicy half chicken marinated with a blend of Arabic spices, slo…" at bounding box center [604, 241] width 191 height 279
click at [678, 359] on span "Juicy half chicken marinated with a blend of Arabic spices, slow-cooked under p…" at bounding box center [635, 241] width 129 height 279
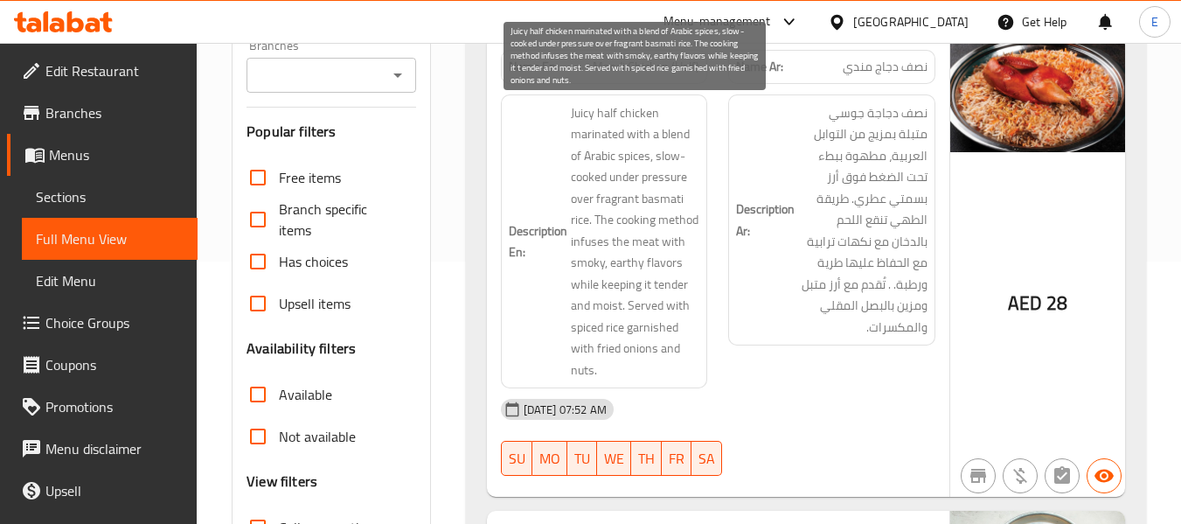
click at [678, 359] on span "Juicy half chicken marinated with a blend of Arabic spices, slow-cooked under p…" at bounding box center [635, 241] width 129 height 279
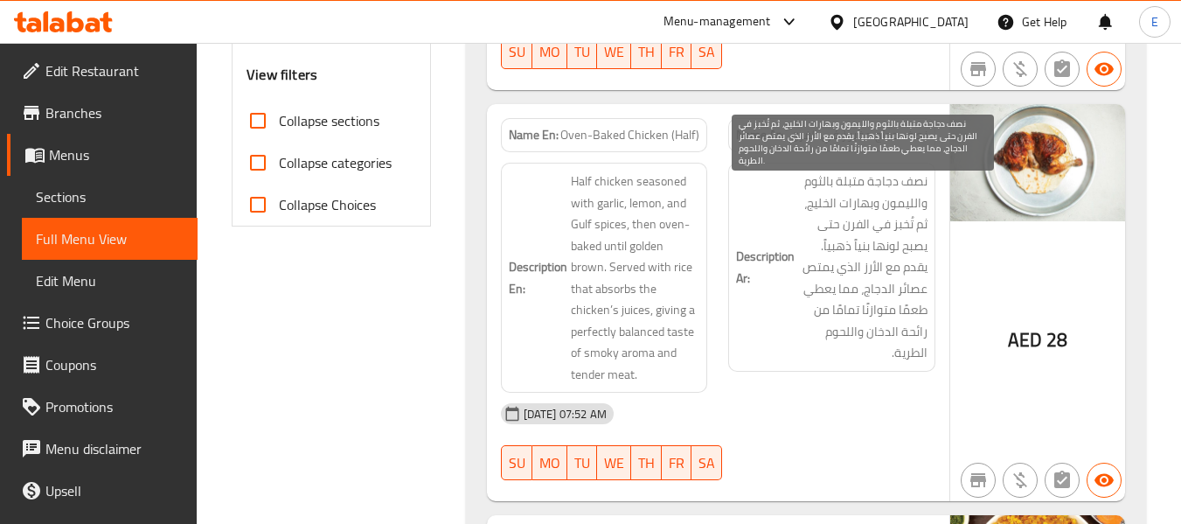
scroll to position [699, 0]
